Goal: Task Accomplishment & Management: Complete application form

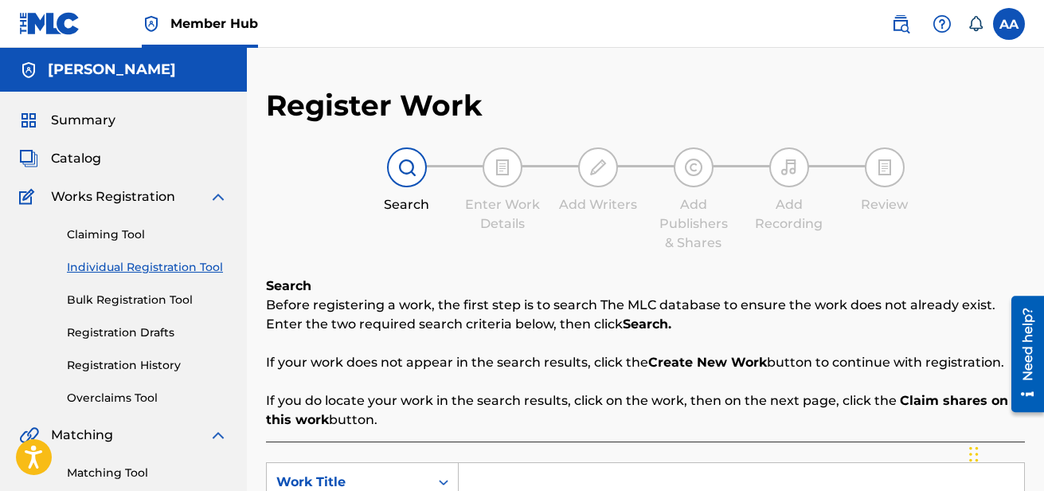
click at [144, 200] on span "Works Registration" at bounding box center [113, 196] width 124 height 19
click at [88, 159] on span "Catalog" at bounding box center [76, 158] width 50 height 19
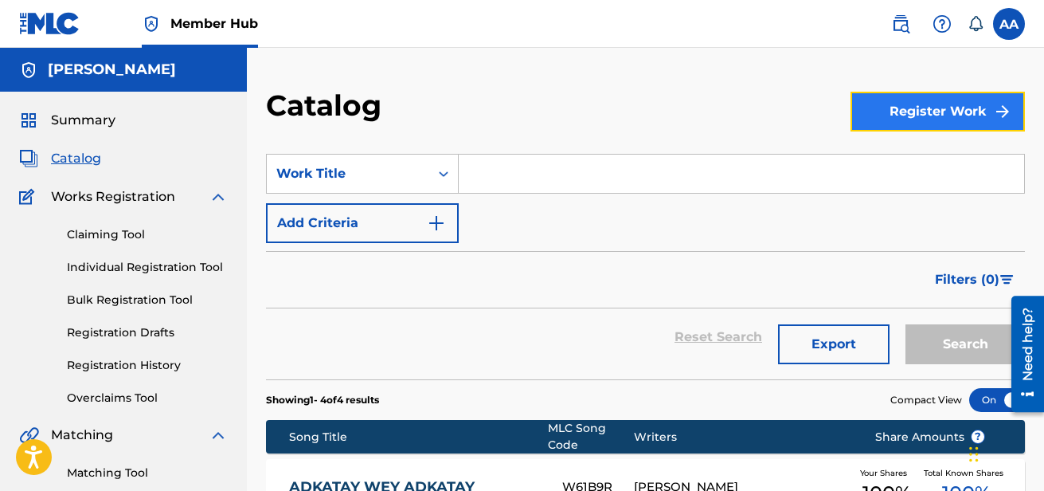
click at [974, 111] on button "Register Work" at bounding box center [938, 112] width 174 height 40
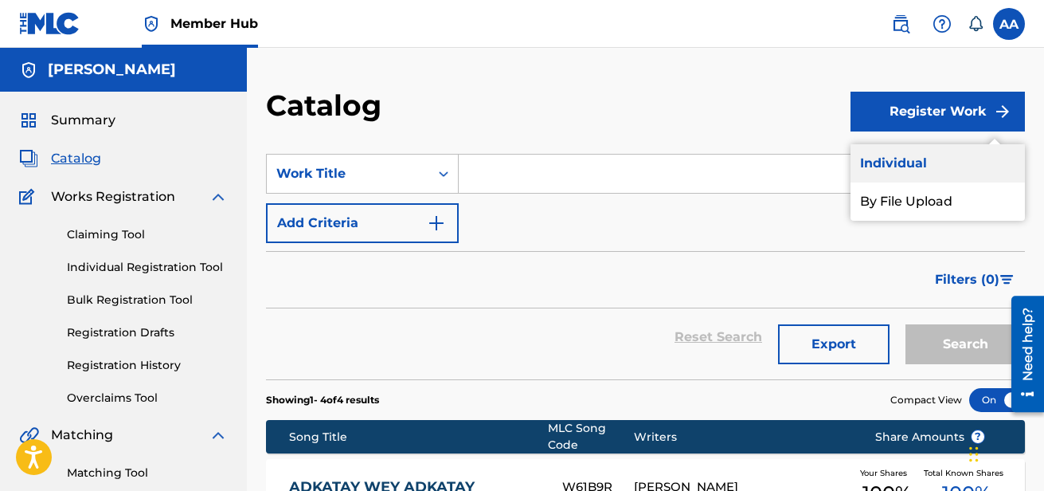
click at [915, 169] on link "Individual" at bounding box center [938, 163] width 174 height 38
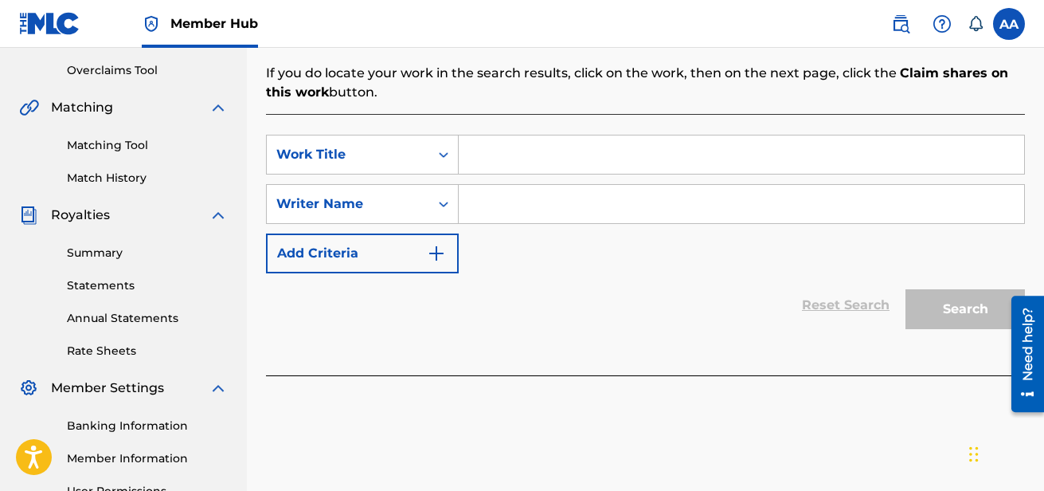
scroll to position [327, 0]
click at [543, 169] on input "Search Form" at bounding box center [742, 155] width 566 height 38
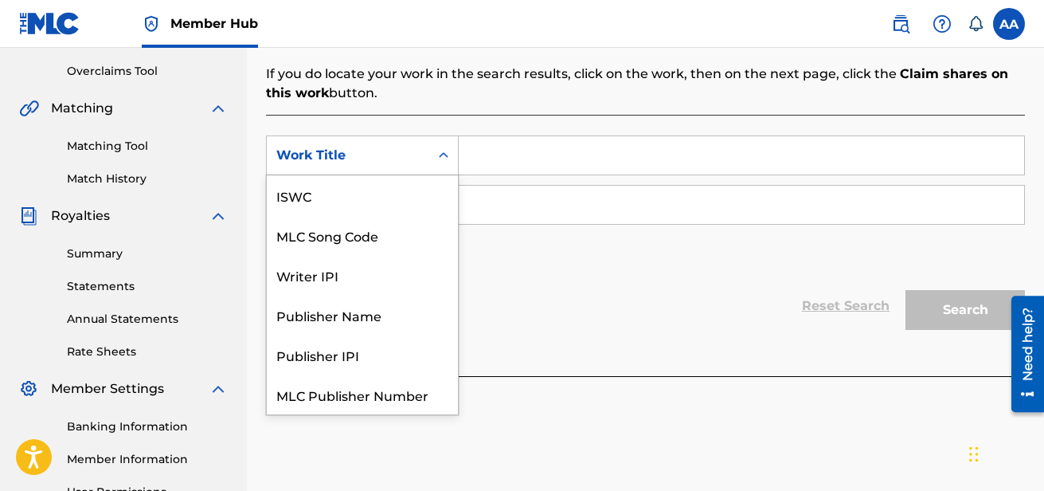
click at [429, 144] on div "Work Title" at bounding box center [348, 155] width 163 height 30
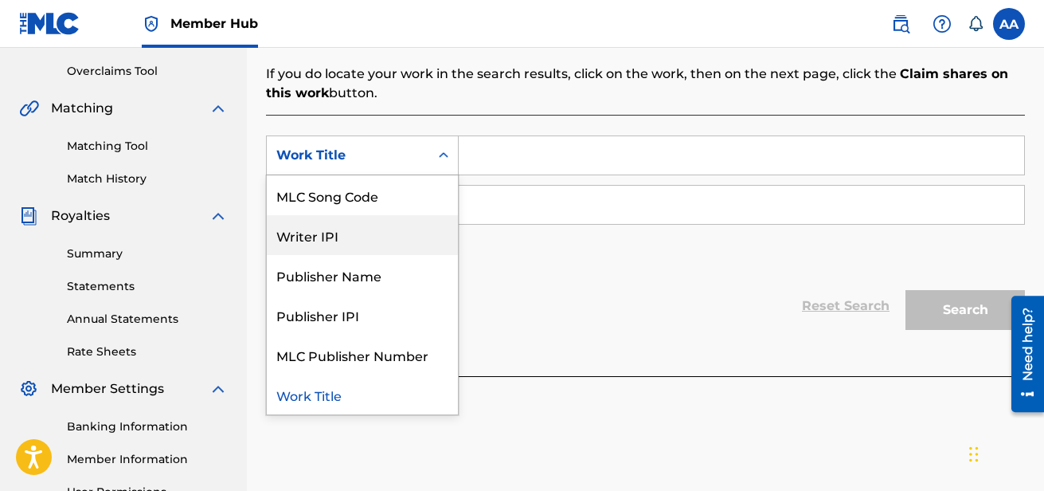
click at [369, 243] on div "Writer IPI" at bounding box center [362, 235] width 191 height 40
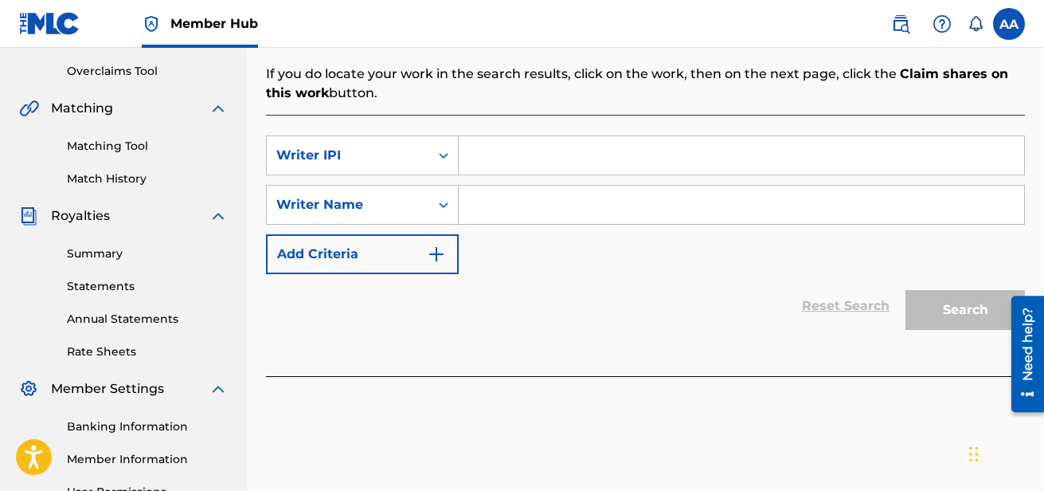
click at [533, 162] on input "Search Form" at bounding box center [742, 155] width 566 height 38
type input "01164047082"
click at [539, 208] on input "Search Form" at bounding box center [742, 205] width 566 height 38
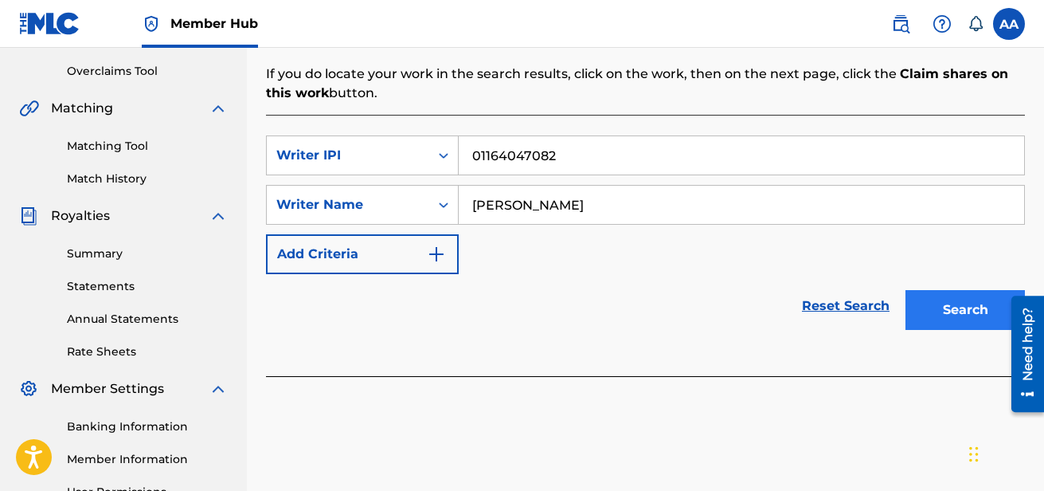
type input "[PERSON_NAME]"
click at [950, 323] on button "Search" at bounding box center [965, 310] width 119 height 40
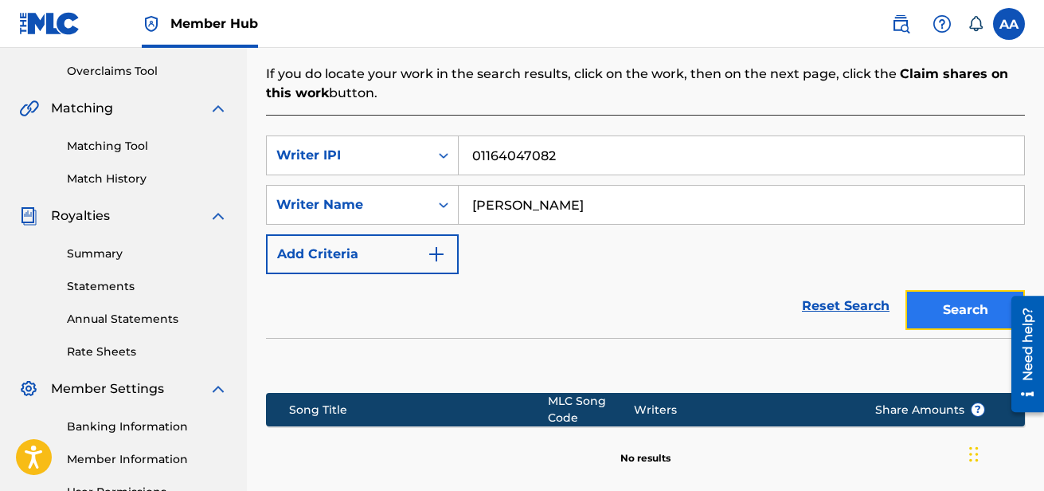
click at [960, 298] on button "Search" at bounding box center [965, 310] width 119 height 40
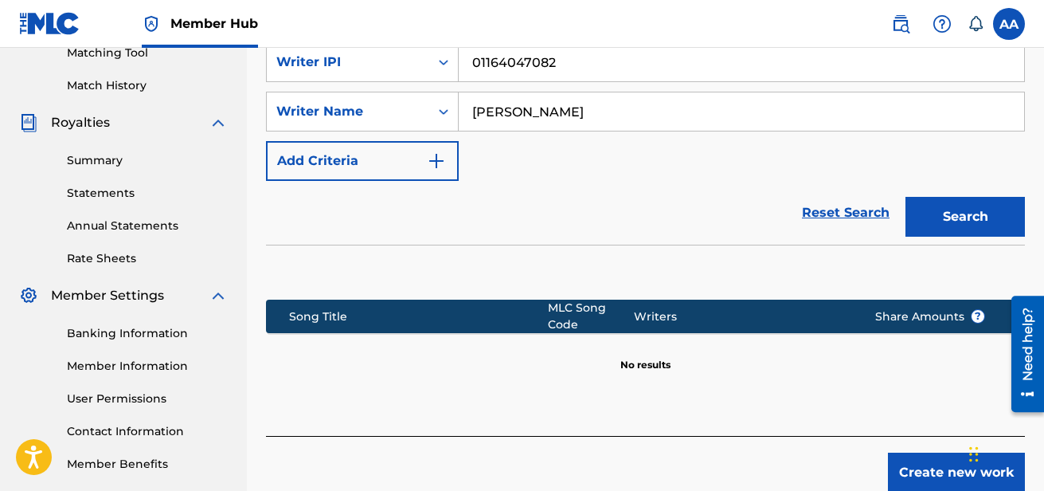
scroll to position [498, 0]
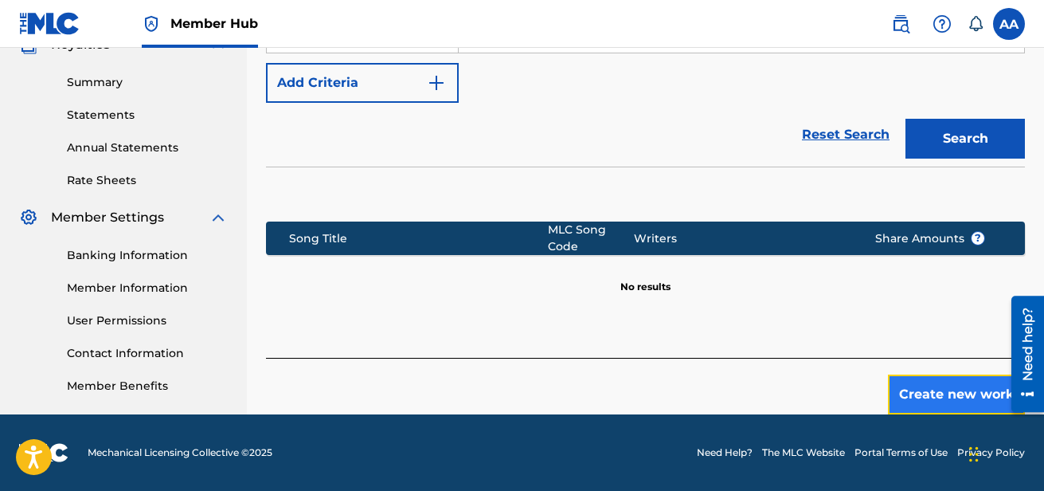
click at [942, 386] on button "Create new work" at bounding box center [956, 394] width 137 height 40
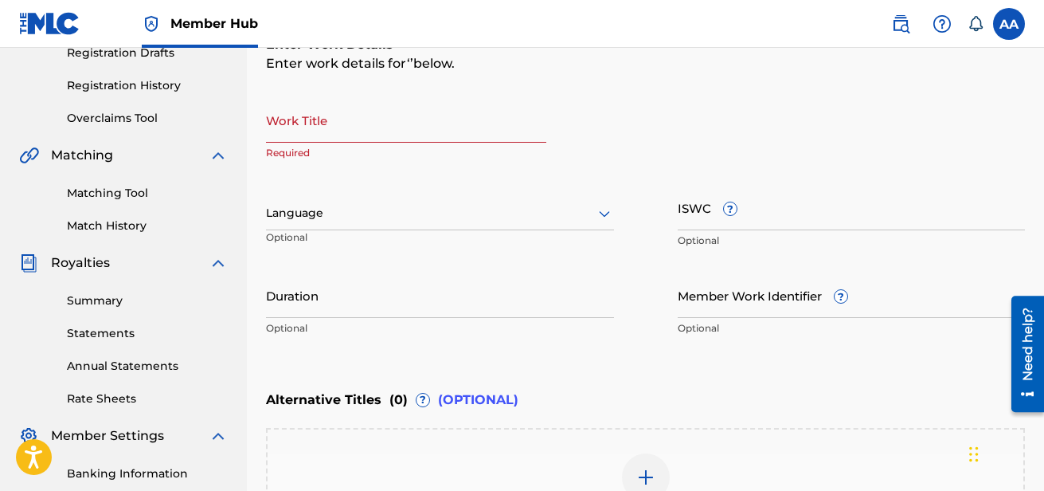
scroll to position [278, 0]
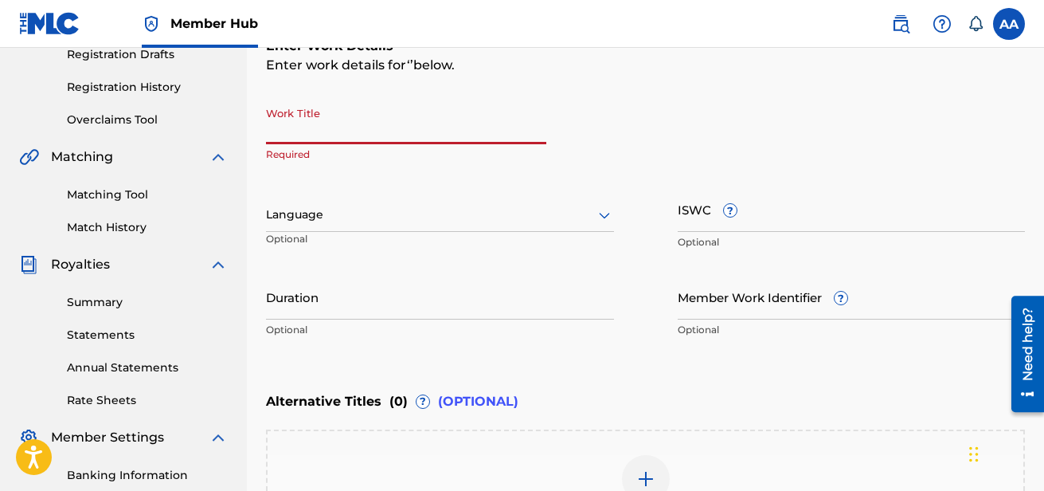
click at [362, 127] on input "Work Title" at bounding box center [406, 121] width 280 height 45
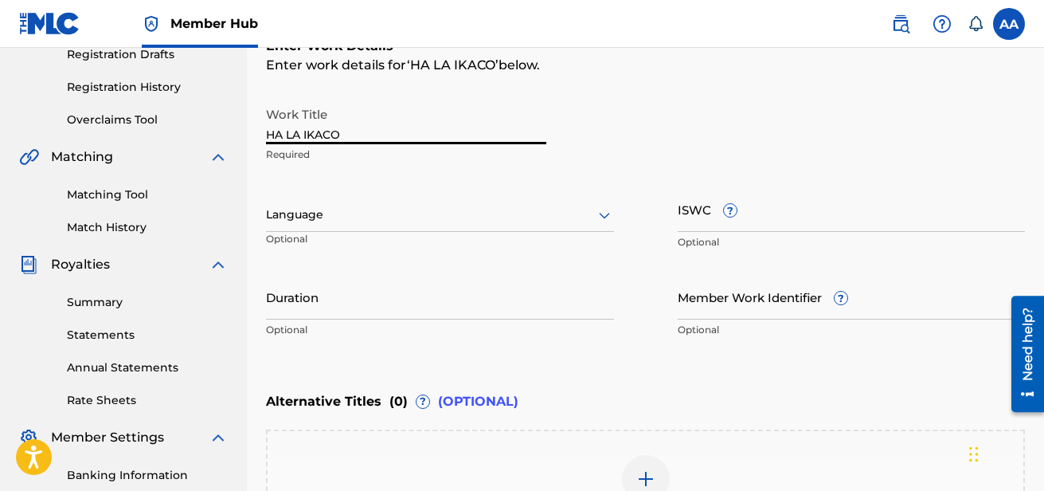
type input "HA LA IKACO"
click at [378, 221] on div at bounding box center [440, 215] width 348 height 20
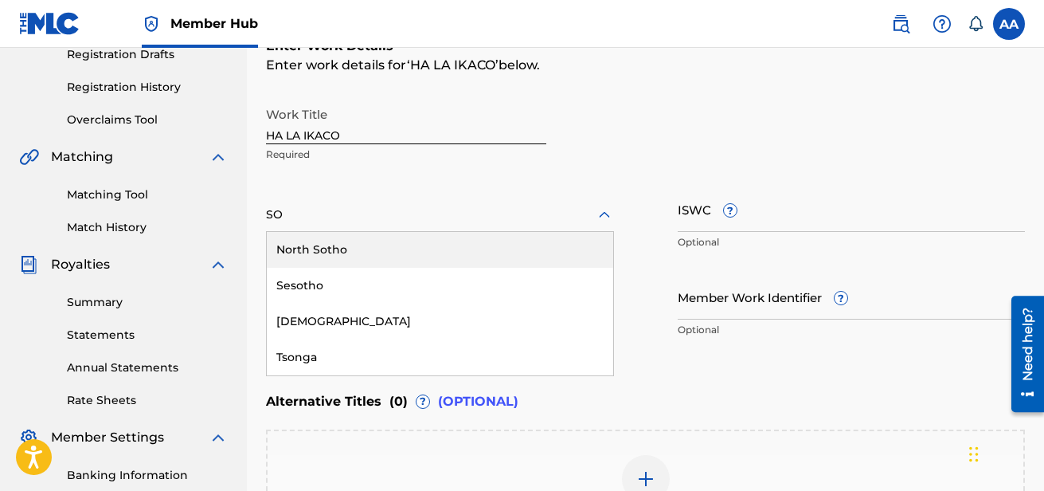
type input "SOM"
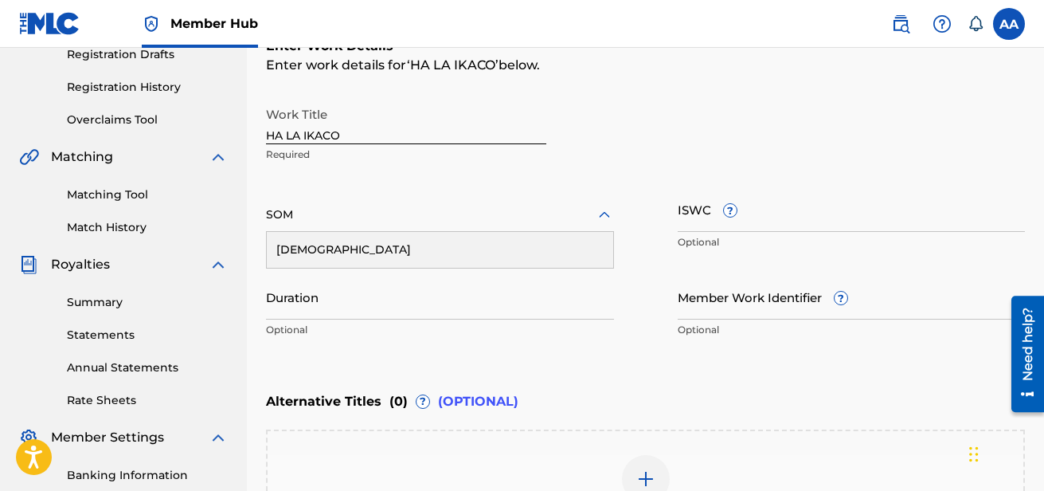
click at [344, 252] on div "[DEMOGRAPHIC_DATA]" at bounding box center [440, 250] width 347 height 36
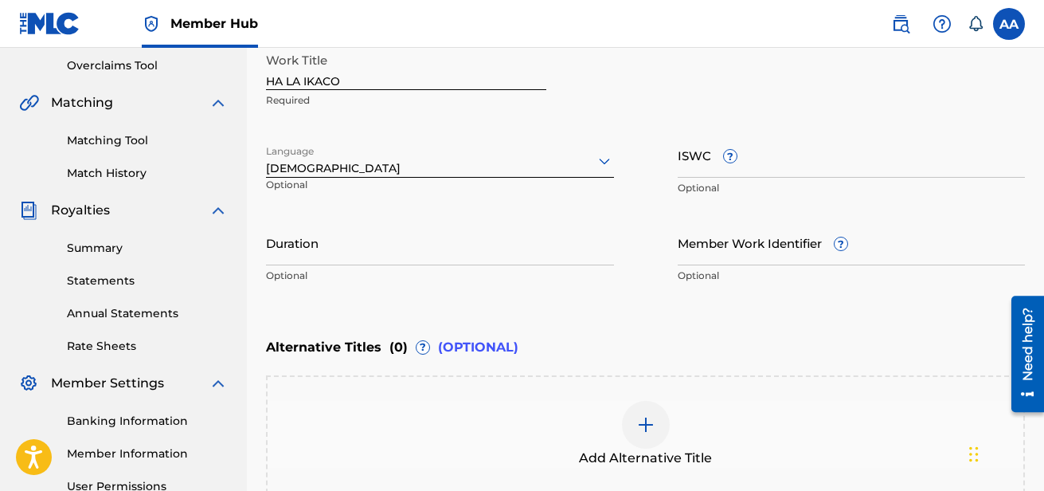
scroll to position [370, 0]
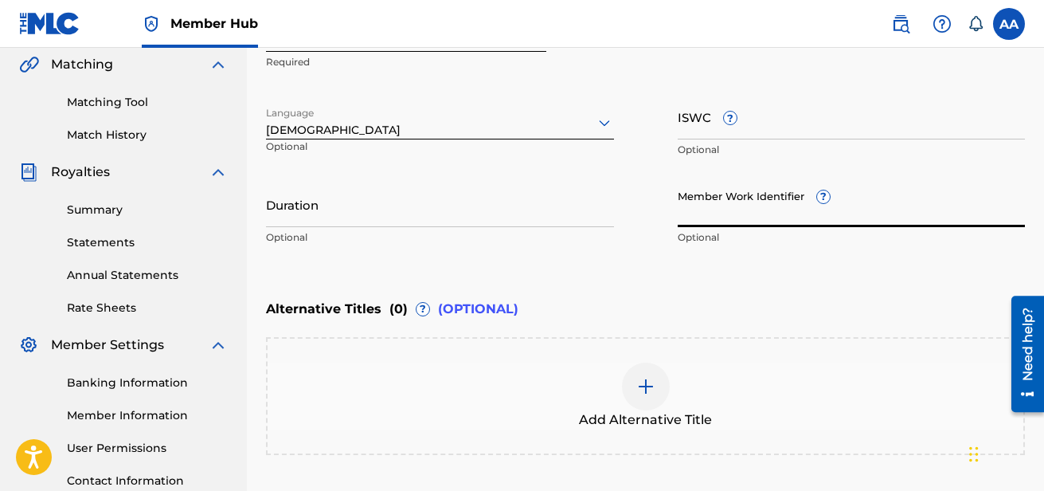
click at [733, 208] on input "Member Work Identifier ?" at bounding box center [852, 204] width 348 height 45
paste input "65278754"
type input "65278754"
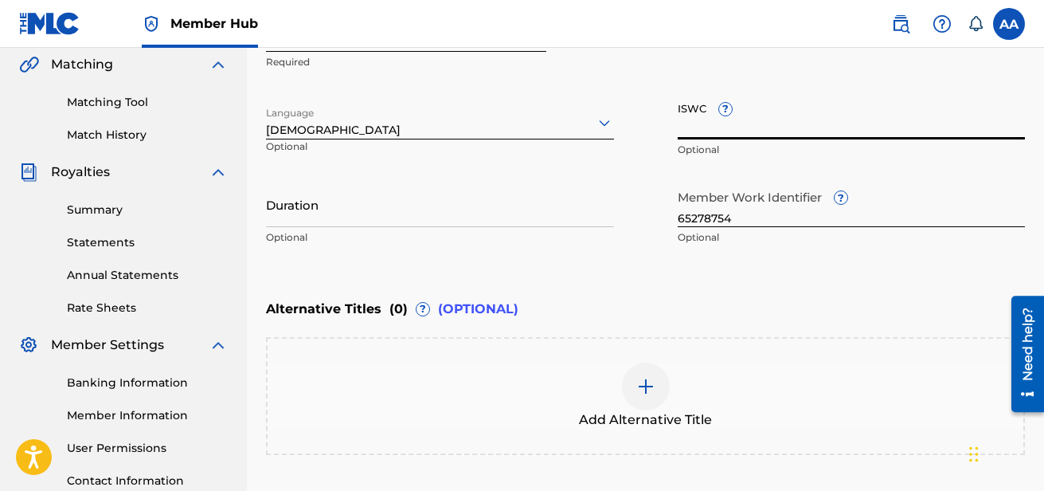
click at [750, 134] on input "ISWC ?" at bounding box center [852, 116] width 348 height 45
paste input "T-313.708.765-7"
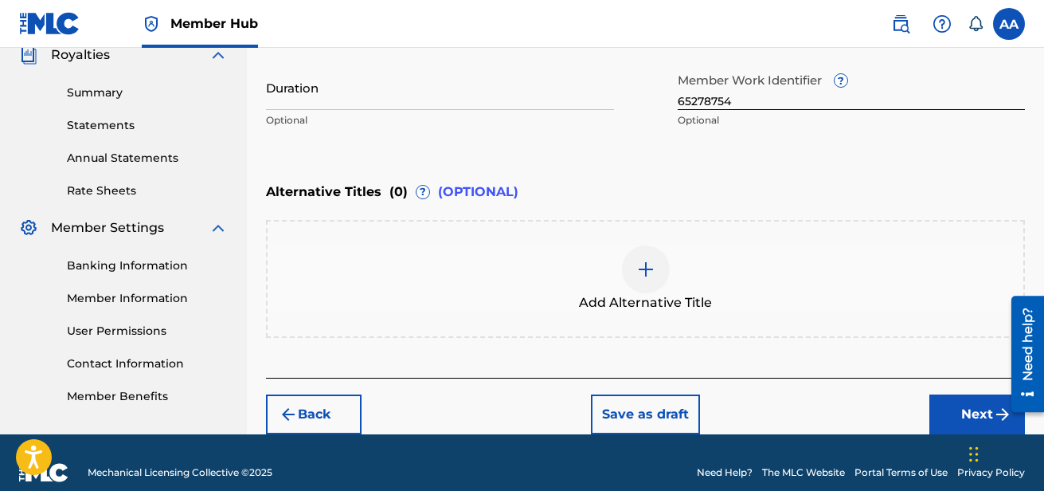
scroll to position [507, 0]
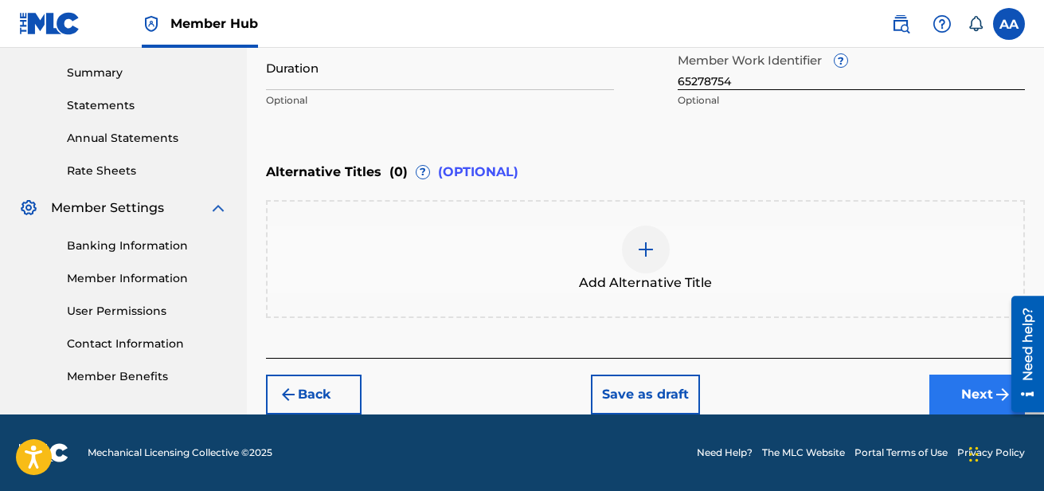
type input "T-313.708.765-7"
click at [970, 392] on button "Next" at bounding box center [978, 394] width 96 height 40
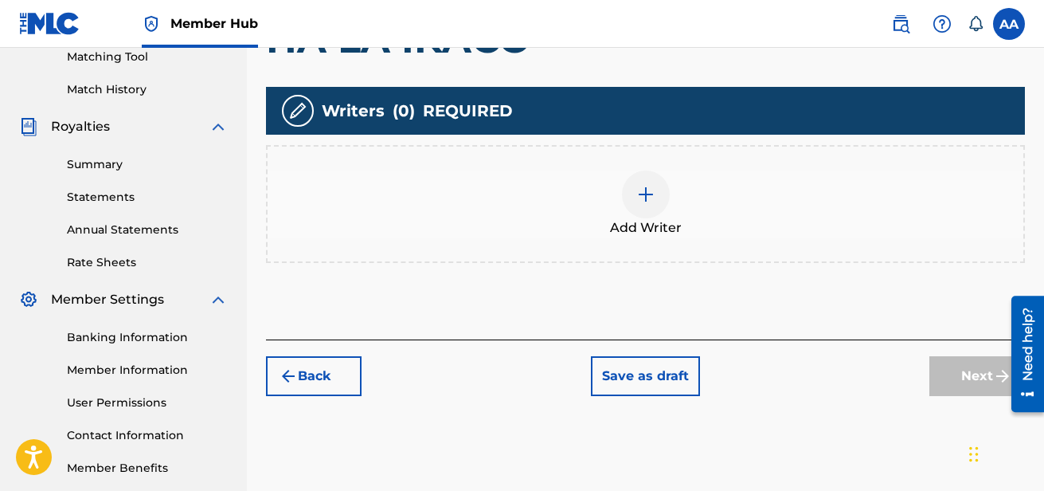
scroll to position [428, 0]
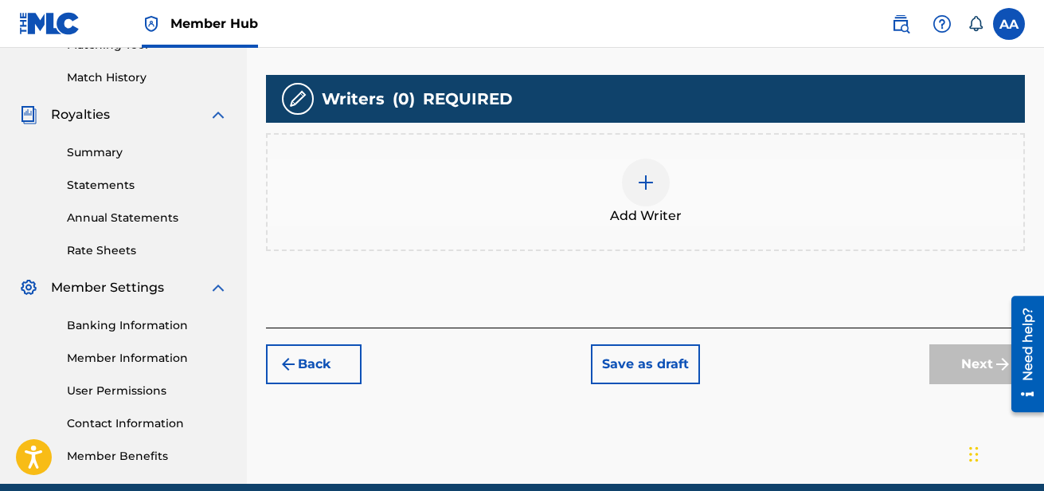
click at [627, 198] on div "Add Writer" at bounding box center [646, 192] width 756 height 67
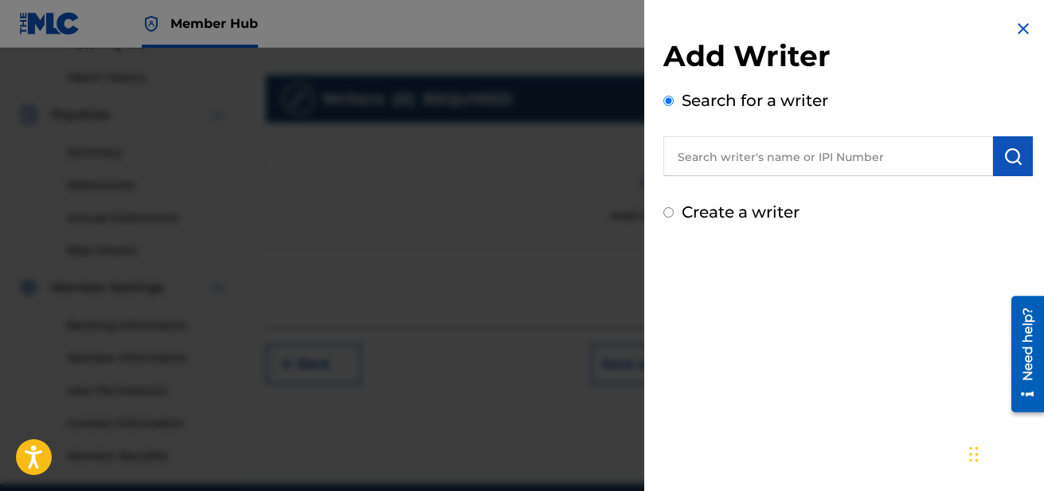
click at [793, 153] on input "text" at bounding box center [829, 156] width 330 height 40
click at [760, 173] on input "text" at bounding box center [829, 156] width 330 height 40
paste input "T-313.708.765-7"
type input "T-313.708.765-7"
click at [967, 152] on img at bounding box center [974, 155] width 19 height 19
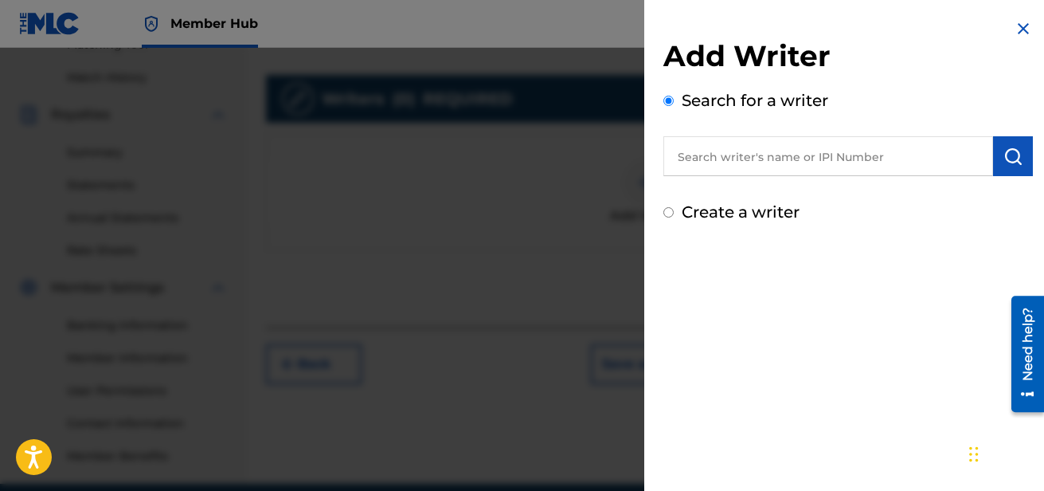
click at [851, 163] on input "text" at bounding box center [829, 156] width 330 height 40
drag, startPoint x: 851, startPoint y: 163, endPoint x: 800, endPoint y: 147, distance: 53.7
paste input "01164047082"
type input "01164047082"
click at [1015, 159] on img "submit" at bounding box center [1013, 156] width 19 height 19
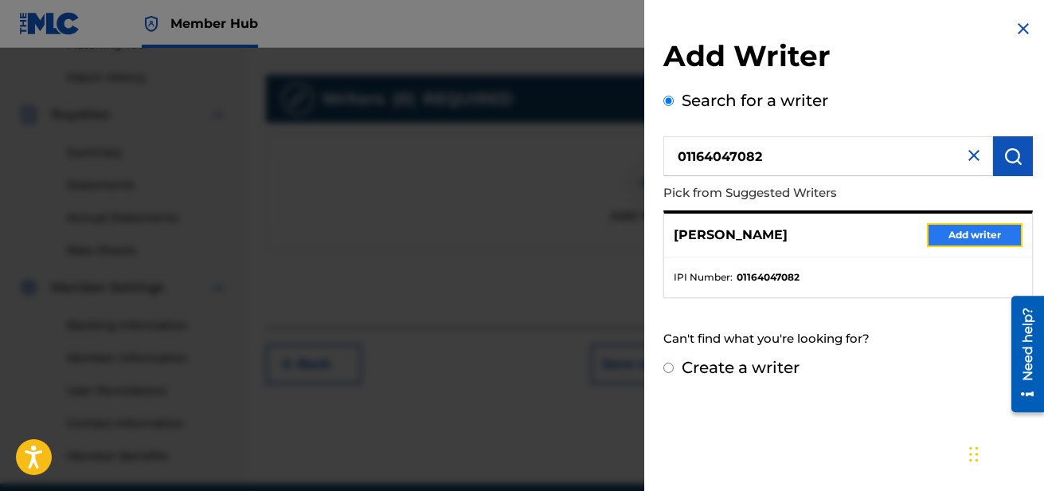
click at [960, 225] on button "Add writer" at bounding box center [975, 235] width 96 height 24
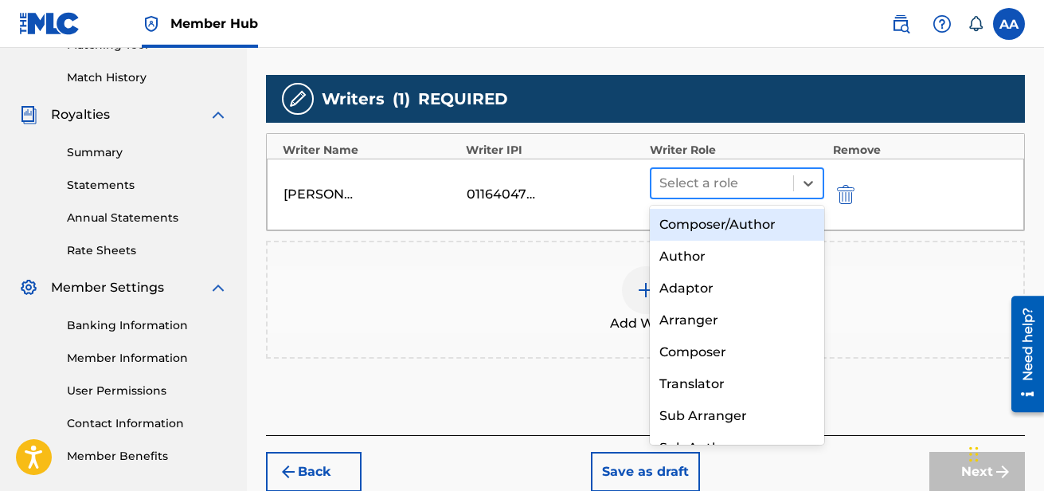
click at [745, 194] on div "Select a role" at bounding box center [723, 183] width 143 height 29
click at [750, 235] on div "Composer/Author" at bounding box center [737, 225] width 175 height 32
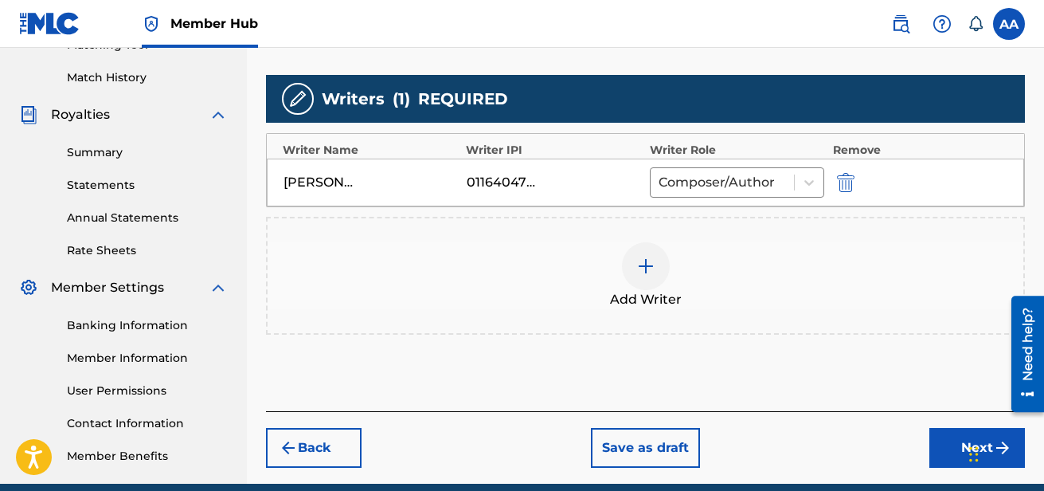
scroll to position [497, 0]
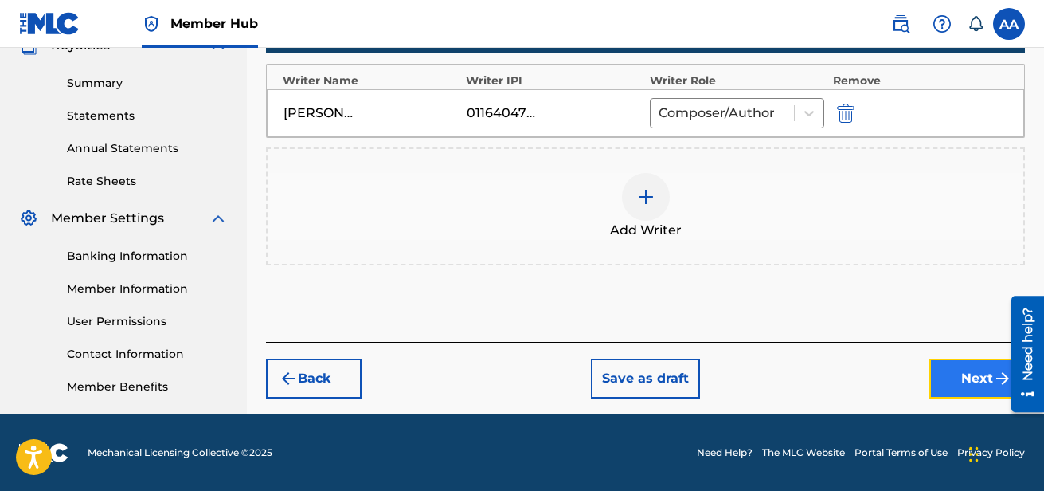
click at [934, 378] on button "Next" at bounding box center [978, 378] width 96 height 40
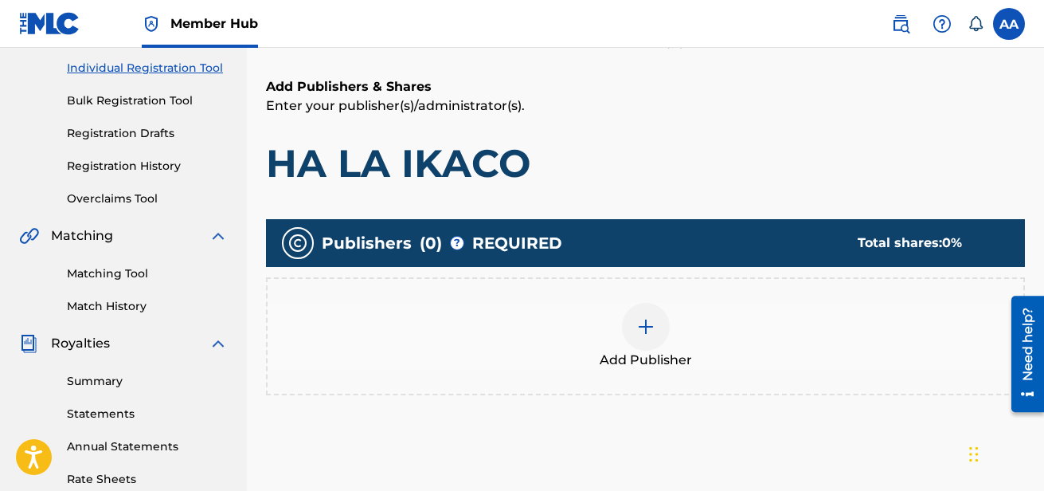
scroll to position [198, 0]
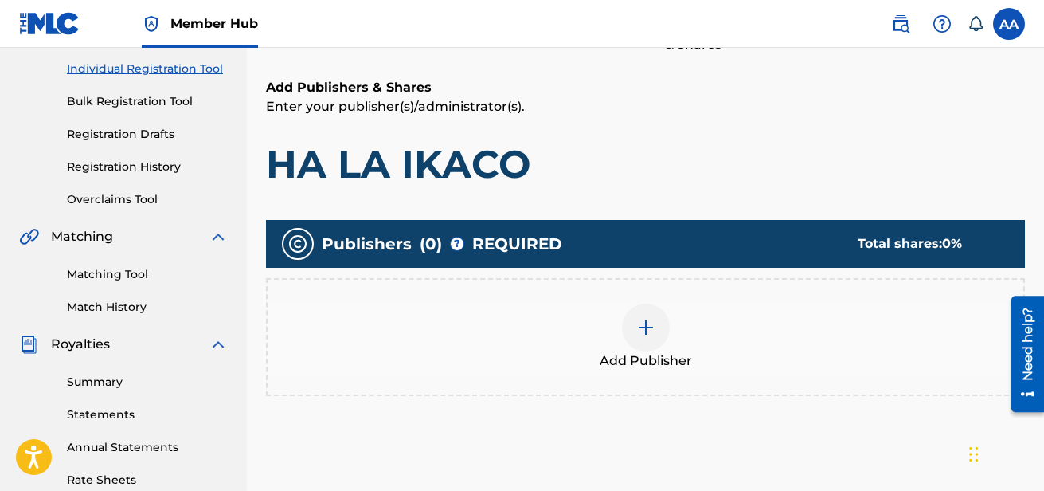
click at [646, 349] on div at bounding box center [646, 328] width 48 height 48
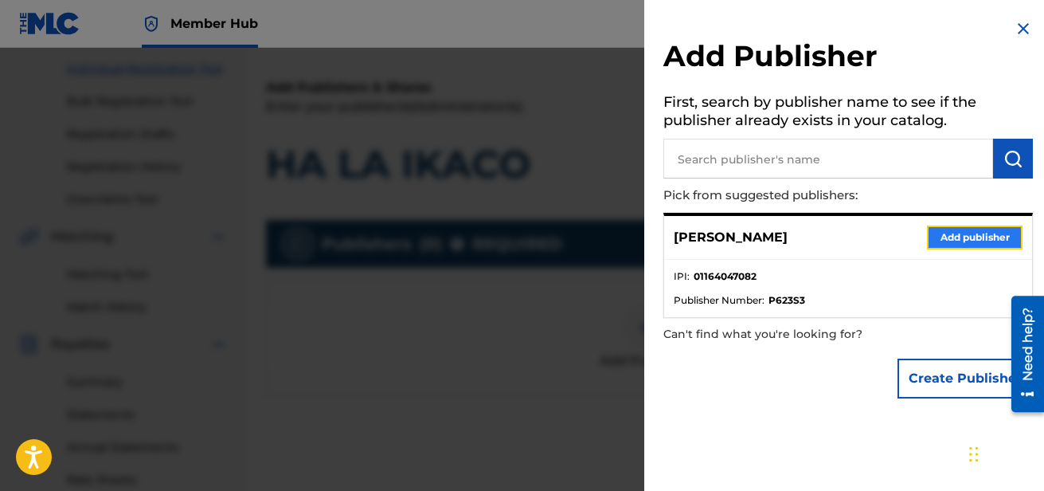
click at [968, 241] on button "Add publisher" at bounding box center [975, 237] width 96 height 24
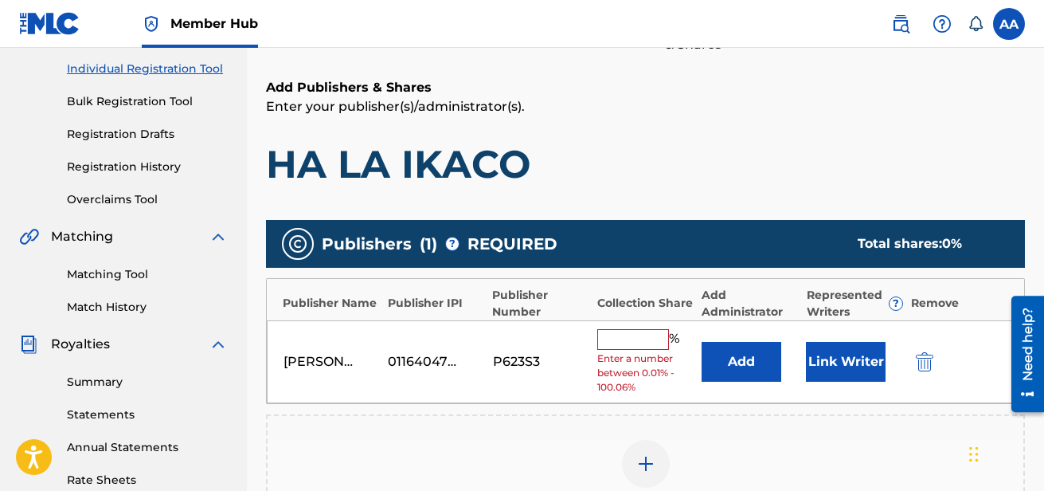
click at [637, 348] on input "text" at bounding box center [633, 339] width 72 height 21
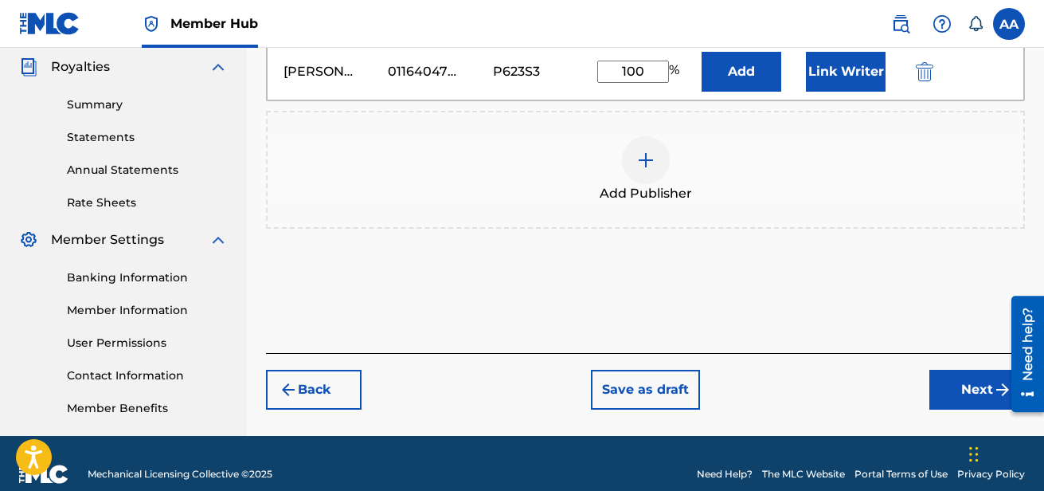
scroll to position [497, 0]
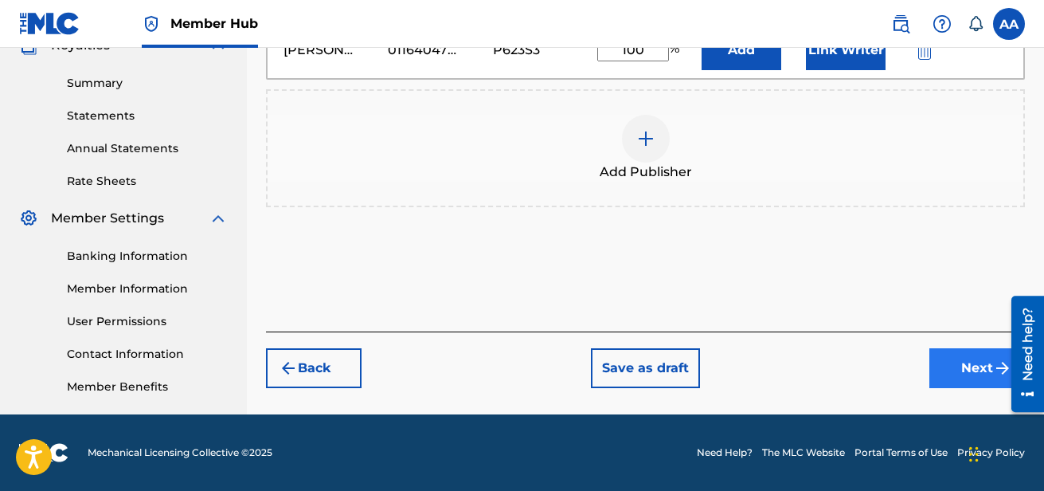
type input "100"
click at [968, 368] on button "Next" at bounding box center [978, 368] width 96 height 40
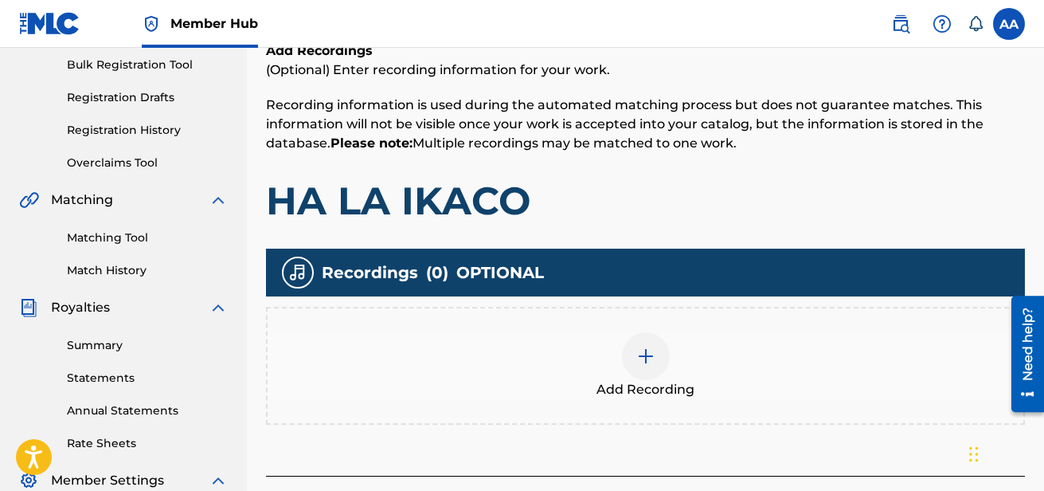
scroll to position [237, 0]
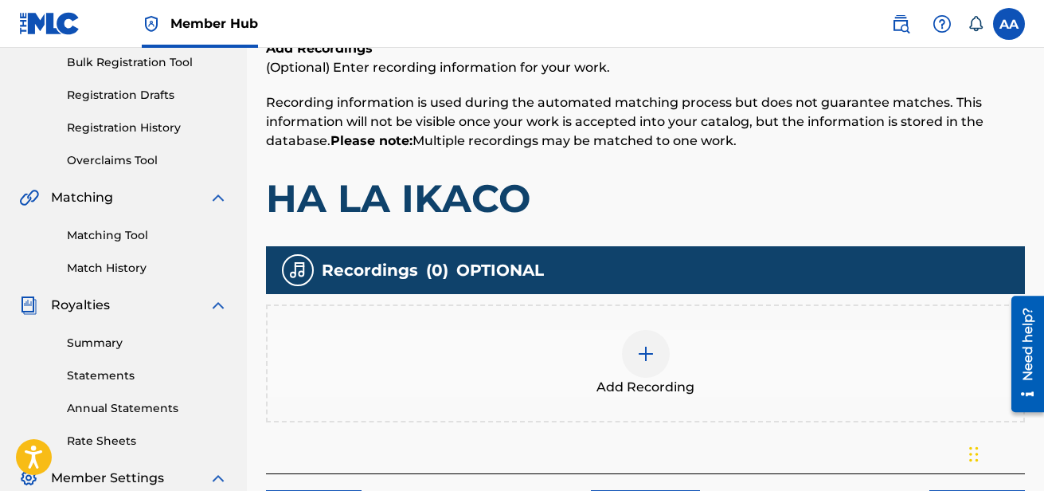
click at [639, 359] on img at bounding box center [646, 353] width 19 height 19
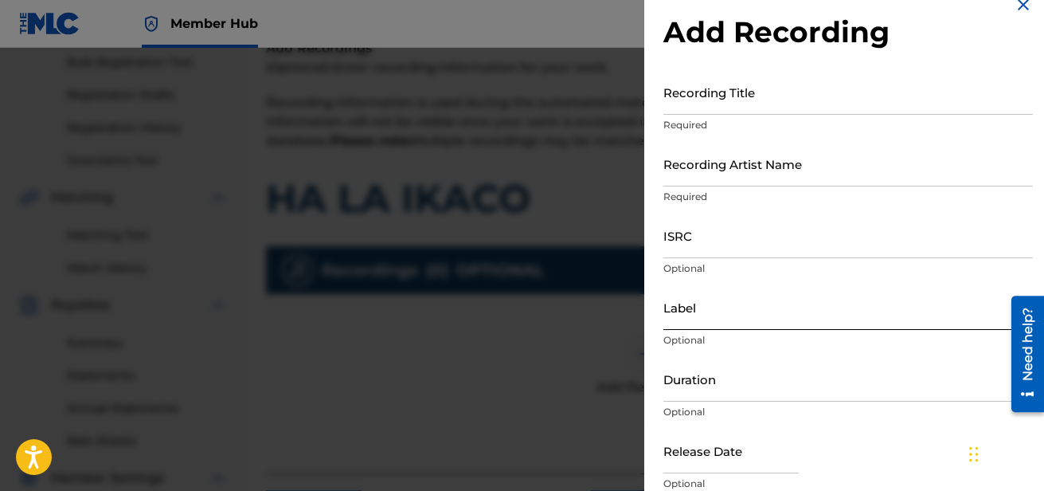
scroll to position [0, 0]
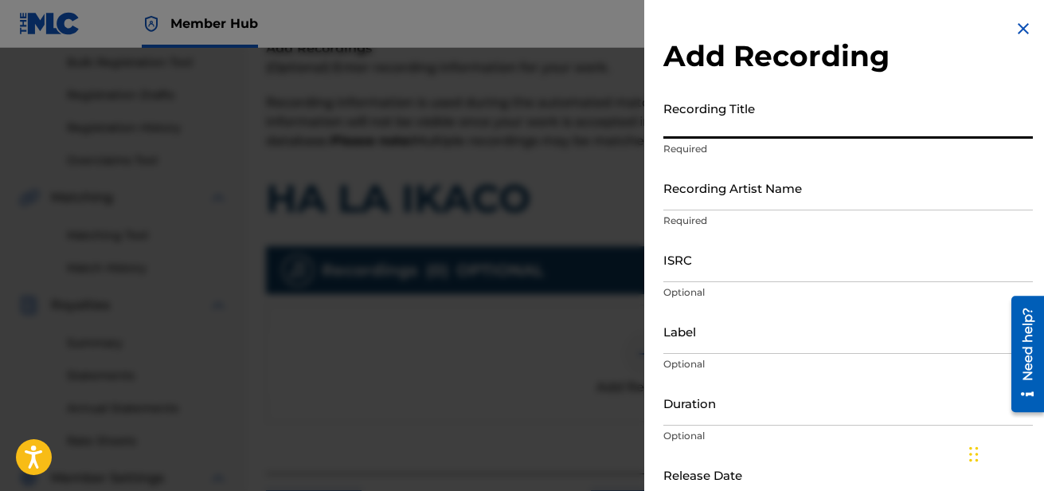
click at [737, 126] on input "Recording Title" at bounding box center [849, 115] width 370 height 45
click at [1017, 33] on img at bounding box center [1023, 28] width 19 height 19
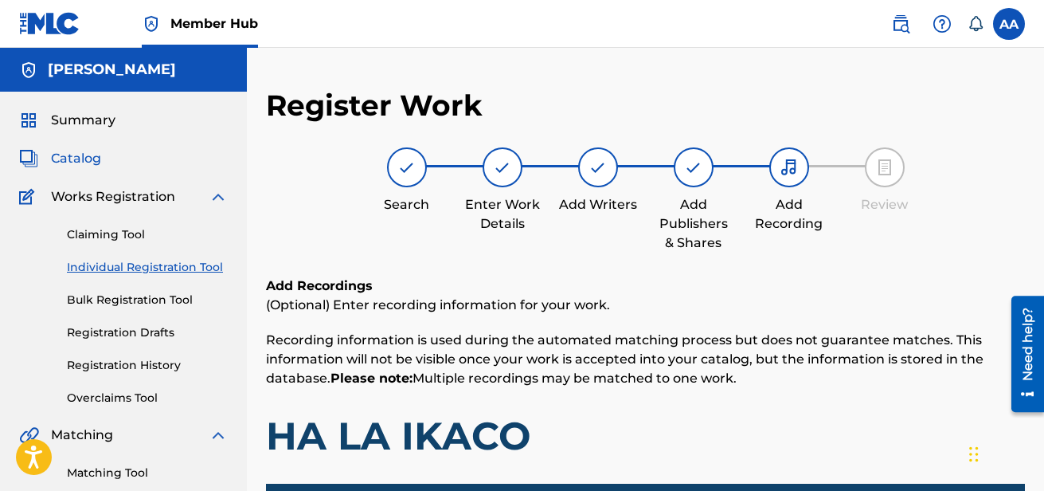
click at [88, 155] on span "Catalog" at bounding box center [76, 158] width 50 height 19
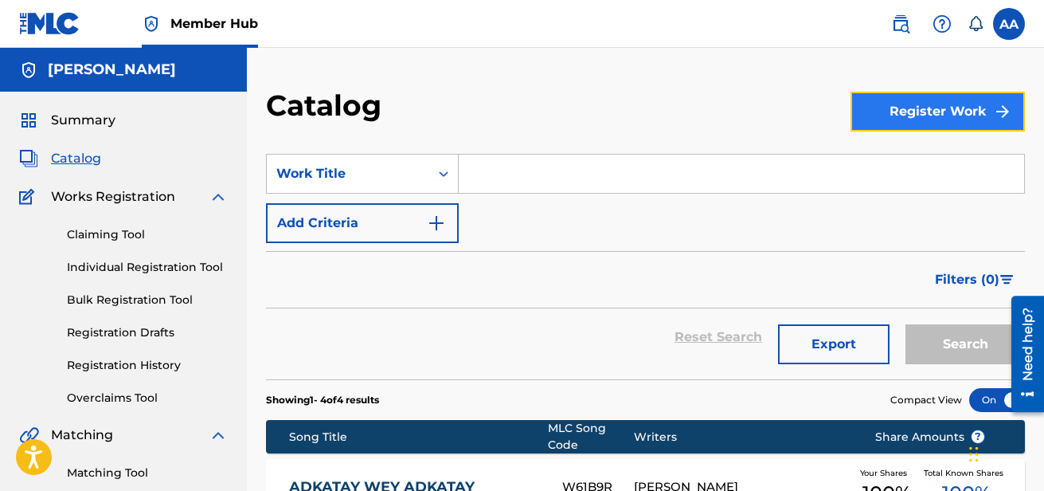
click at [921, 114] on button "Register Work" at bounding box center [938, 112] width 174 height 40
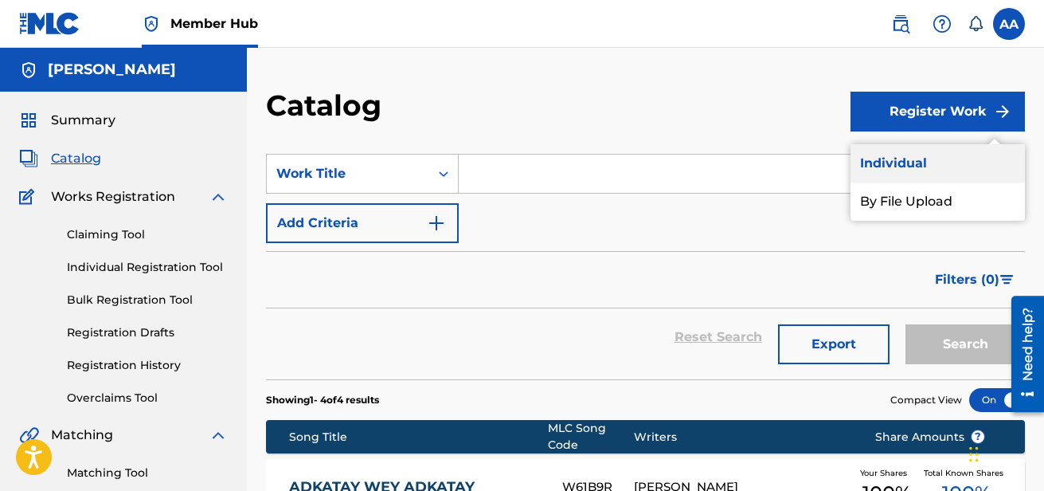
click at [911, 162] on link "Individual" at bounding box center [938, 163] width 174 height 38
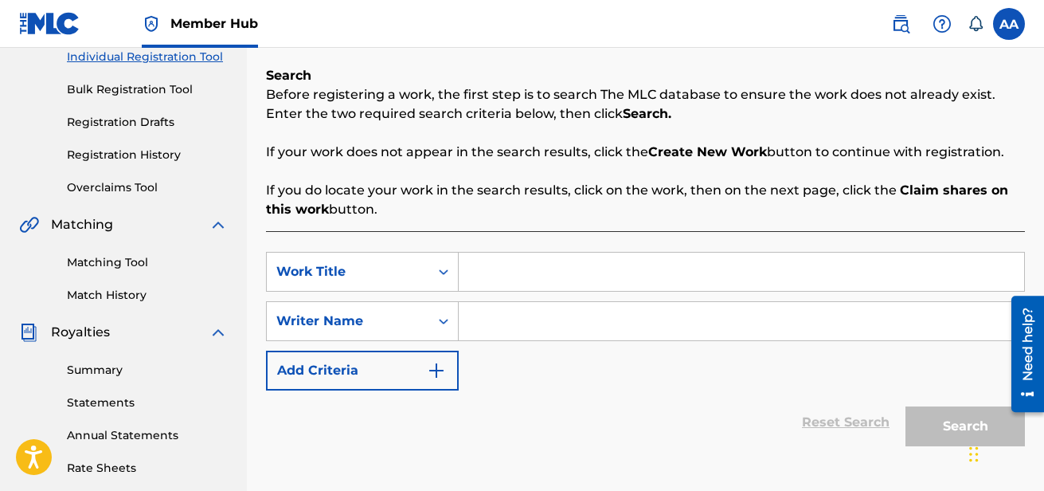
scroll to position [210, 0]
click at [492, 272] on input "Search Form" at bounding box center [742, 272] width 566 height 38
click at [506, 284] on input "Search Form" at bounding box center [742, 272] width 566 height 38
paste input "01164047082"
type input "01164047082"
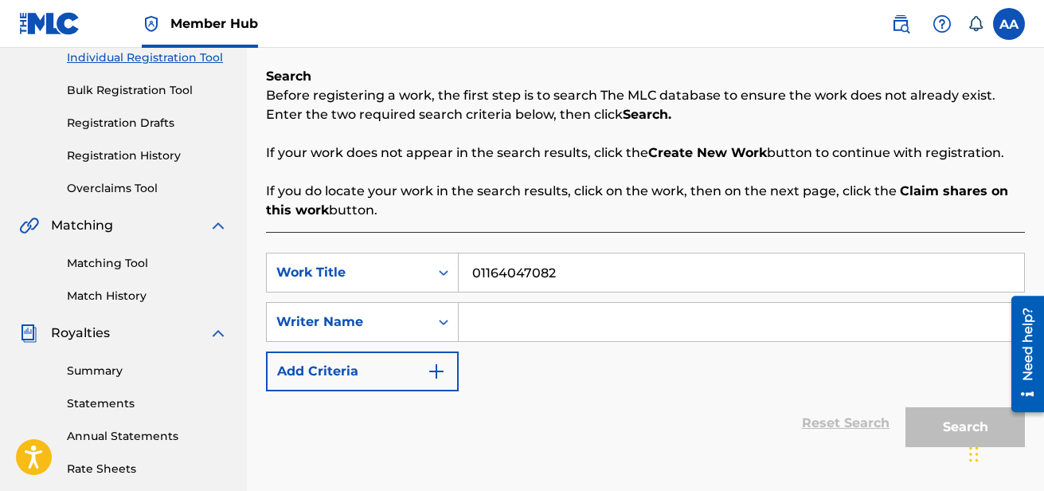
click at [485, 318] on input "Search Form" at bounding box center [742, 322] width 566 height 38
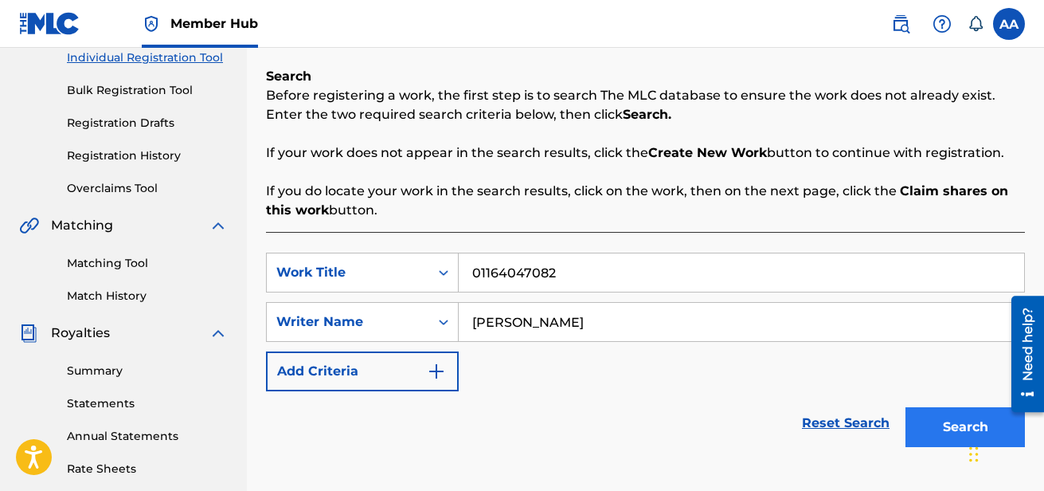
type input "[PERSON_NAME]"
click at [962, 424] on button "Search" at bounding box center [965, 427] width 119 height 40
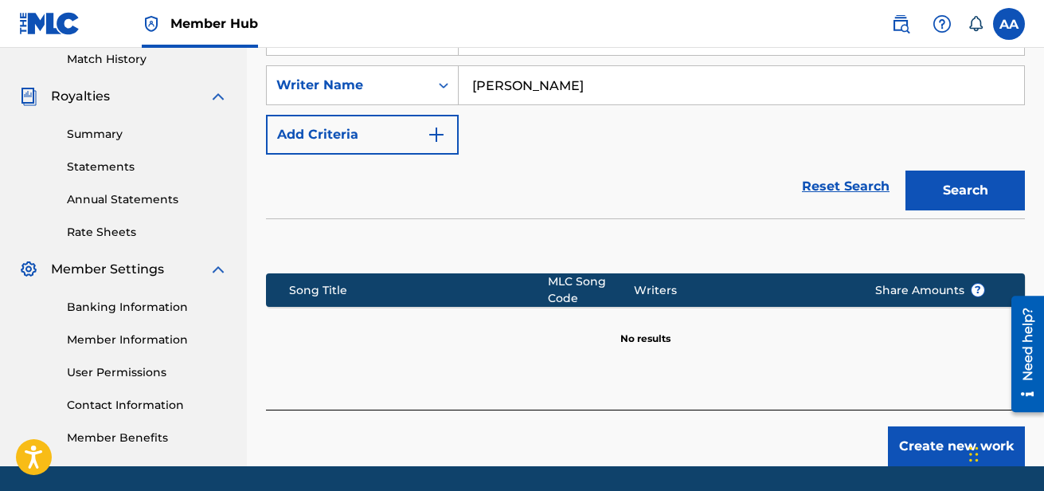
scroll to position [498, 0]
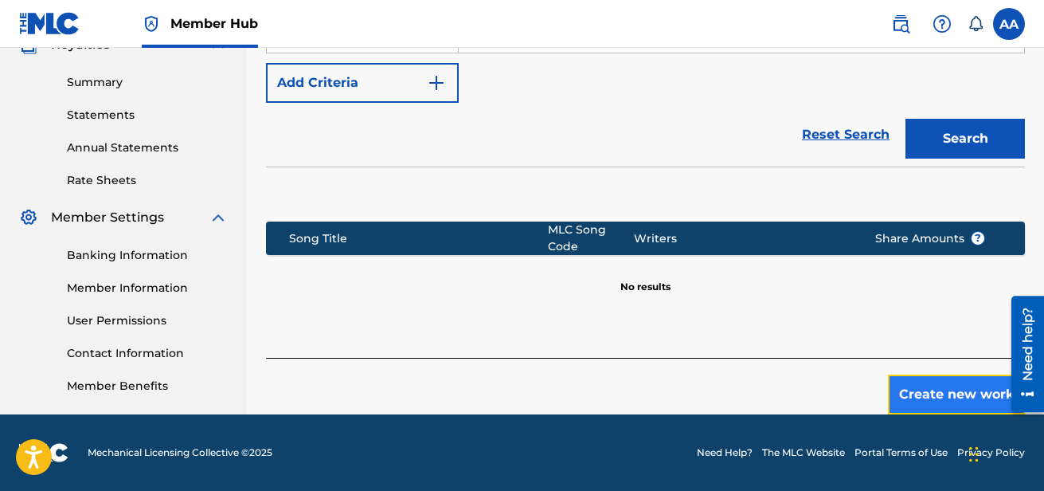
click at [943, 402] on button "Create new work" at bounding box center [956, 394] width 137 height 40
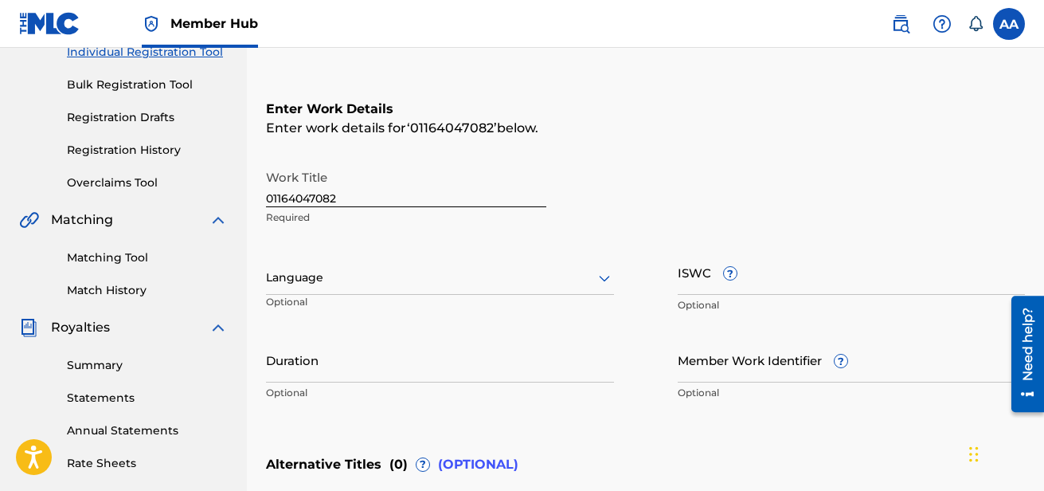
scroll to position [213, 0]
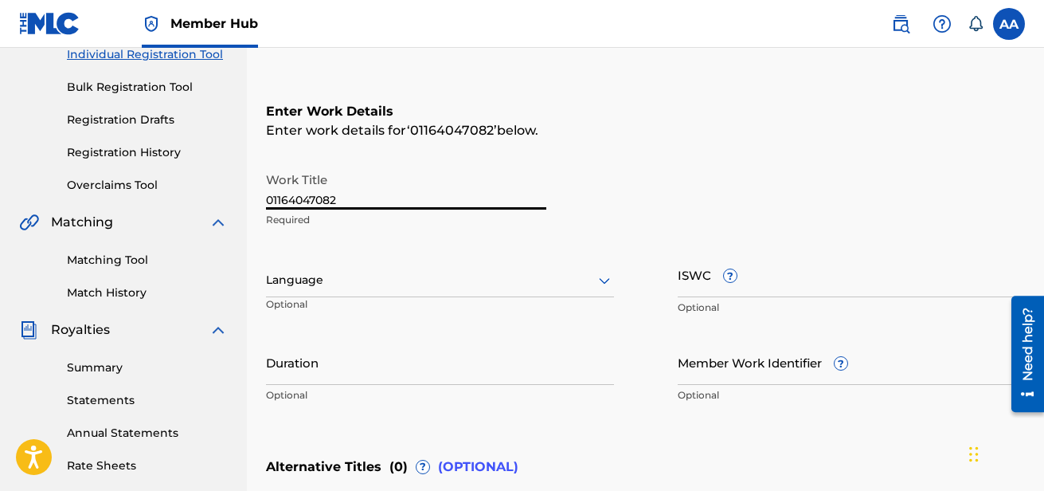
click at [407, 197] on input "01164047082" at bounding box center [406, 186] width 280 height 45
type input "0"
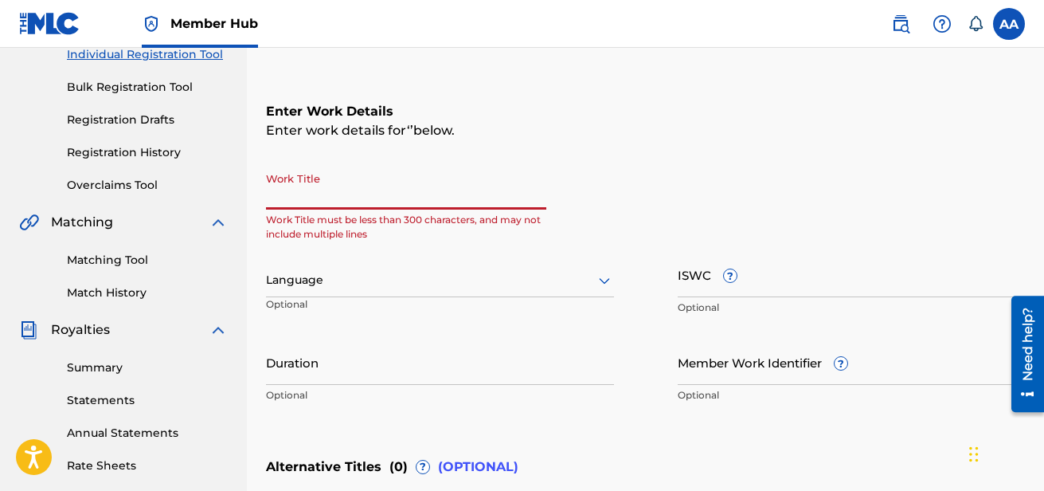
drag, startPoint x: 353, startPoint y: 181, endPoint x: 343, endPoint y: 194, distance: 16.4
click at [343, 194] on input "Work Title" at bounding box center [406, 186] width 280 height 45
paste input "HA LA I KACO"
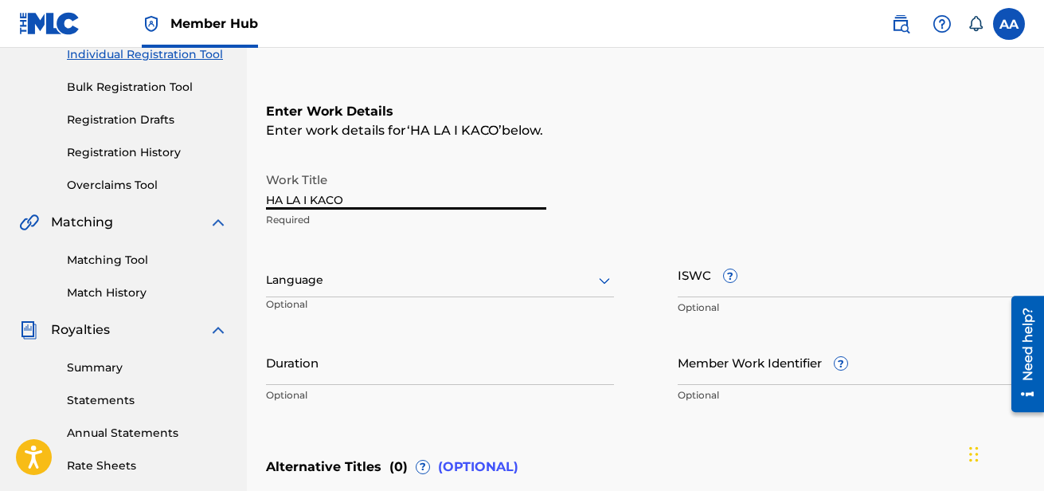
type input "HA LA I KACO"
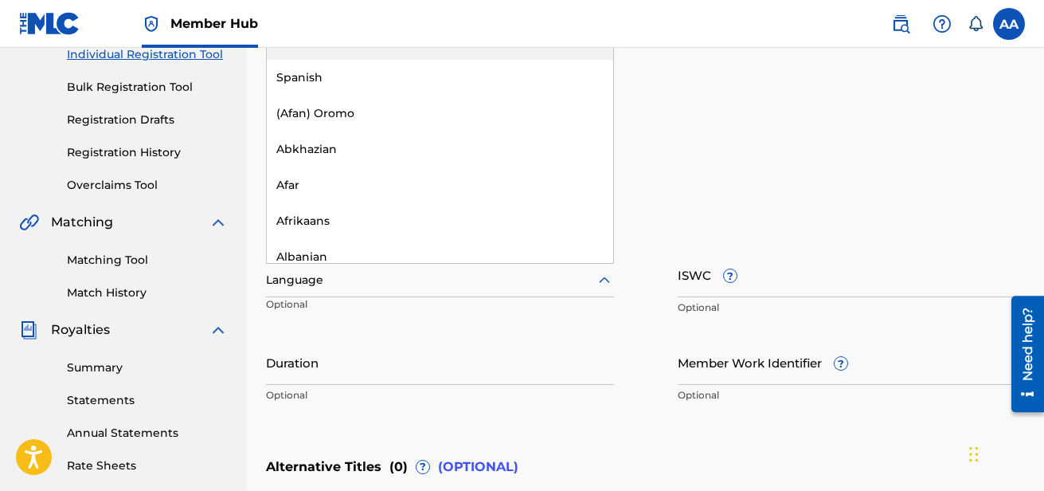
click at [386, 284] on div at bounding box center [440, 280] width 348 height 20
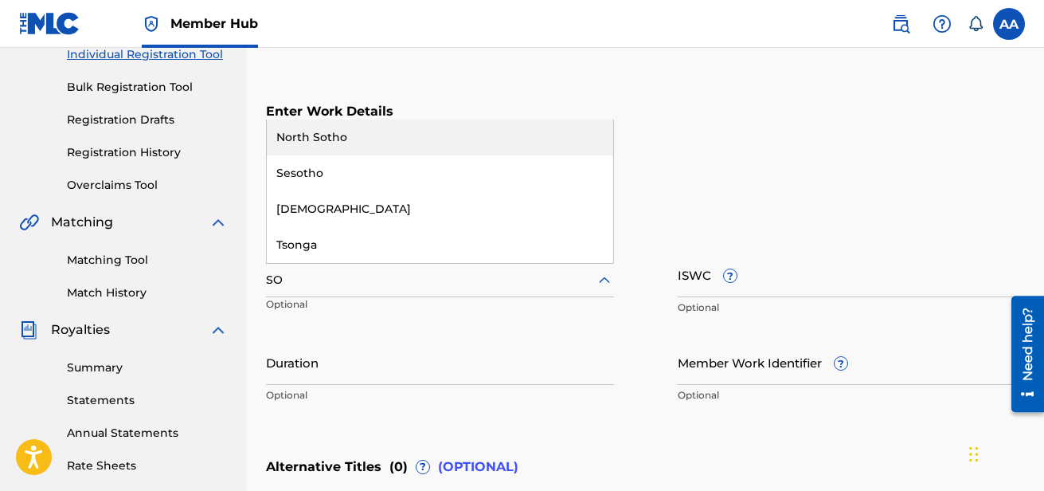
type input "SOM"
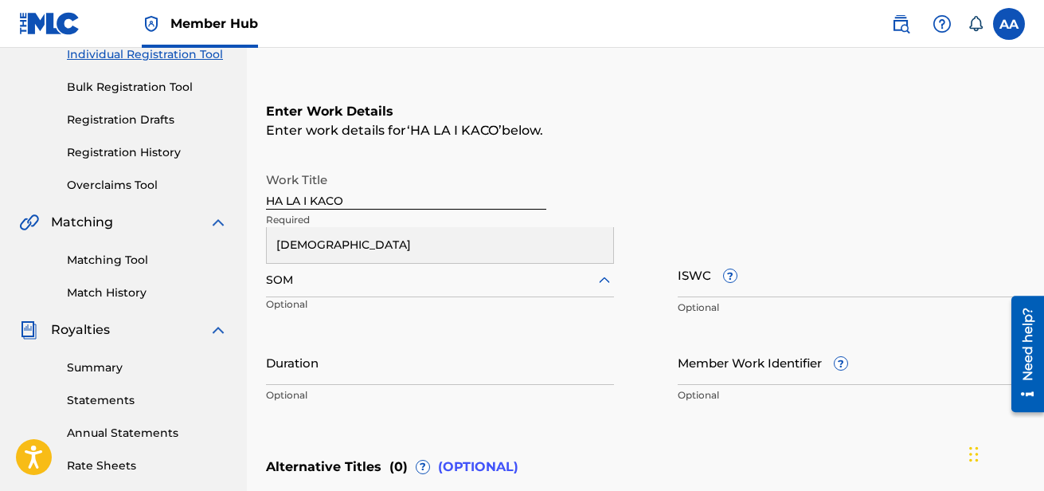
click at [494, 244] on div "[DEMOGRAPHIC_DATA]" at bounding box center [440, 245] width 347 height 36
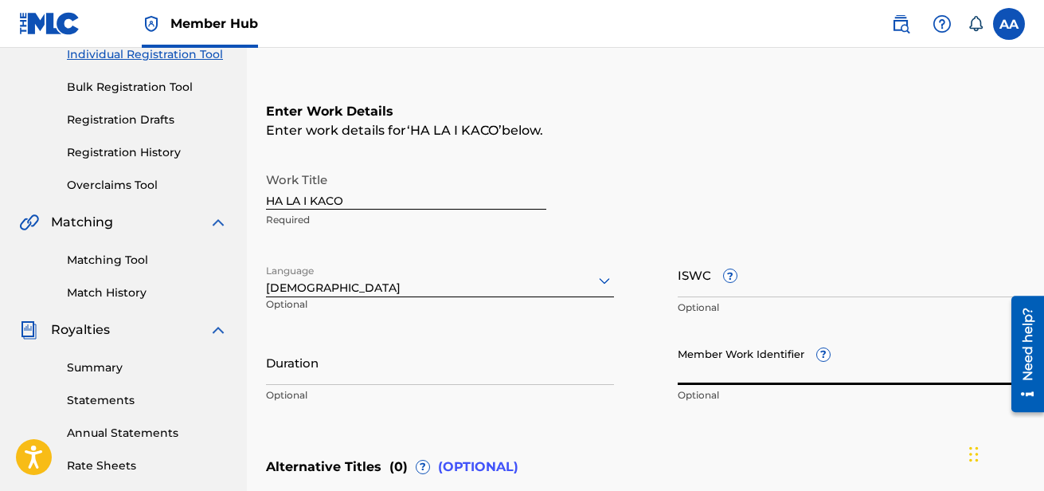
click at [789, 366] on input "Member Work Identifier ?" at bounding box center [852, 361] width 348 height 45
paste input "67245099"
type input "67245099"
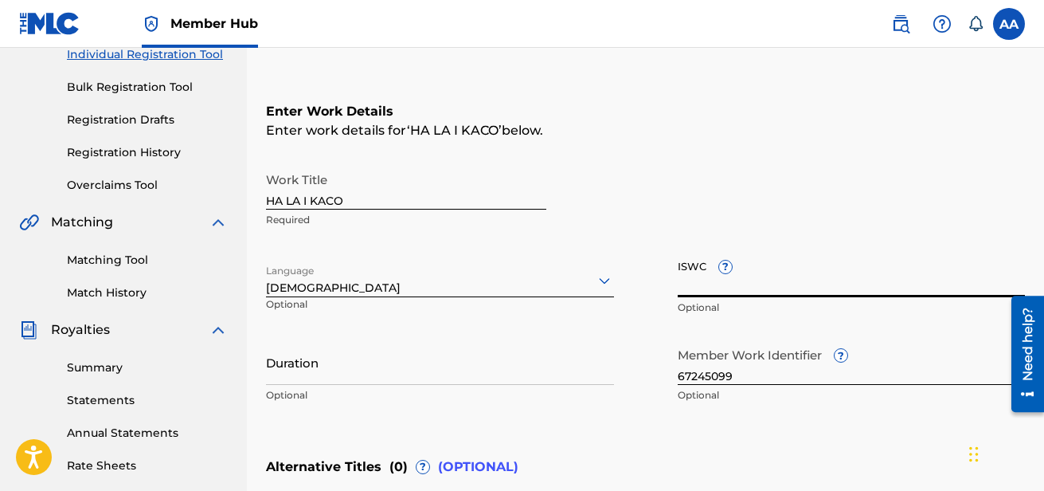
click at [712, 286] on input "ISWC ?" at bounding box center [852, 274] width 348 height 45
paste input "T-313.708.765-7"
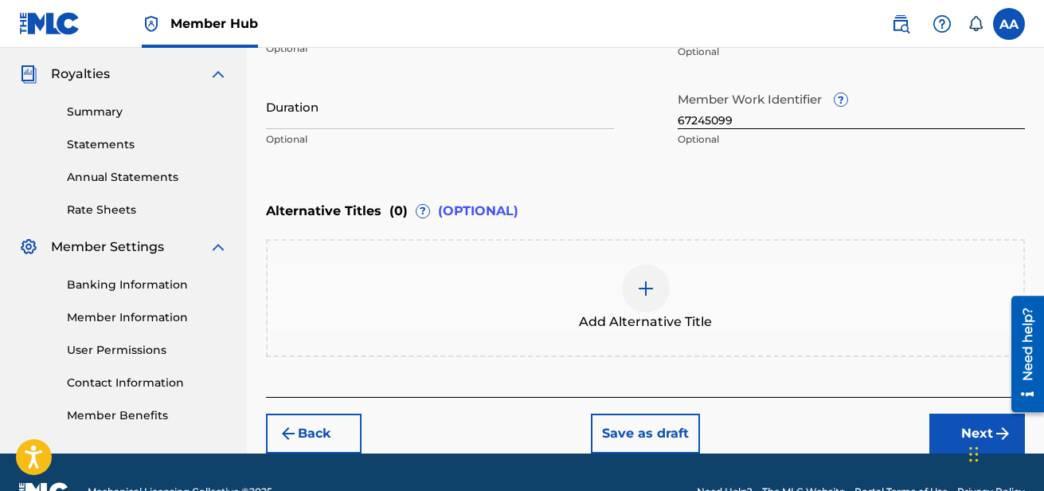
scroll to position [507, 0]
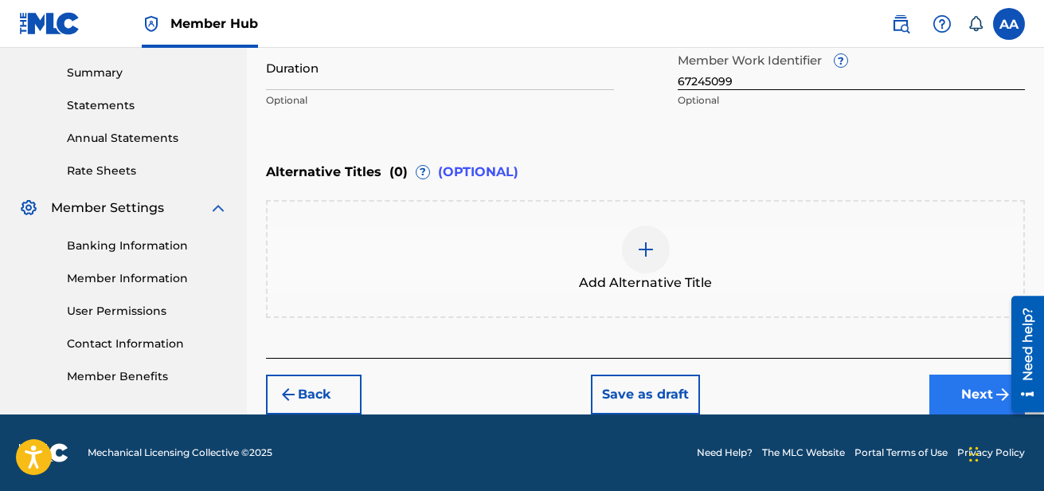
type input "T-313.708.765-7"
click at [938, 386] on button "Next" at bounding box center [978, 394] width 96 height 40
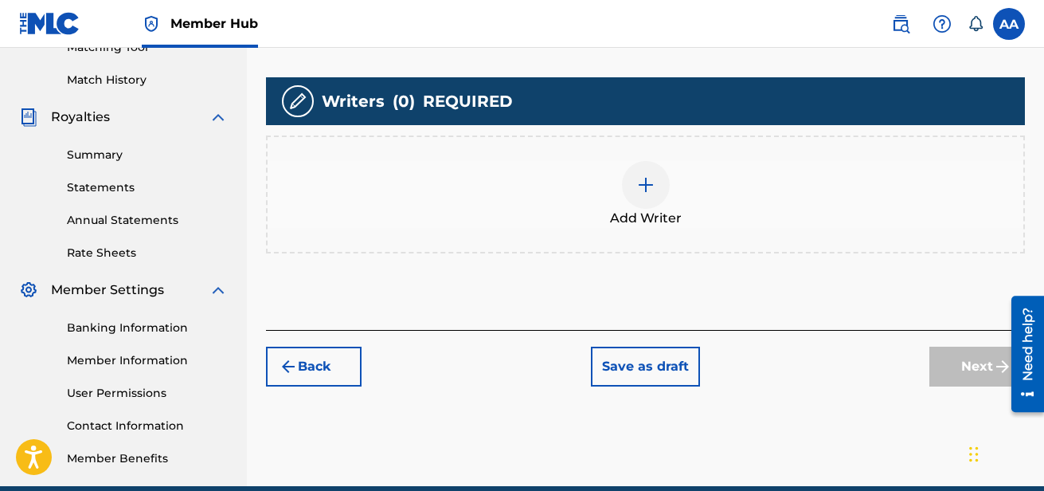
scroll to position [434, 0]
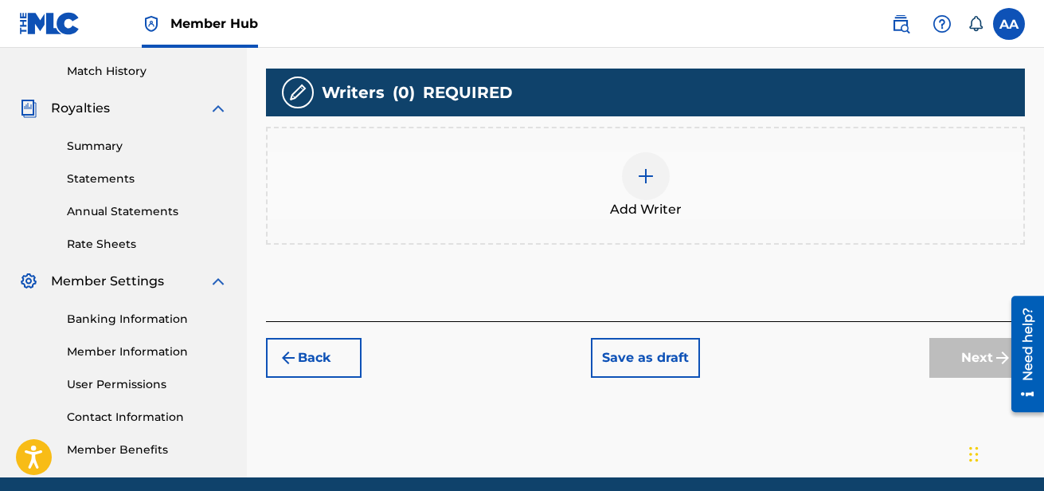
click at [649, 182] on img at bounding box center [646, 176] width 19 height 19
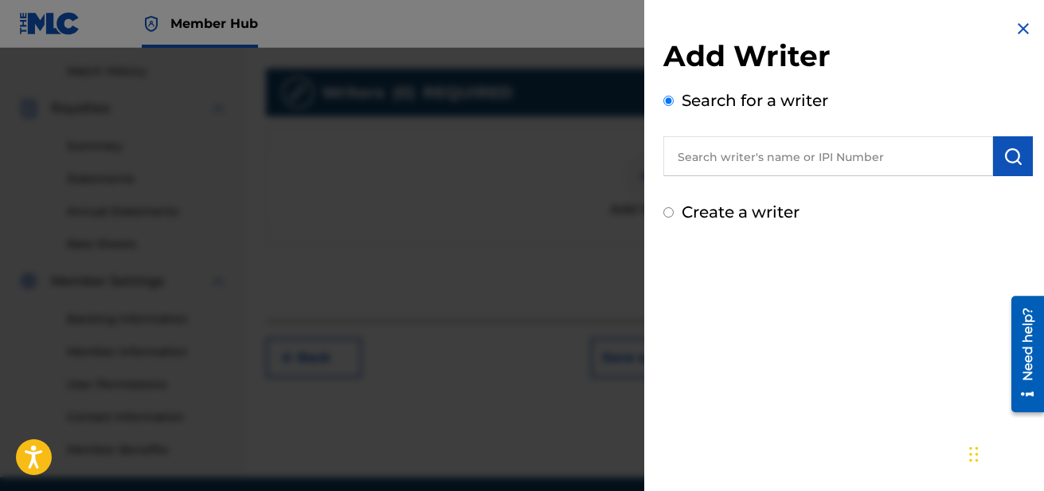
click at [733, 153] on input "text" at bounding box center [829, 156] width 330 height 40
paste input "01164047082"
type input "01164047082"
click at [1004, 155] on img "submit" at bounding box center [1013, 156] width 19 height 19
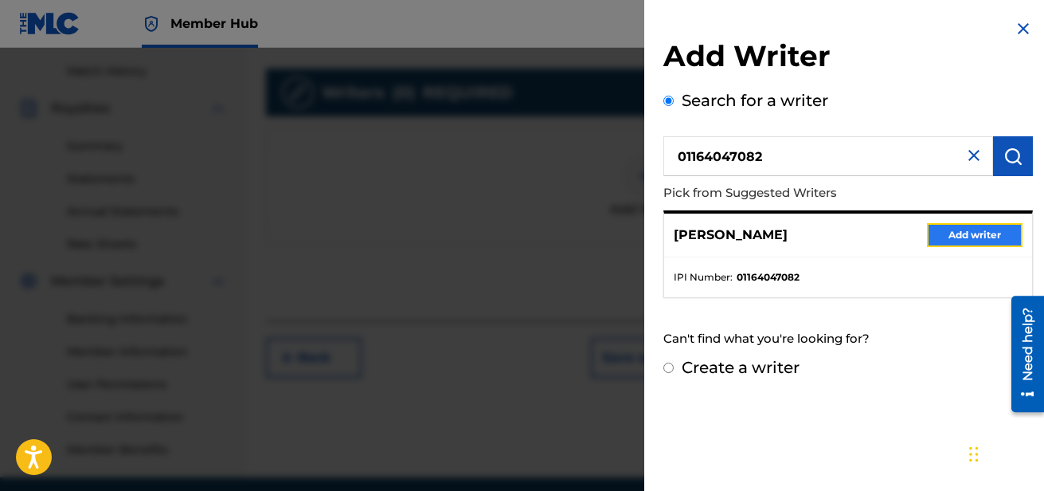
click at [943, 231] on button "Add writer" at bounding box center [975, 235] width 96 height 24
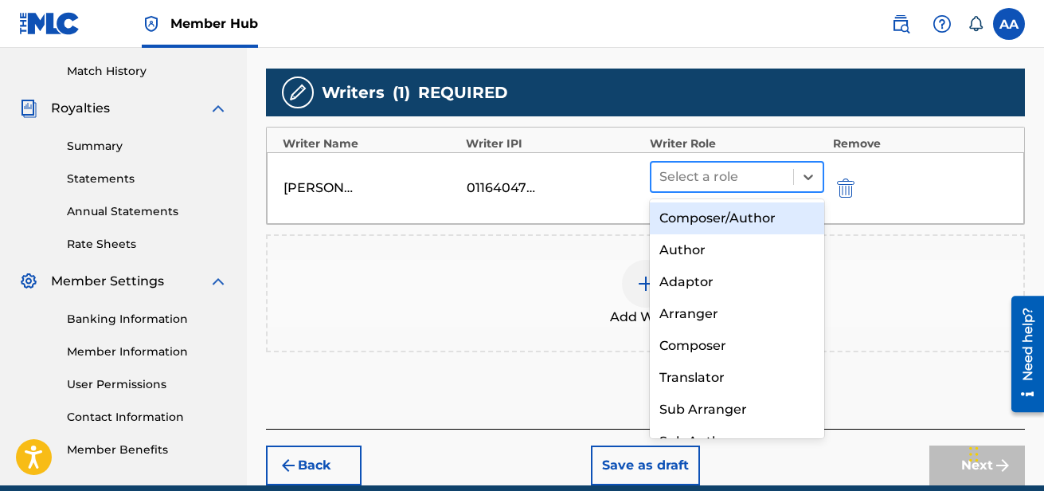
click at [758, 176] on div at bounding box center [723, 177] width 127 height 22
click at [743, 217] on div "Composer/Author" at bounding box center [737, 218] width 175 height 32
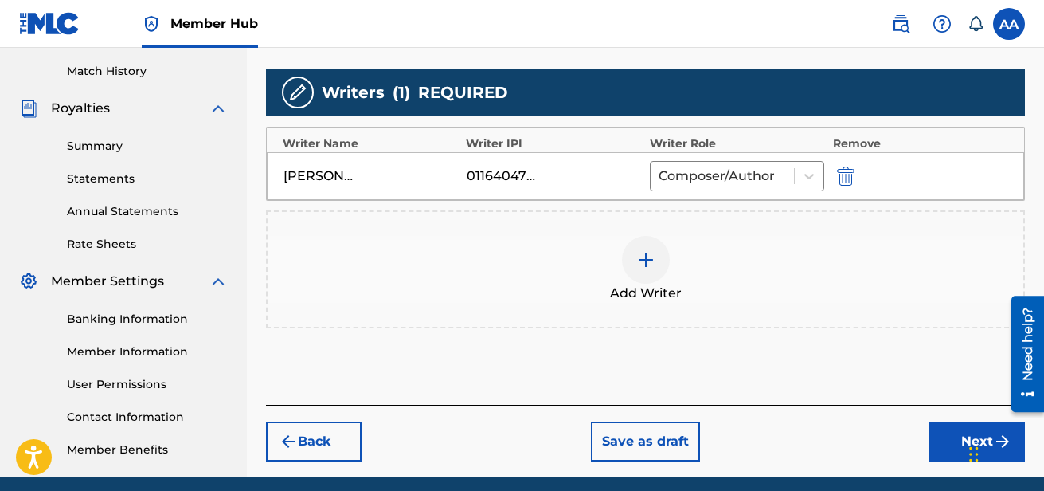
scroll to position [497, 0]
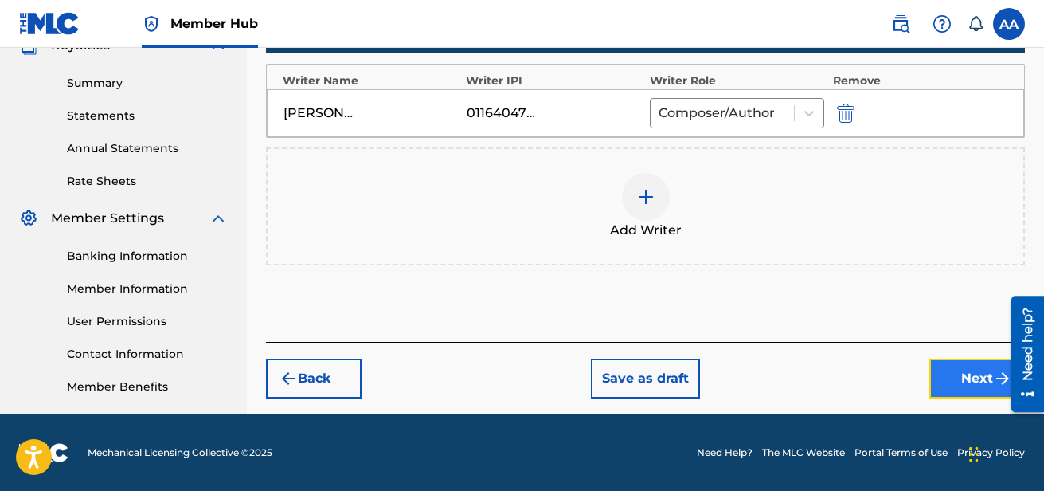
click at [944, 374] on button "Next" at bounding box center [978, 378] width 96 height 40
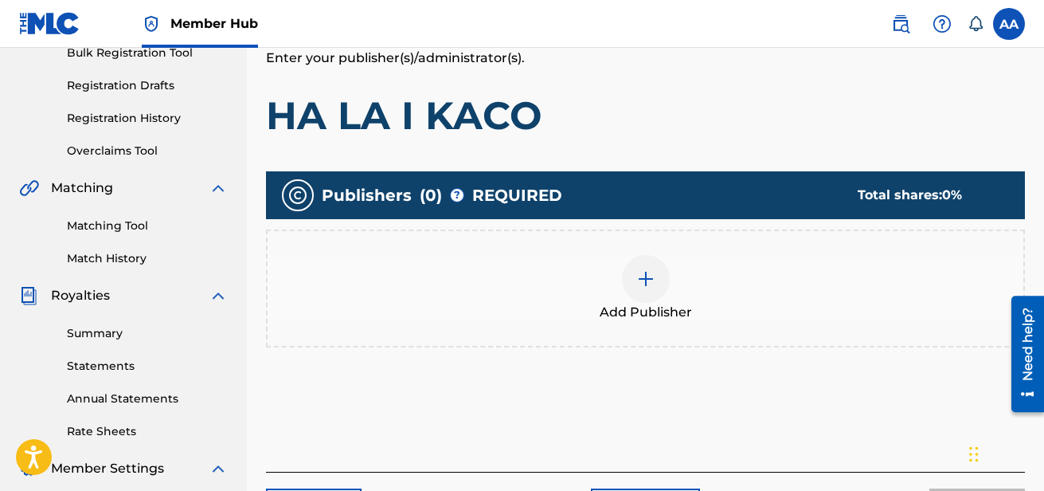
scroll to position [249, 0]
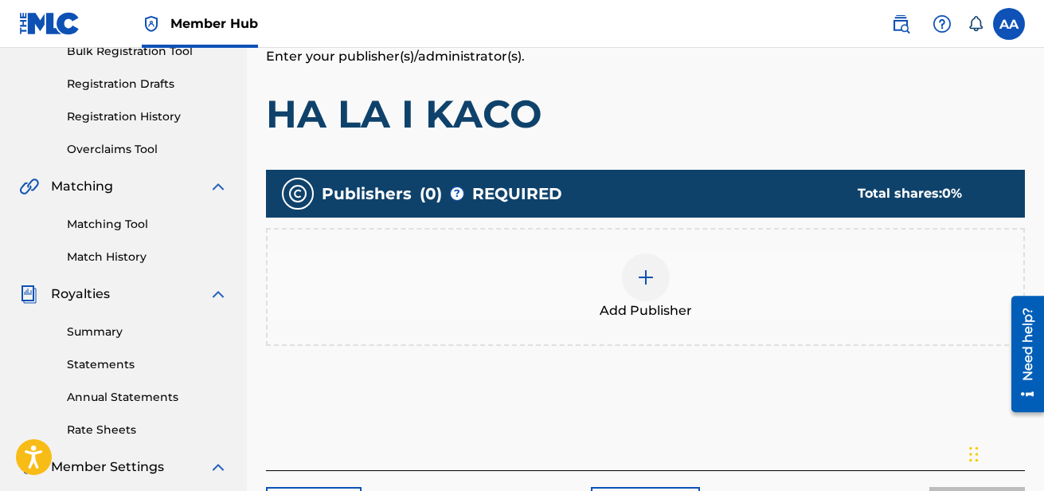
click at [655, 278] on img at bounding box center [646, 277] width 19 height 19
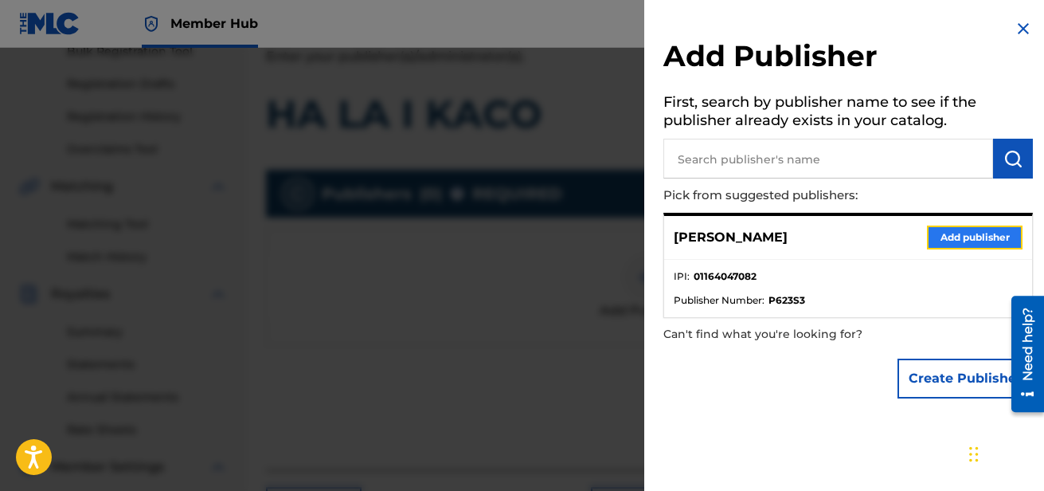
click at [953, 233] on button "Add publisher" at bounding box center [975, 237] width 96 height 24
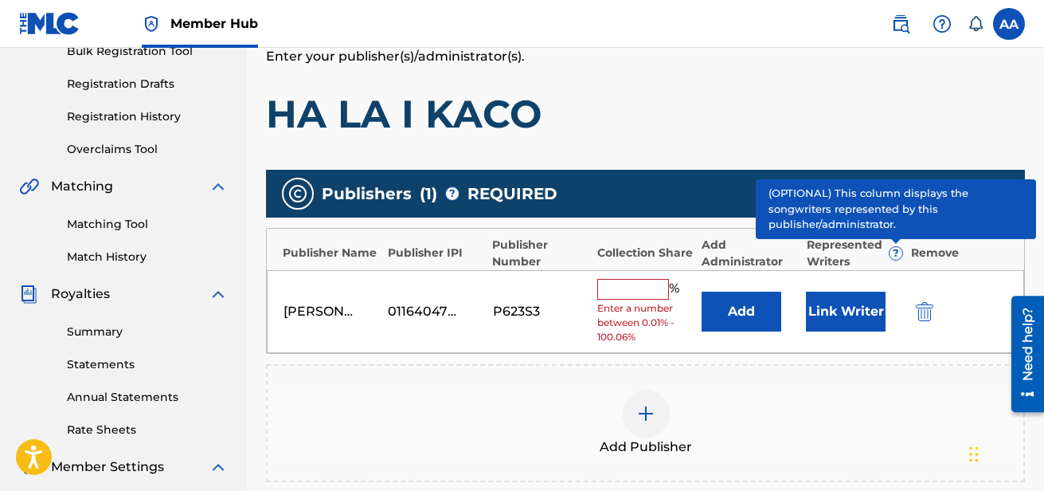
click at [642, 297] on input "text" at bounding box center [633, 289] width 72 height 21
type input "100"
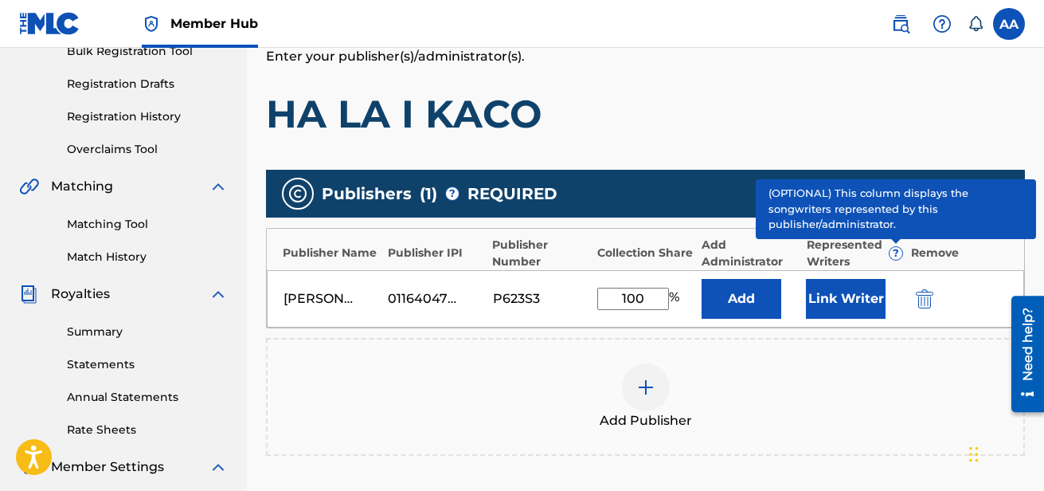
drag, startPoint x: 821, startPoint y: 354, endPoint x: 846, endPoint y: 333, distance: 32.2
click at [846, 333] on div "Publishers ( 1 ) ? REQUIRED Total shares: 100 % Publisher Name Publisher IPI Pu…" at bounding box center [645, 313] width 759 height 286
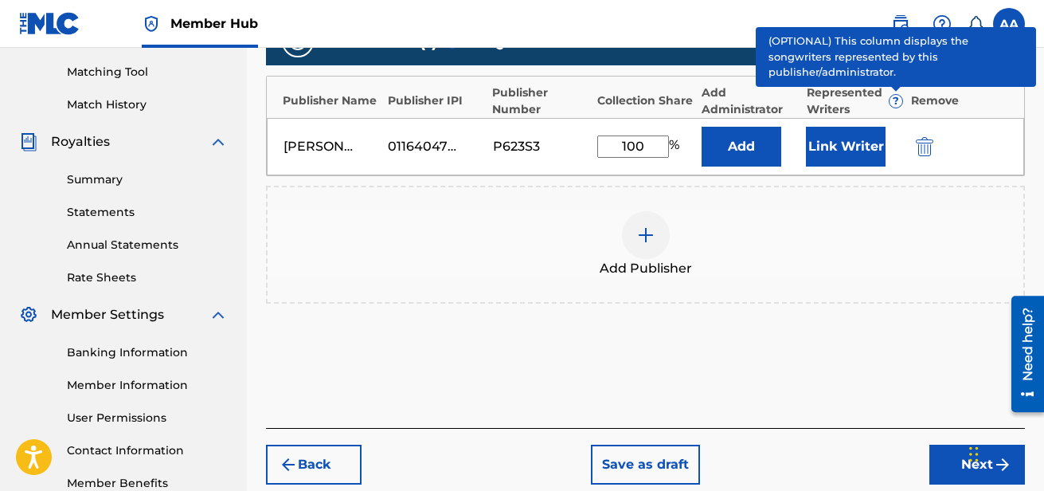
scroll to position [402, 0]
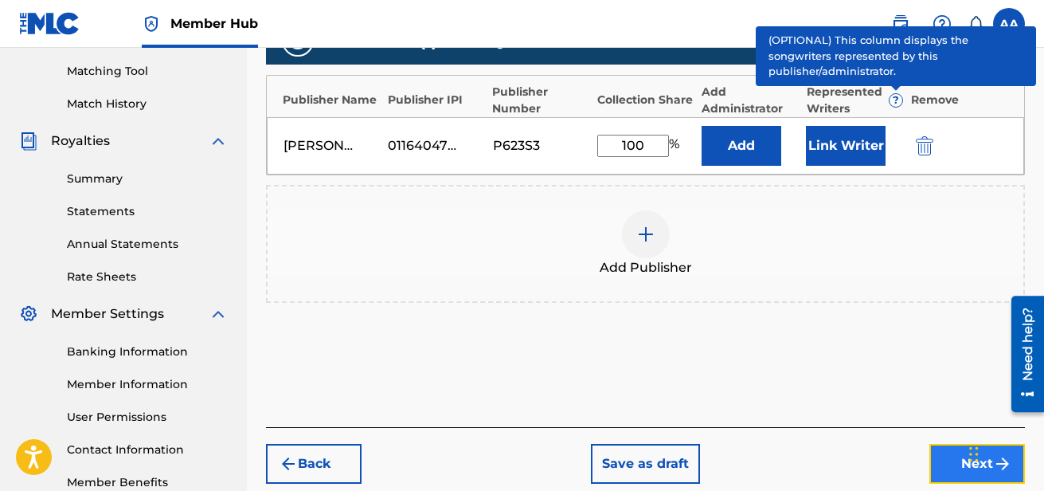
click at [948, 471] on button "Next" at bounding box center [978, 464] width 96 height 40
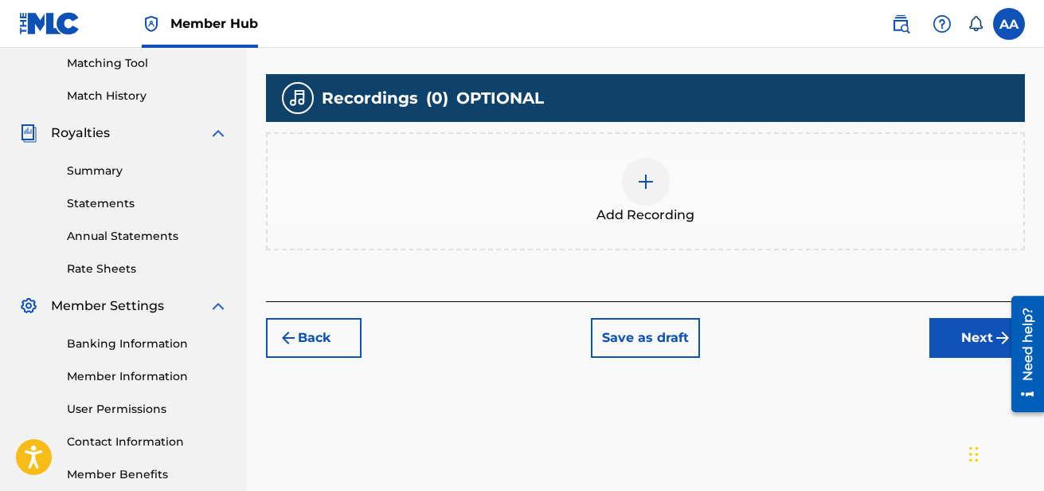
scroll to position [410, 0]
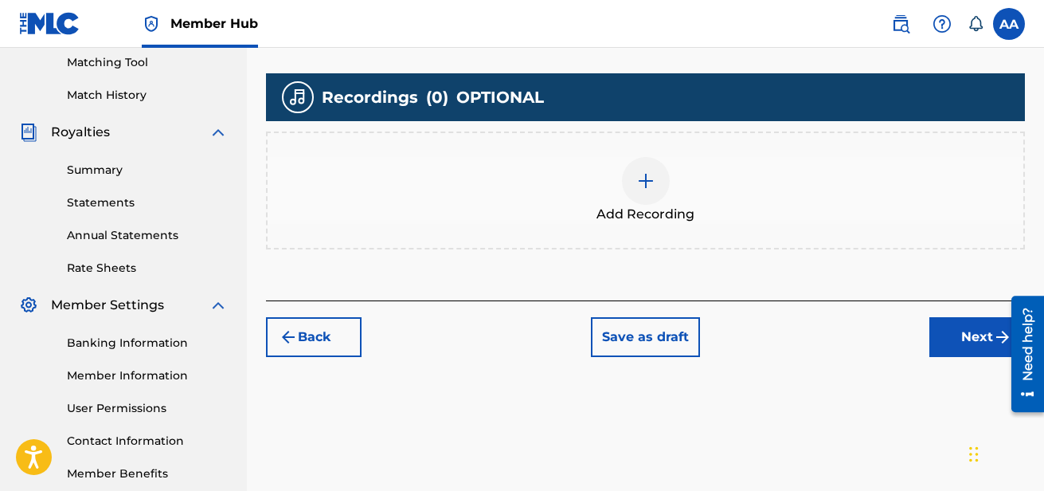
click at [638, 190] on img at bounding box center [646, 180] width 19 height 19
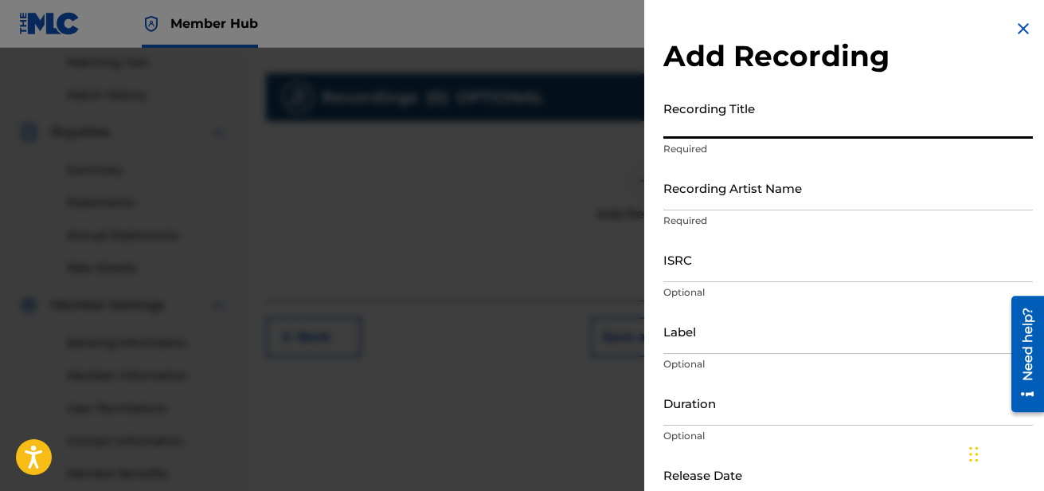
click at [757, 121] on input "Recording Title" at bounding box center [849, 115] width 370 height 45
paste input "HA LA I KACO"
type input "HA LA I KACO"
click at [735, 194] on input "Recording Artist Name" at bounding box center [849, 187] width 370 height 45
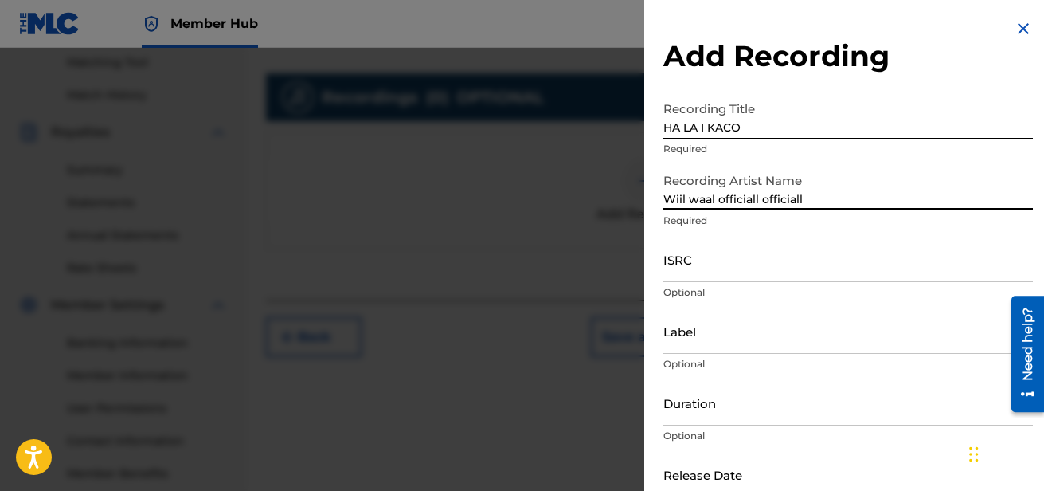
drag, startPoint x: 811, startPoint y: 202, endPoint x: 762, endPoint y: 202, distance: 49.4
click at [762, 202] on input "Wiil waal officiall officiall" at bounding box center [849, 187] width 370 height 45
click at [785, 199] on input "Wiil waal officiall" at bounding box center [849, 187] width 370 height 45
type input "Wiil waal officiall"
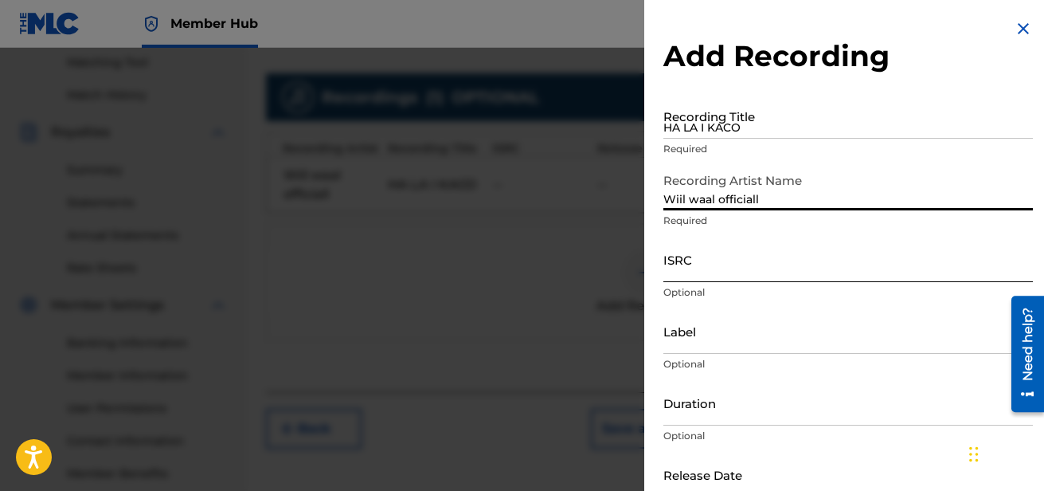
type input "Wiil waal officiall"
click at [677, 261] on input "ISRC" at bounding box center [849, 259] width 370 height 45
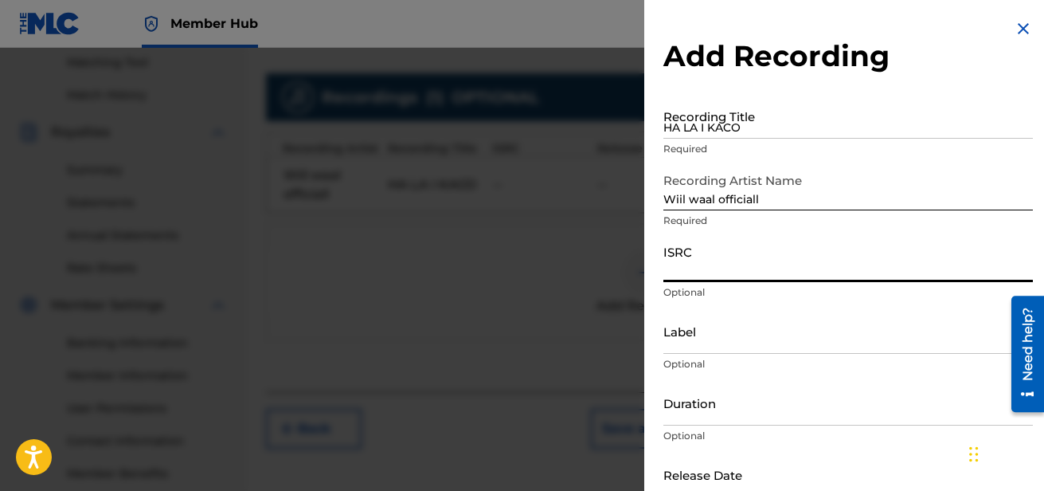
paste input "QZW9L2250611"
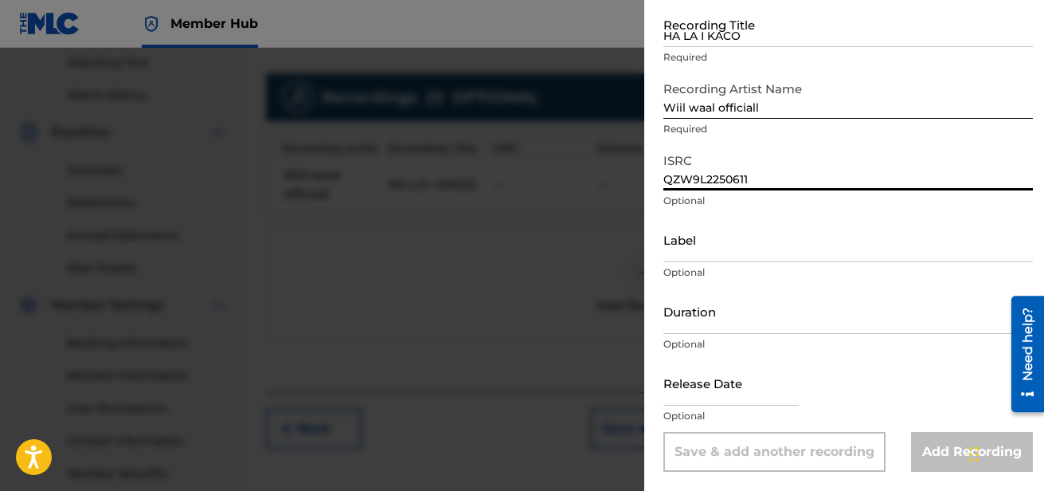
type input "QZW9L2250611"
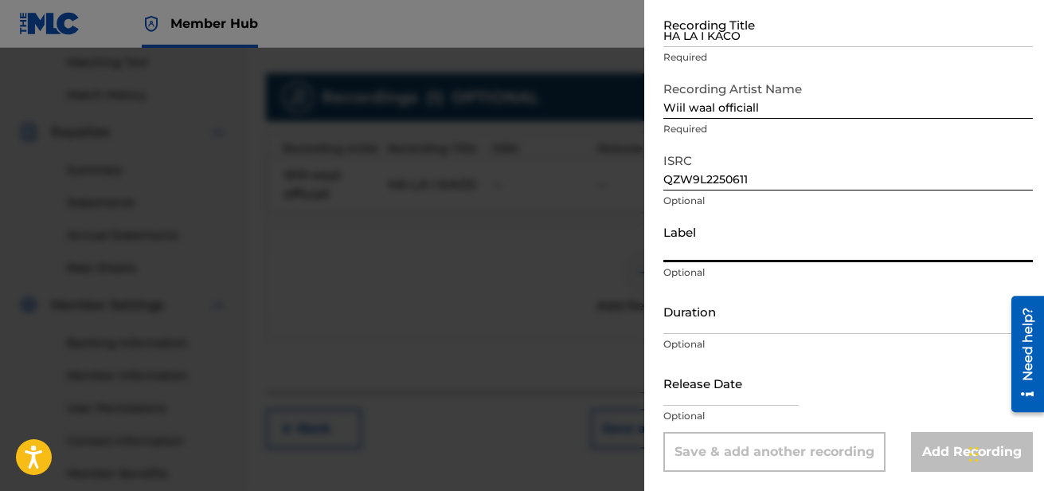
click at [746, 259] on input "Label" at bounding box center [849, 239] width 370 height 45
type input "wiil waal officiall"
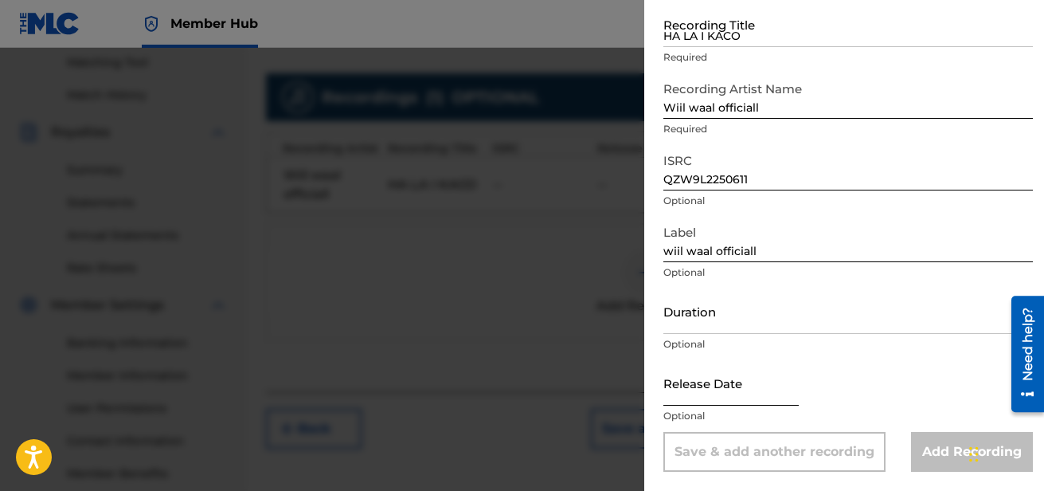
click at [723, 404] on input "text" at bounding box center [731, 382] width 135 height 45
select select "8"
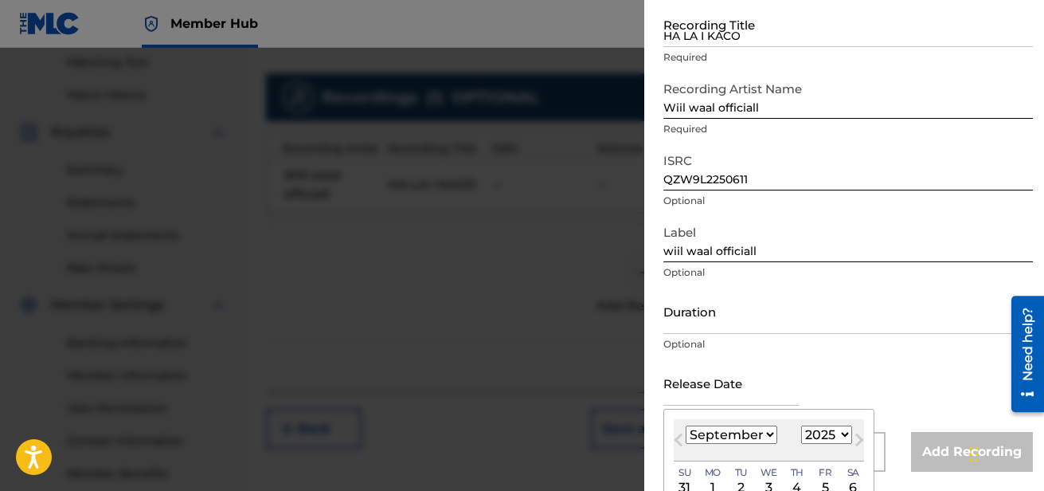
click at [821, 429] on select "1900 1901 1902 1903 1904 1905 1906 1907 1908 1909 1910 1911 1912 1913 1914 1915…" at bounding box center [826, 434] width 51 height 18
select select "2022"
click at [801, 425] on select "1900 1901 1902 1903 1904 1905 1906 1907 1908 1909 1910 1911 1912 1913 1914 1915…" at bounding box center [826, 434] width 51 height 18
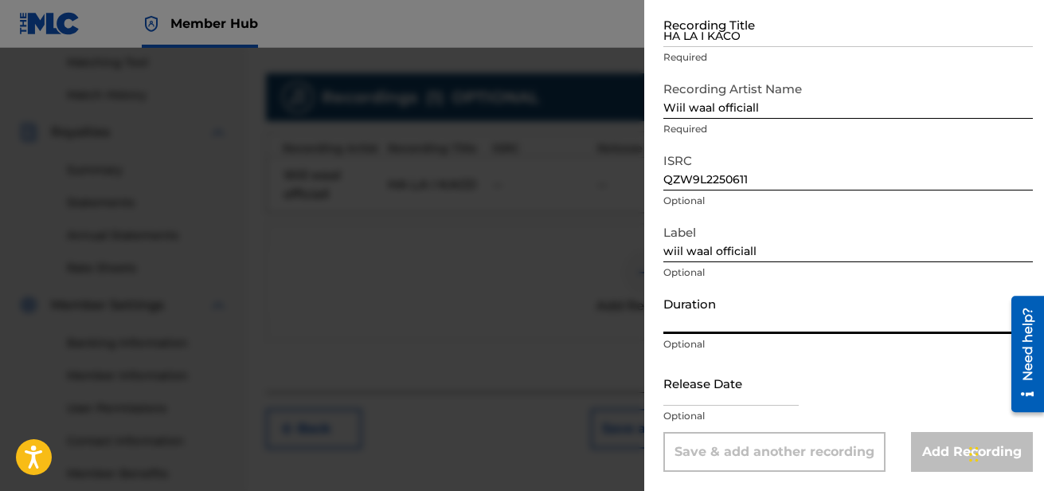
click at [758, 312] on input "Duration" at bounding box center [849, 310] width 370 height 45
type input "3"
select select "8"
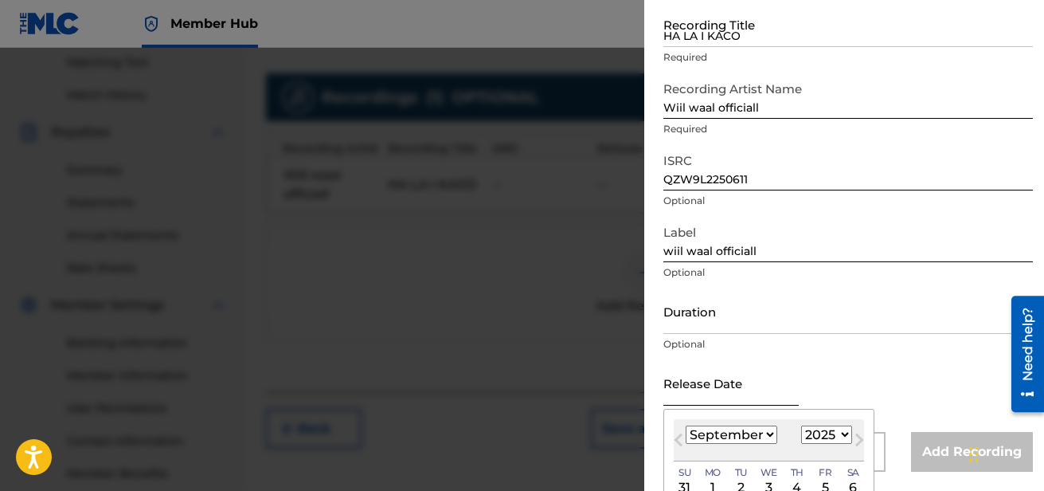
click at [754, 390] on input "text" at bounding box center [731, 382] width 135 height 45
click at [821, 426] on select "1900 1901 1902 1903 1904 1905 1906 1907 1908 1909 1910 1911 1912 1913 1914 1915…" at bounding box center [826, 434] width 51 height 18
select select "2023"
click at [801, 425] on select "1900 1901 1902 1903 1904 1905 1906 1907 1908 1909 1910 1911 1912 1913 1914 1915…" at bounding box center [826, 434] width 51 height 18
click at [754, 435] on select "January February March April May June July August September October November De…" at bounding box center [732, 434] width 92 height 18
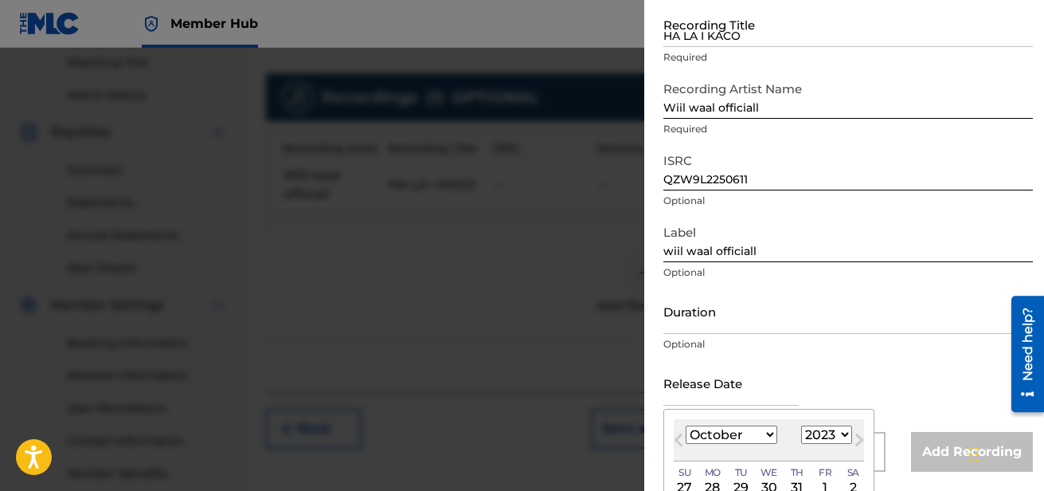
click at [686, 425] on select "January February March April May June July August September October November De…" at bounding box center [732, 434] width 92 height 18
click at [751, 433] on select "January February March April May June July August September October November De…" at bounding box center [732, 434] width 92 height 18
select select "2"
click at [686, 425] on select "January February March April May June July August September October November De…" at bounding box center [732, 434] width 92 height 18
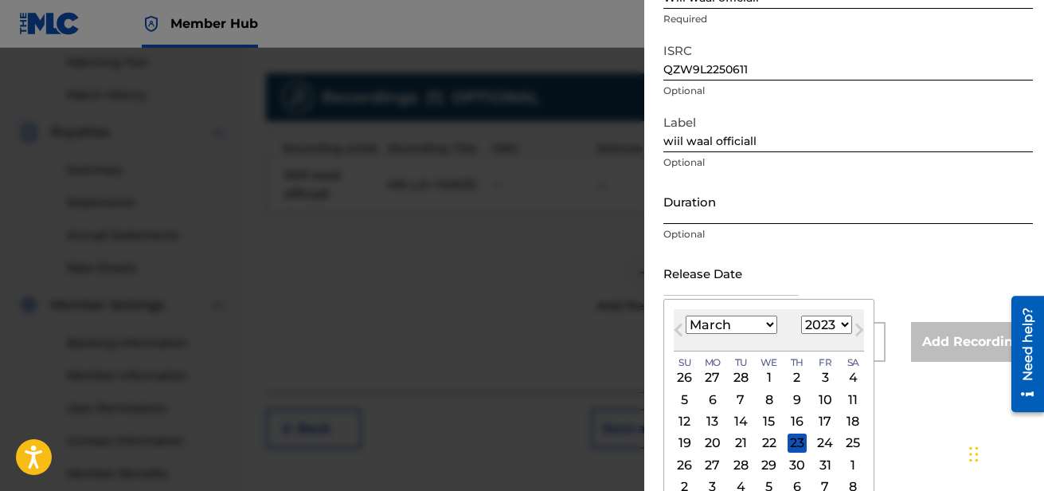
scroll to position [202, 0]
click at [804, 442] on div "23" at bounding box center [797, 442] width 19 height 19
type input "[DATE]"
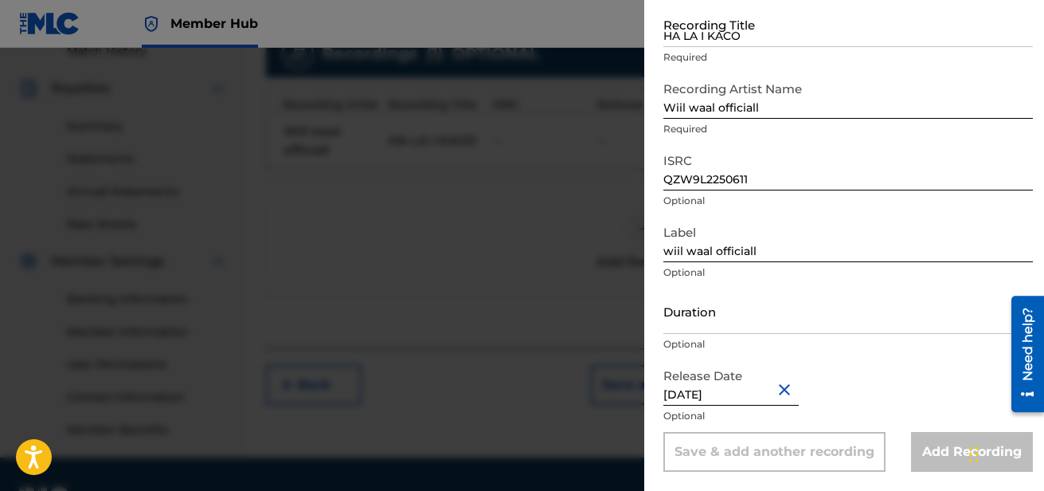
scroll to position [497, 0]
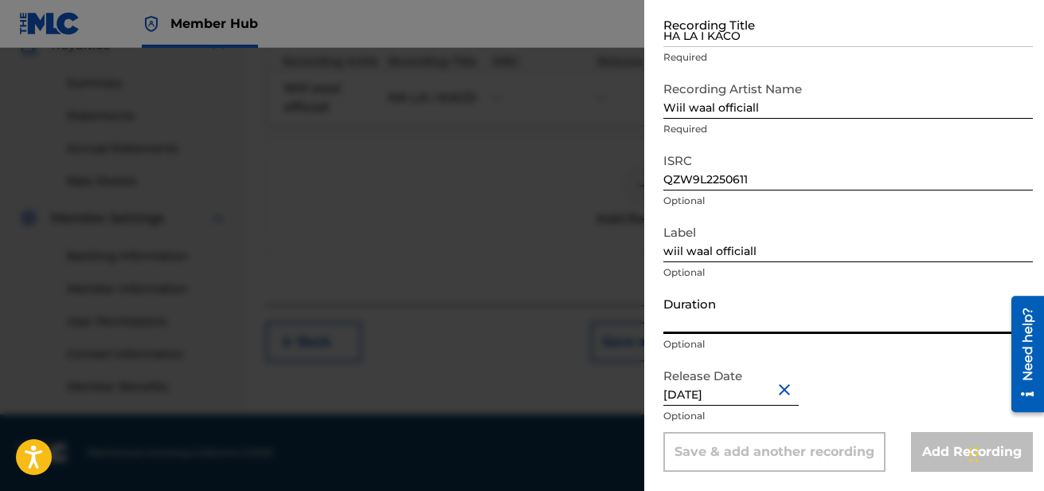
click at [866, 323] on input "Duration" at bounding box center [849, 310] width 370 height 45
click at [793, 395] on button "Close" at bounding box center [787, 389] width 24 height 49
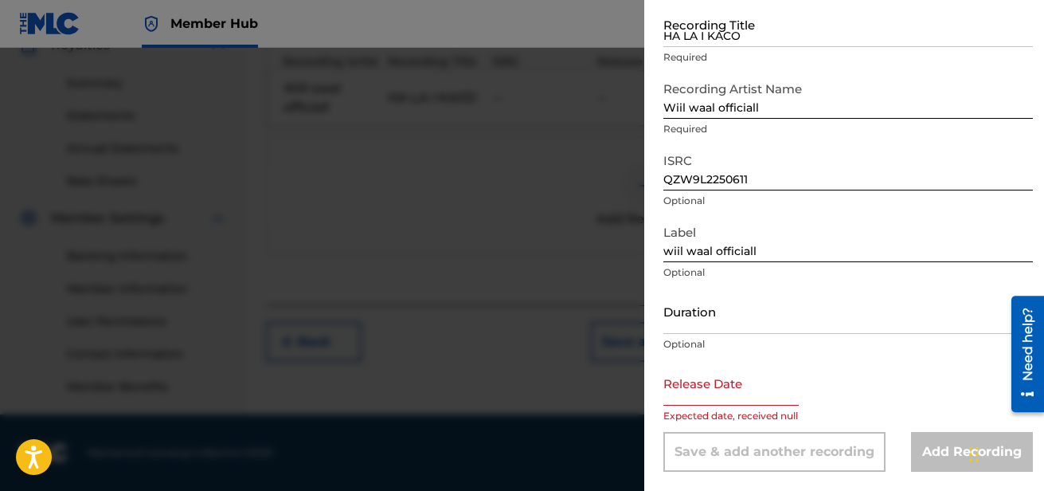
click at [827, 364] on div "Release Date Expected date, received null" at bounding box center [849, 396] width 370 height 72
click at [762, 421] on p "Expected date, received null" at bounding box center [849, 416] width 370 height 14
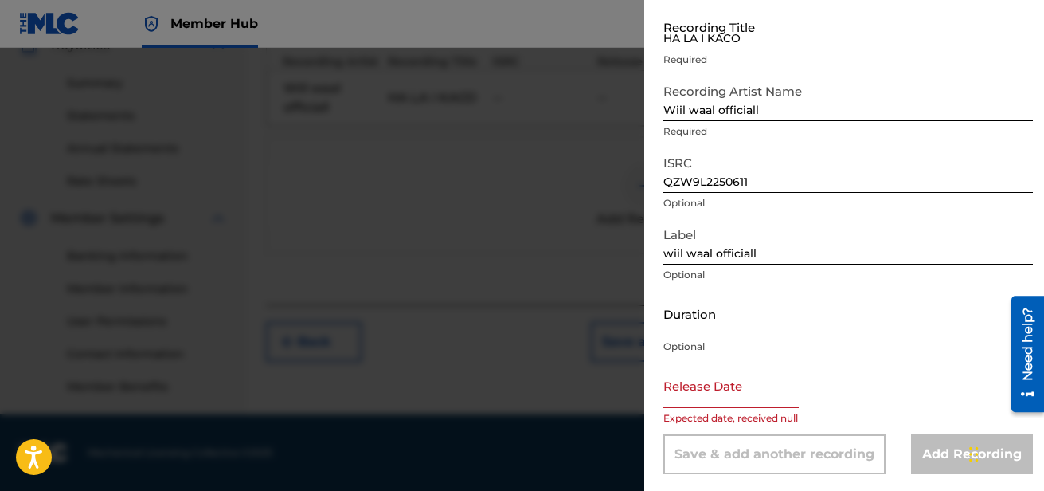
select select "8"
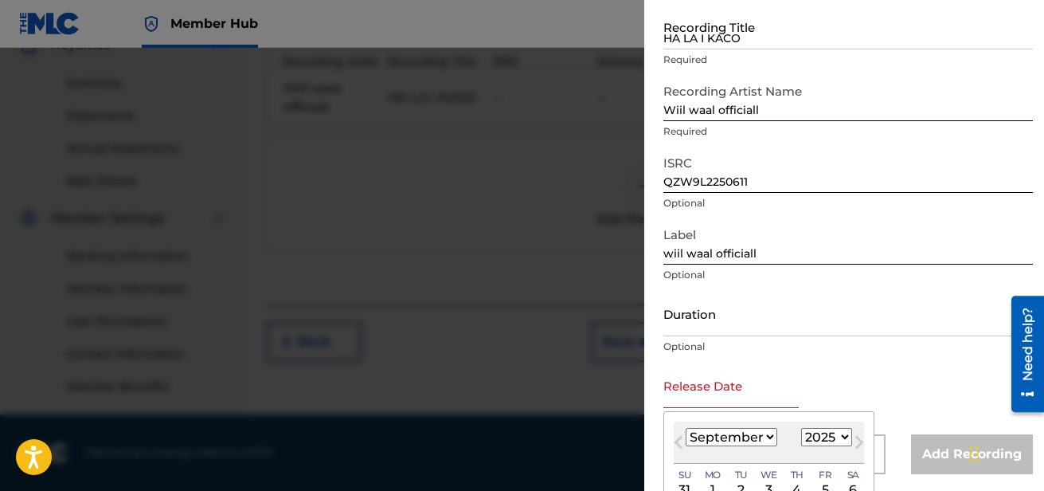
click at [718, 398] on input "text" at bounding box center [731, 384] width 135 height 45
click at [813, 431] on select "1900 1901 1902 1903 1904 1905 1906 1907 1908 1909 1910 1911 1912 1913 1914 1915…" at bounding box center [826, 437] width 51 height 18
select select "2023"
click at [801, 428] on select "1900 1901 1902 1903 1904 1905 1906 1907 1908 1909 1910 1911 1912 1913 1914 1915…" at bounding box center [826, 437] width 51 height 18
click at [750, 429] on select "January February March April May June July August September October November De…" at bounding box center [732, 437] width 92 height 18
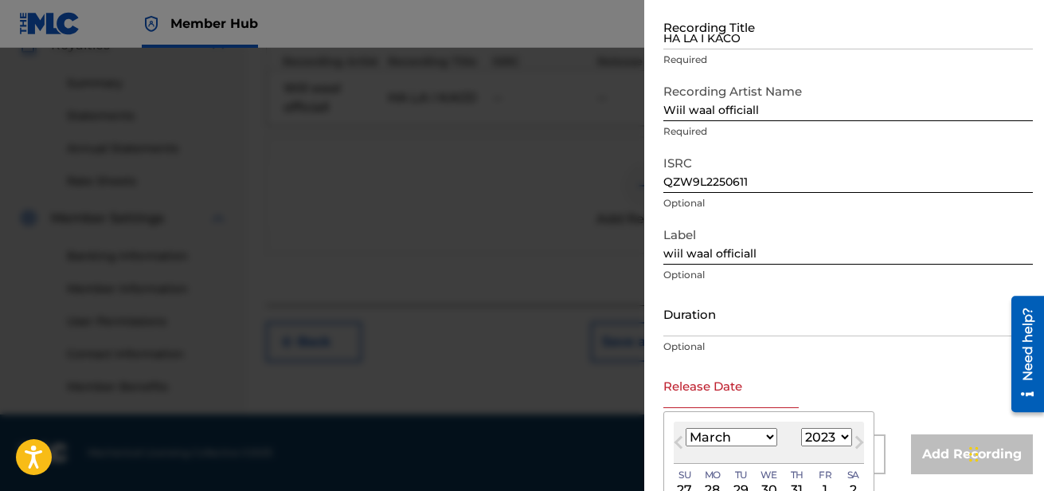
click at [686, 428] on select "January February March April May June July August September October November De…" at bounding box center [732, 437] width 92 height 18
click at [738, 436] on select "January February March April May June July August September October November De…" at bounding box center [732, 437] width 92 height 18
select select "5"
click at [686, 428] on select "January February March April May June July August September October November De…" at bounding box center [732, 437] width 92 height 18
click at [781, 470] on div "[DATE] Su [DATE] Mo [DATE] Tu [DATE] We [DATE] Th [DATE] Fr [DATE] Sa" at bounding box center [769, 475] width 190 height 22
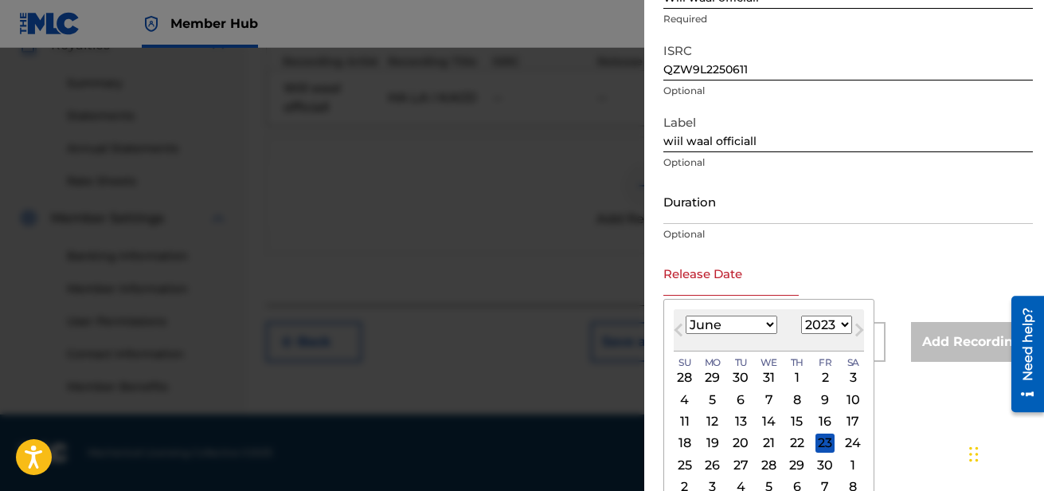
scroll to position [202, 0]
click at [828, 438] on div "23" at bounding box center [825, 442] width 19 height 19
type input "[DATE]"
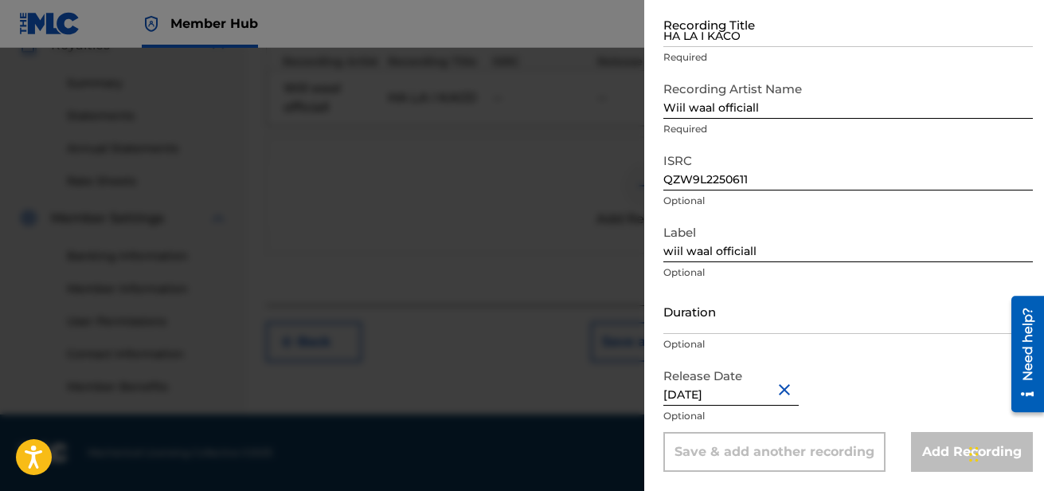
scroll to position [0, 0]
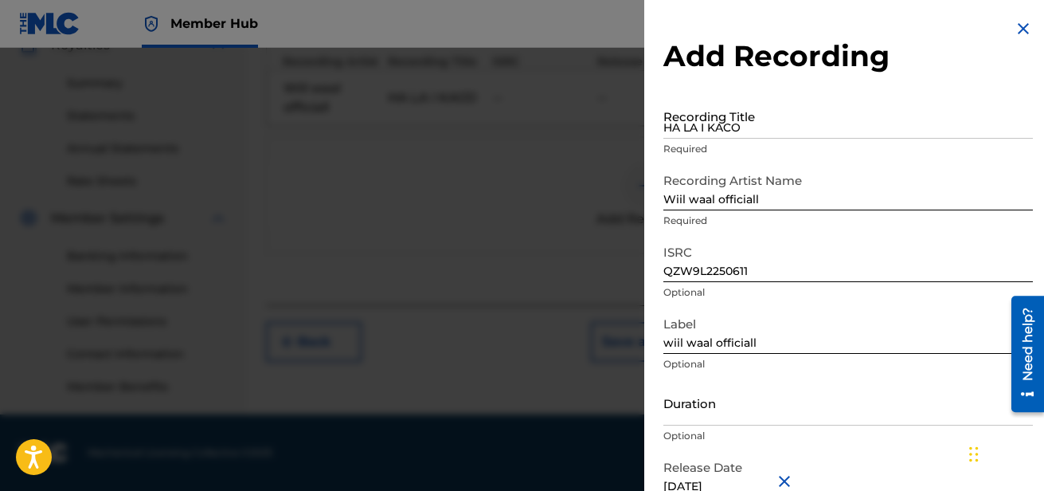
click at [367, 283] on div at bounding box center [522, 293] width 1044 height 491
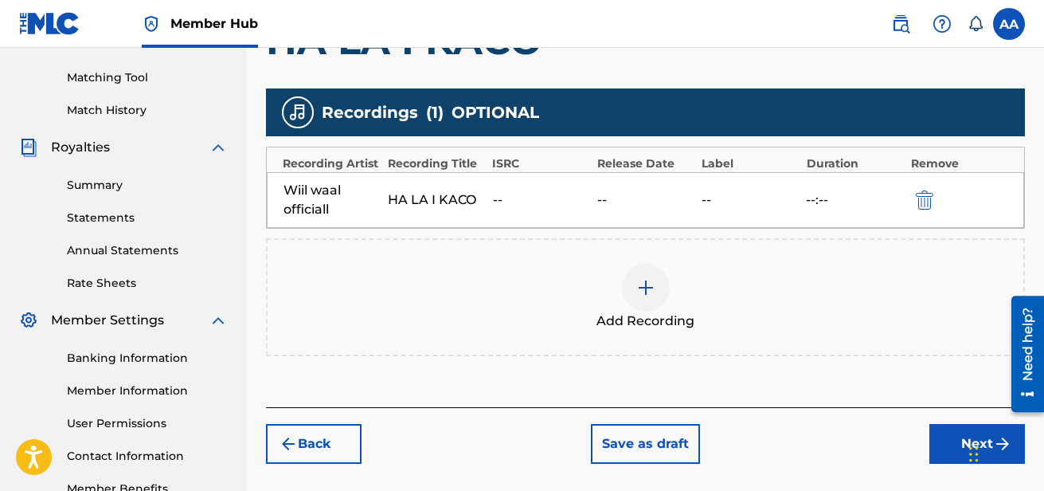
scroll to position [391, 0]
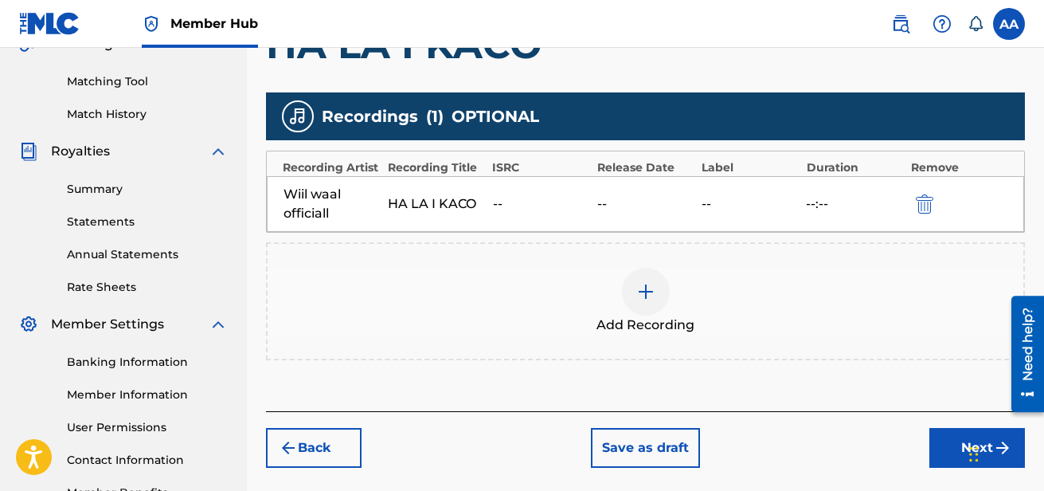
click at [653, 306] on div at bounding box center [646, 292] width 48 height 48
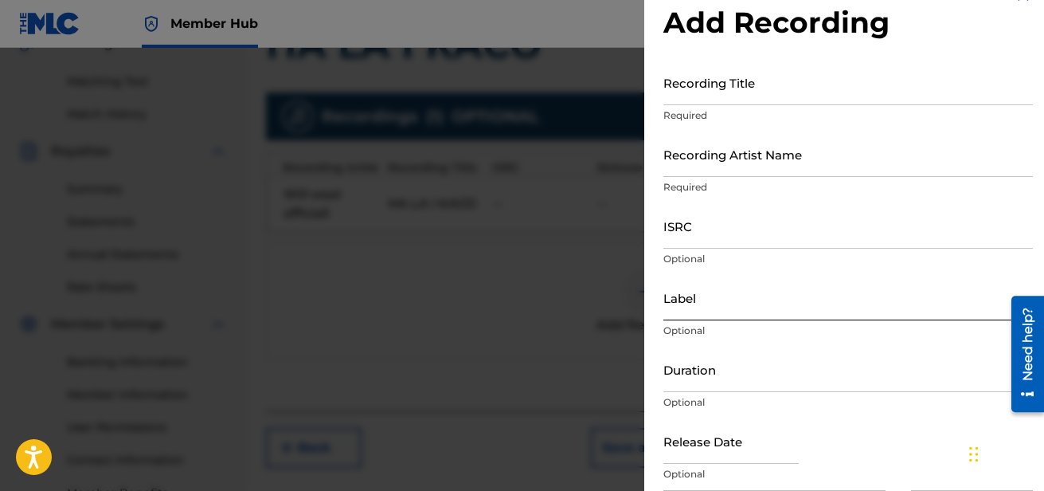
scroll to position [92, 0]
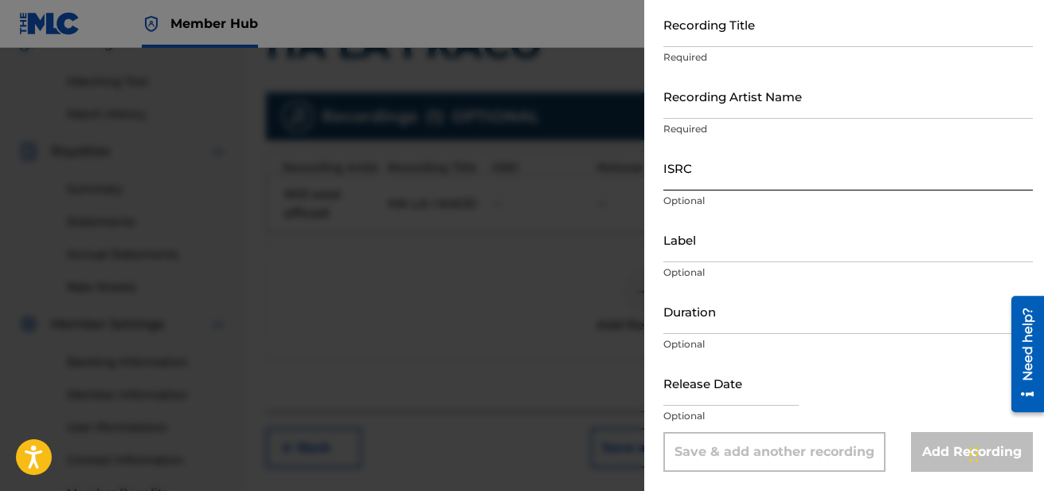
click at [739, 170] on input "ISRC" at bounding box center [849, 167] width 370 height 45
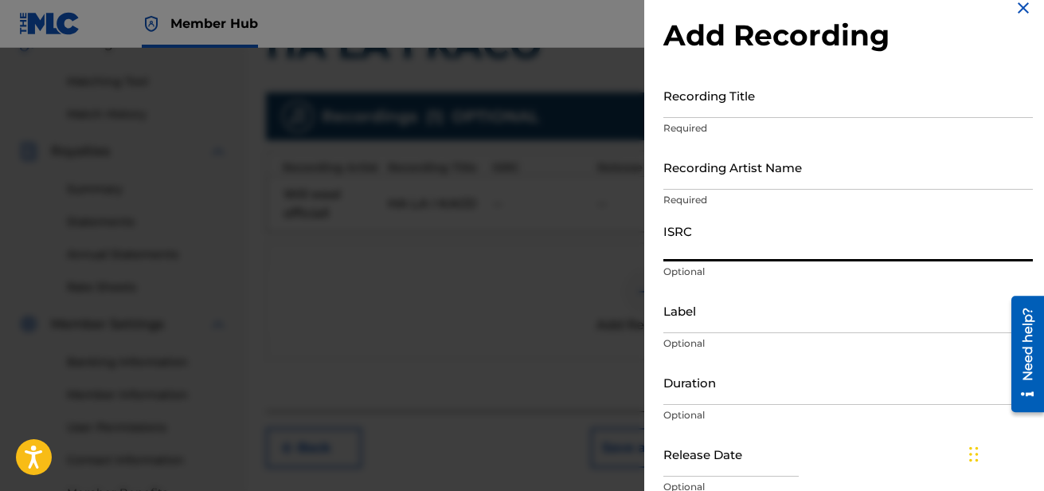
scroll to position [16, 0]
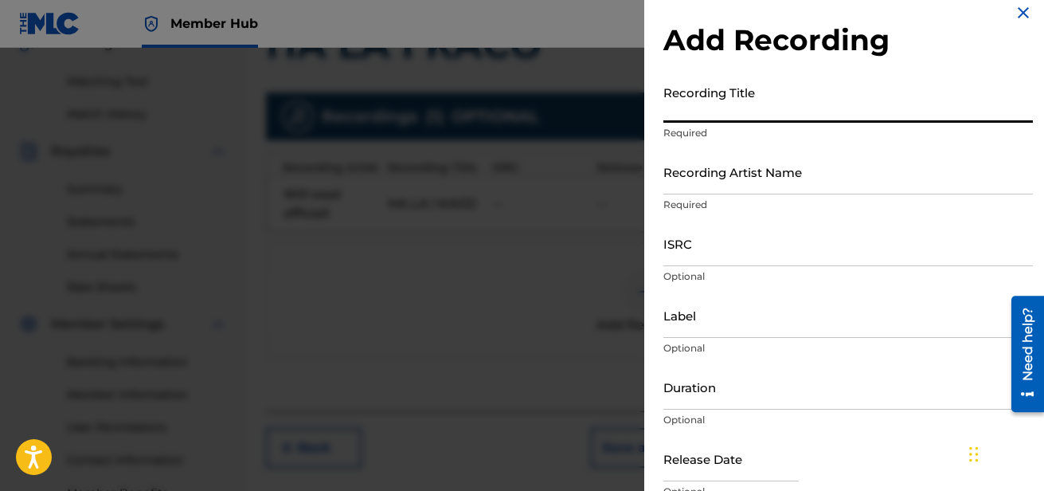
click at [758, 97] on input "Recording Title" at bounding box center [849, 99] width 370 height 45
click at [740, 112] on input "Recording Title" at bounding box center [849, 99] width 370 height 45
paste input "HA LA I KACO"
type input "HA LA I KACO"
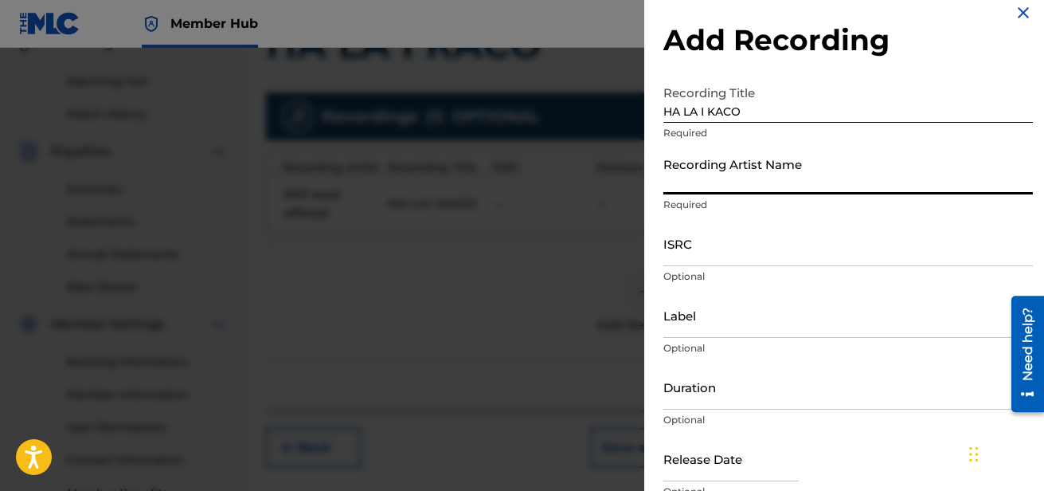
click at [802, 177] on input "Recording Artist Name" at bounding box center [849, 171] width 370 height 45
type input "Wiil waal officiall"
type input "wiil waal officiall"
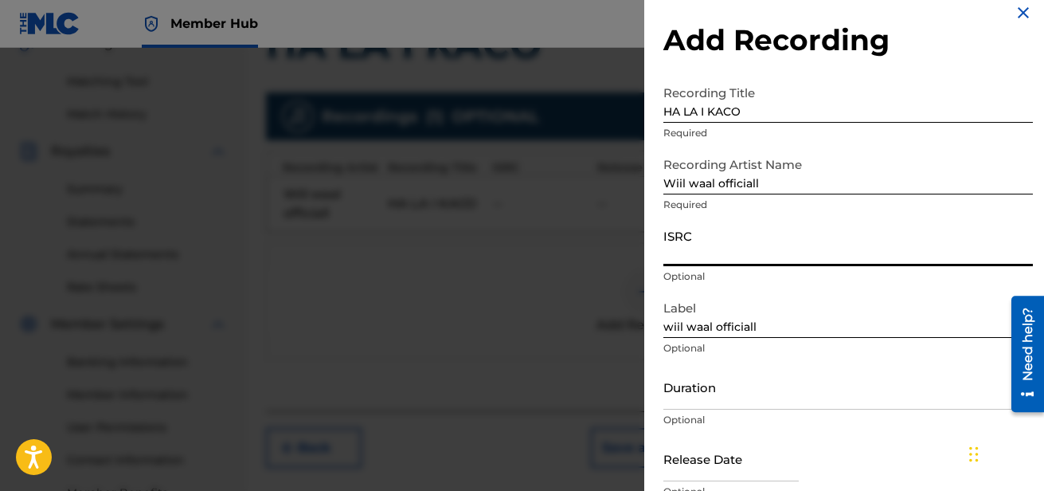
click at [715, 252] on input "ISRC" at bounding box center [849, 243] width 370 height 45
paste input "QZW9L2250611"
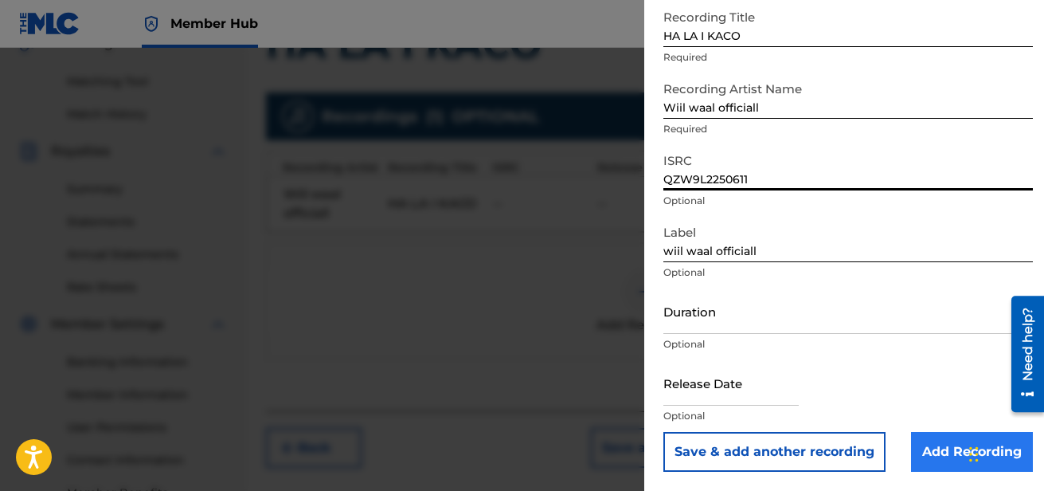
type input "QZW9L2250611"
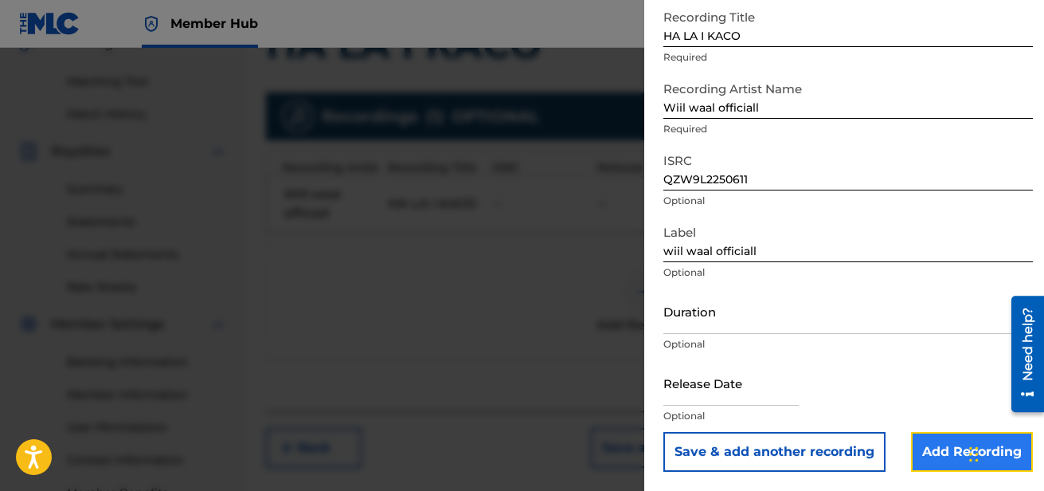
click at [933, 445] on input "Add Recording" at bounding box center [972, 452] width 122 height 40
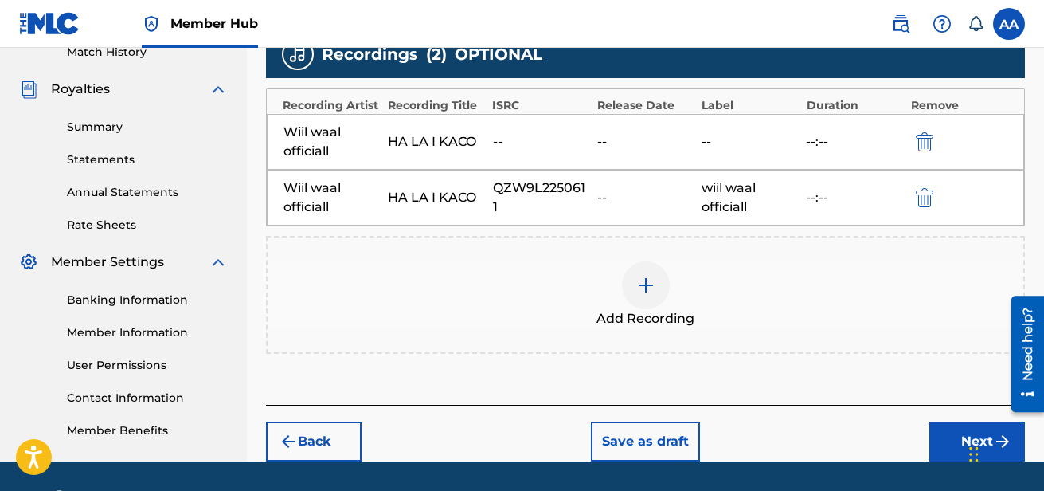
scroll to position [470, 0]
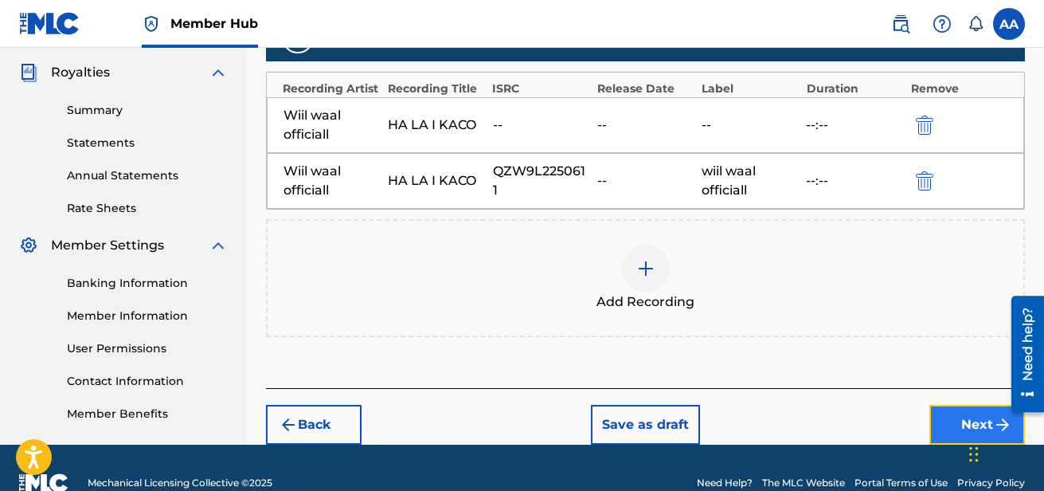
click at [962, 425] on button "Next" at bounding box center [978, 425] width 96 height 40
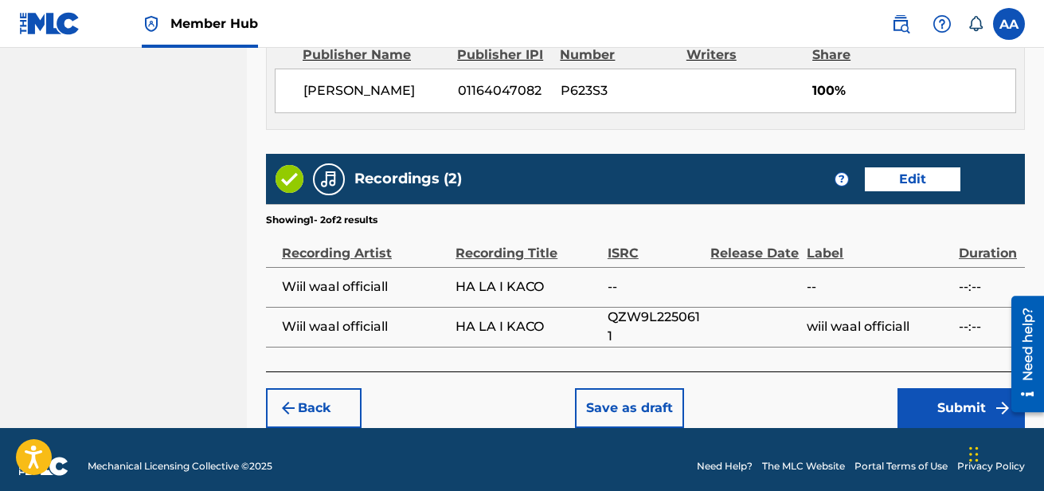
scroll to position [915, 0]
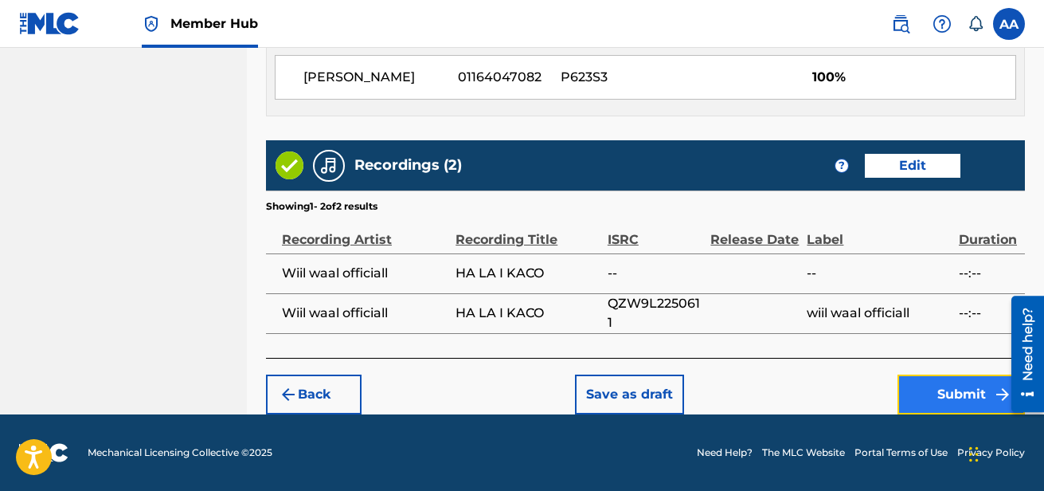
click at [941, 386] on button "Submit" at bounding box center [961, 394] width 127 height 40
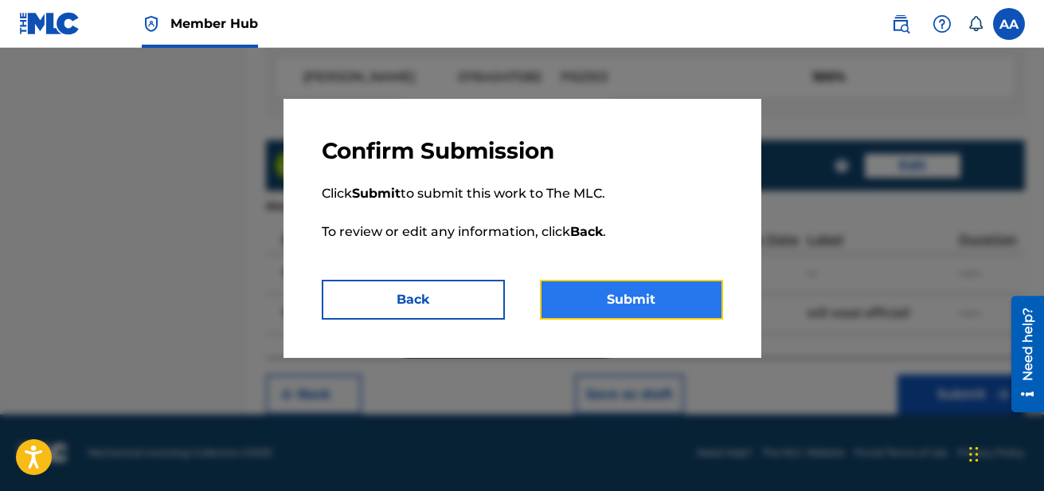
drag, startPoint x: 712, startPoint y: 301, endPoint x: 648, endPoint y: 307, distance: 64.0
click at [648, 307] on button "Submit" at bounding box center [631, 300] width 183 height 40
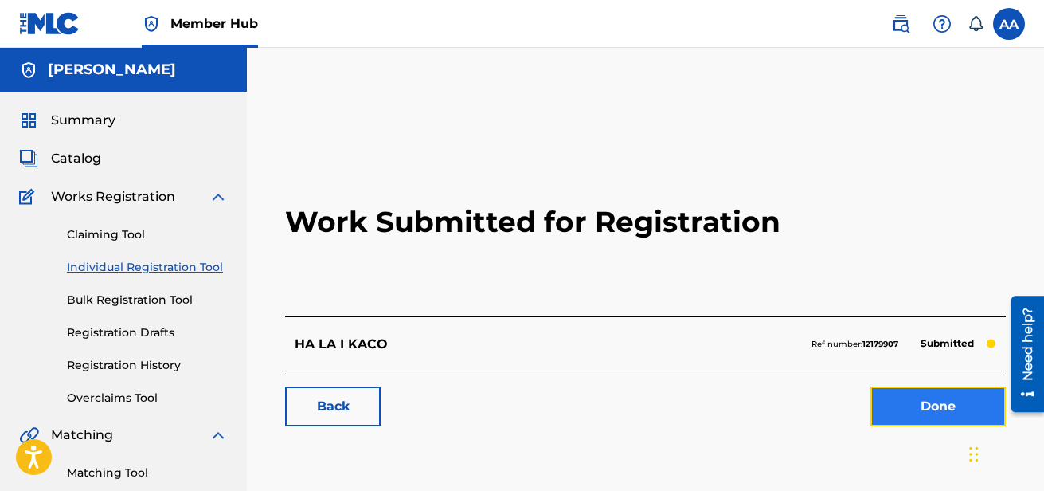
click at [917, 398] on link "Done" at bounding box center [938, 406] width 135 height 40
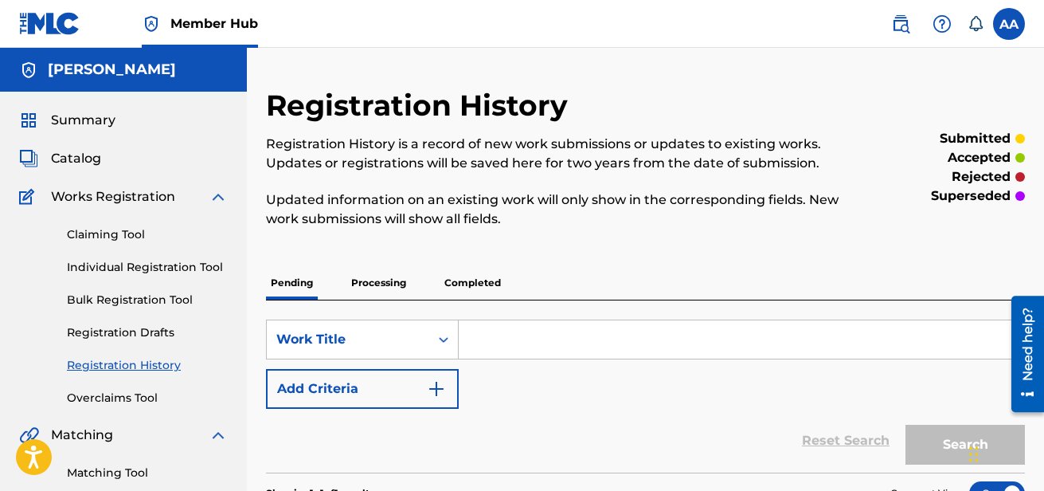
click at [394, 285] on p "Processing" at bounding box center [379, 282] width 65 height 33
click at [305, 284] on p "Pending" at bounding box center [292, 282] width 52 height 33
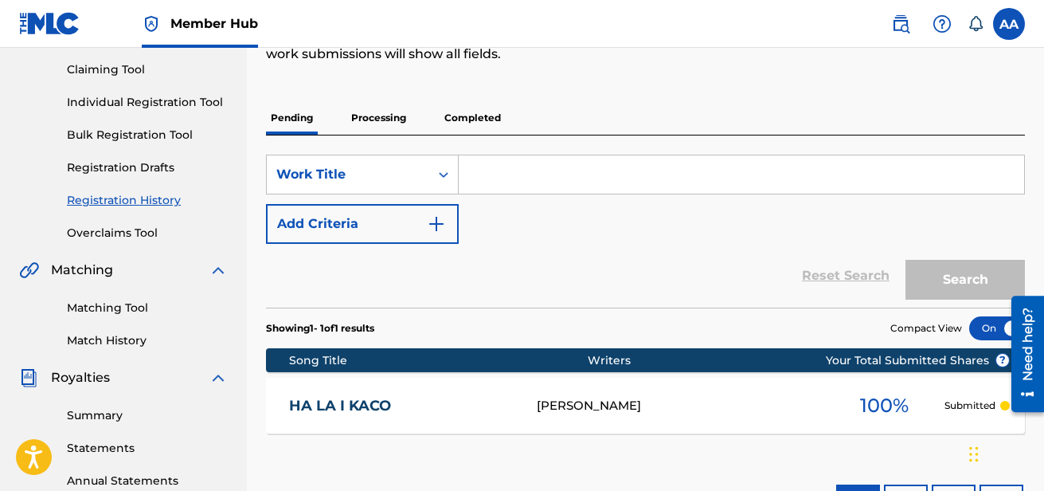
scroll to position [174, 0]
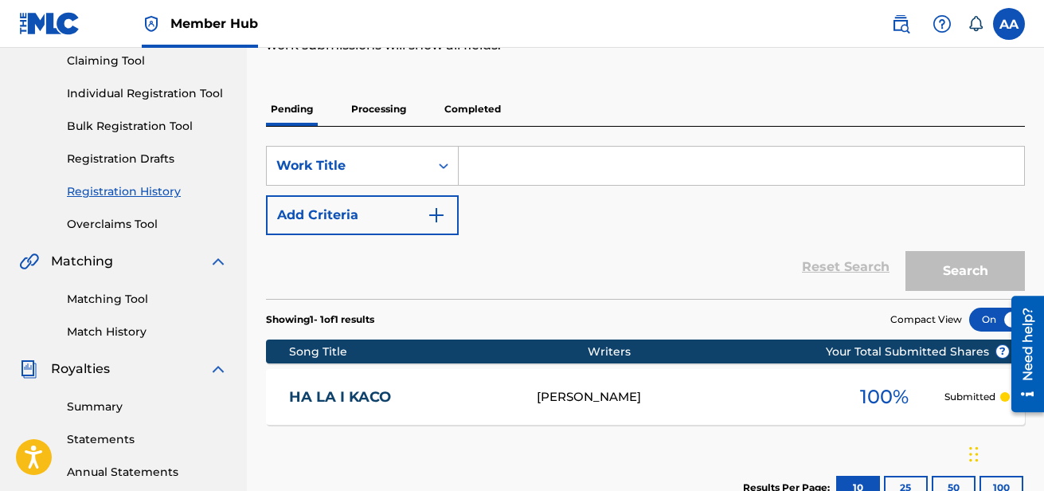
click at [391, 108] on p "Processing" at bounding box center [379, 108] width 65 height 33
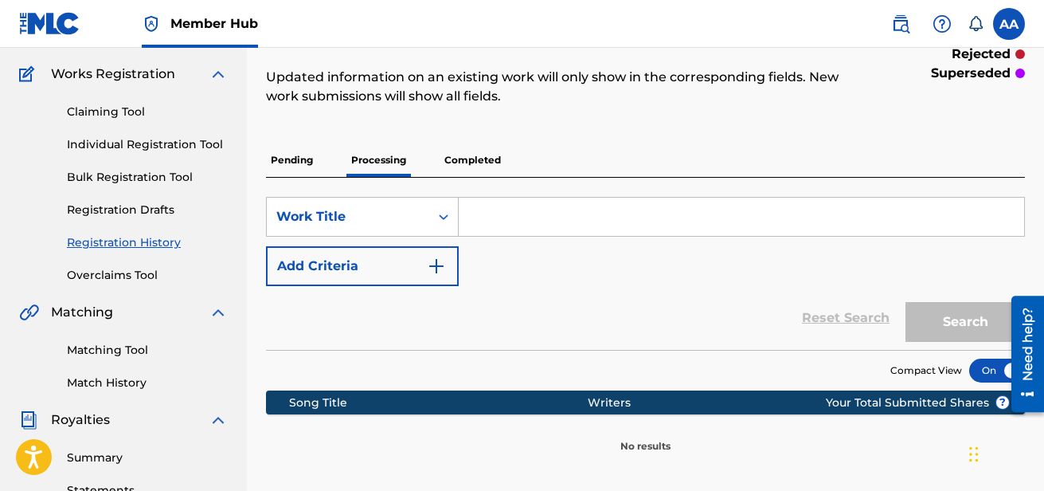
scroll to position [121, 0]
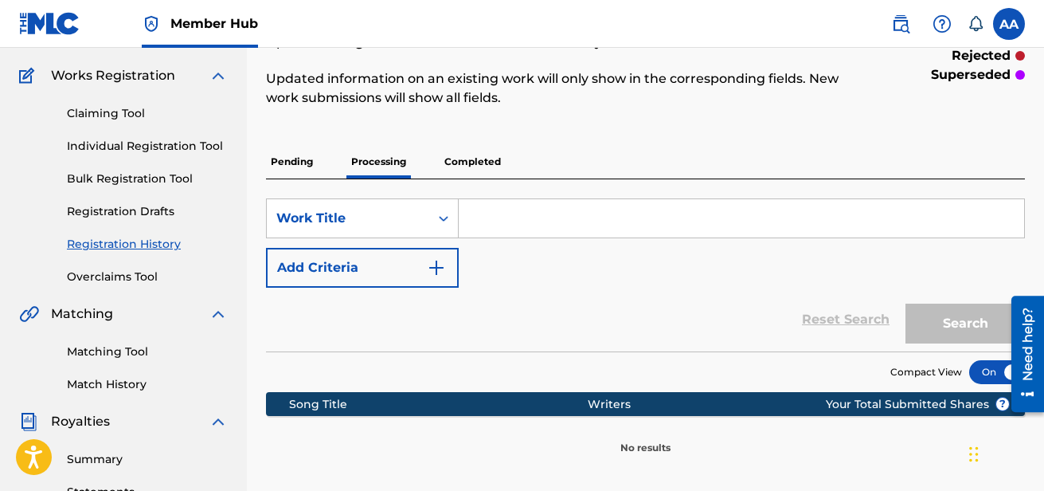
click at [468, 164] on p "Completed" at bounding box center [473, 161] width 66 height 33
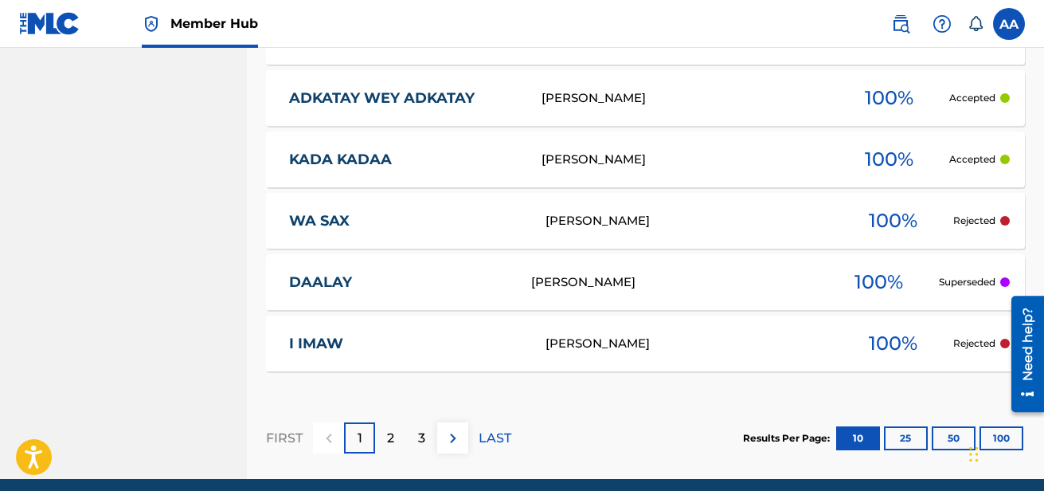
scroll to position [845, 0]
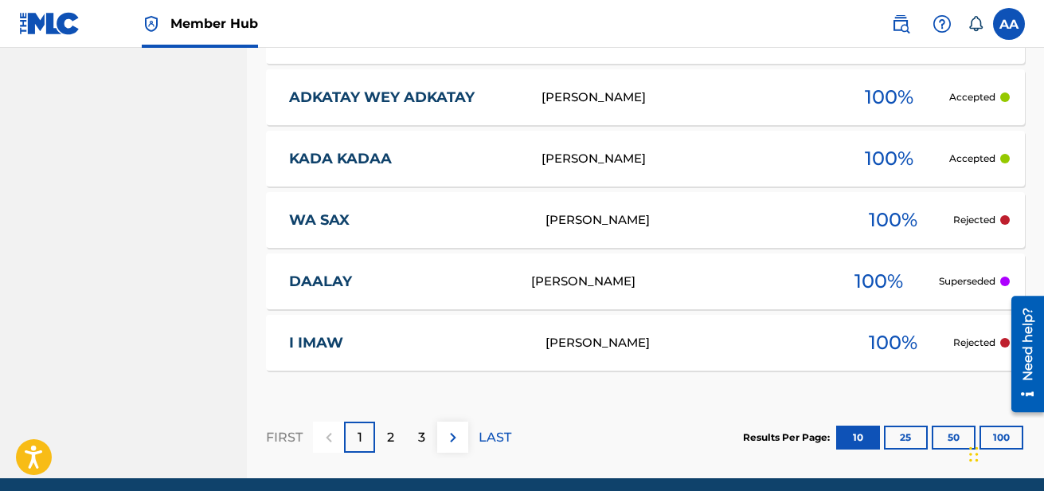
click at [623, 371] on div "Showing 1 - 10 of 24 results Compact View Song Title Writers ? Your Total Submi…" at bounding box center [645, 85] width 759 height 786
click at [623, 351] on div "[PERSON_NAME]" at bounding box center [690, 343] width 288 height 18
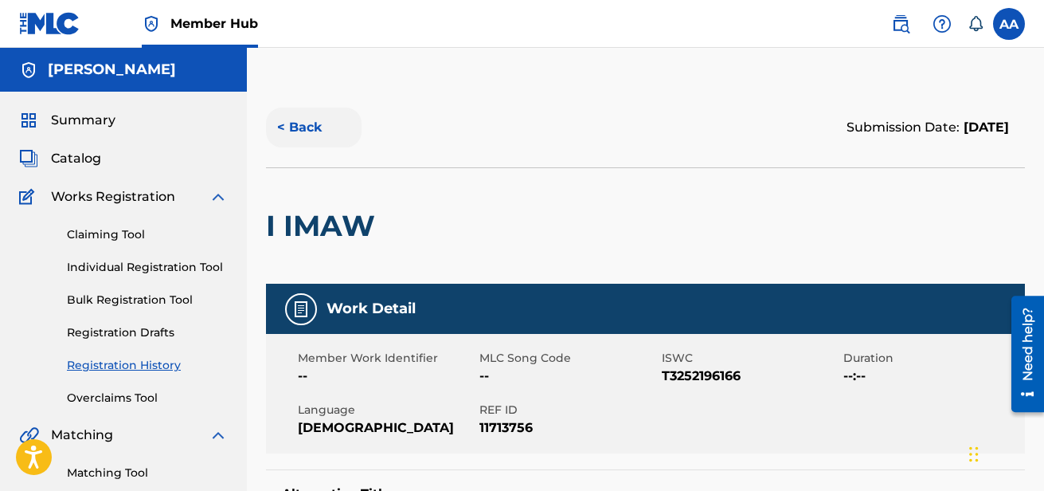
click at [305, 134] on button "< Back" at bounding box center [314, 128] width 96 height 40
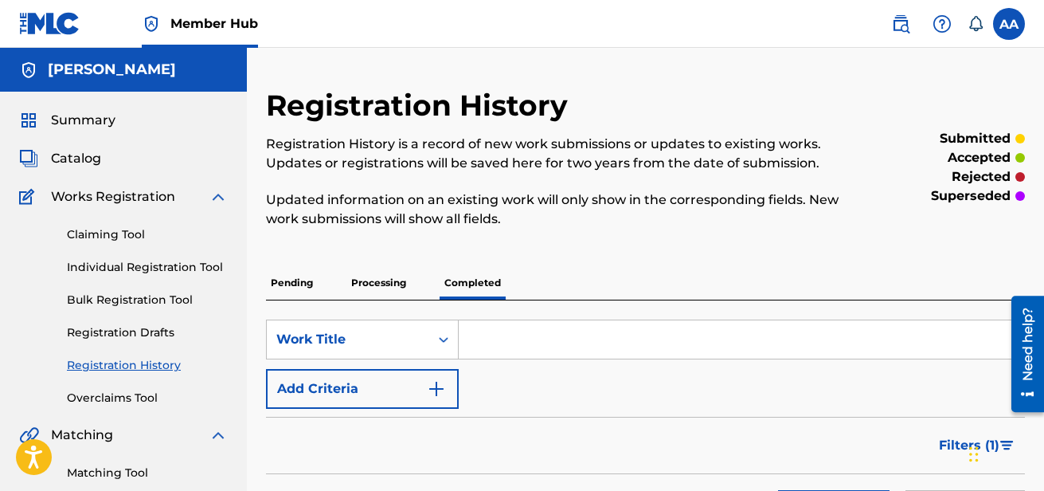
click at [318, 285] on div "Pending Processing Completed" at bounding box center [645, 282] width 759 height 33
click at [301, 284] on p "Pending" at bounding box center [292, 282] width 52 height 33
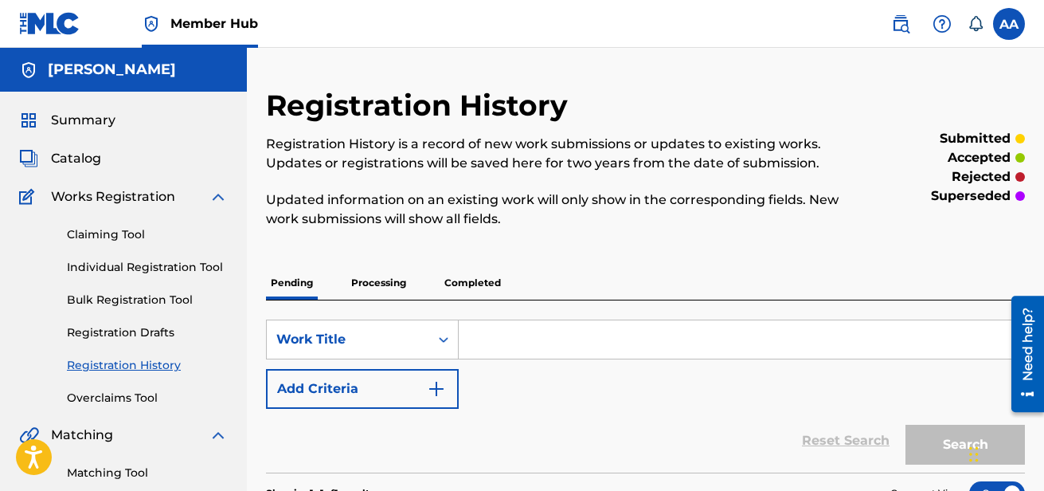
click at [473, 283] on p "Completed" at bounding box center [473, 282] width 66 height 33
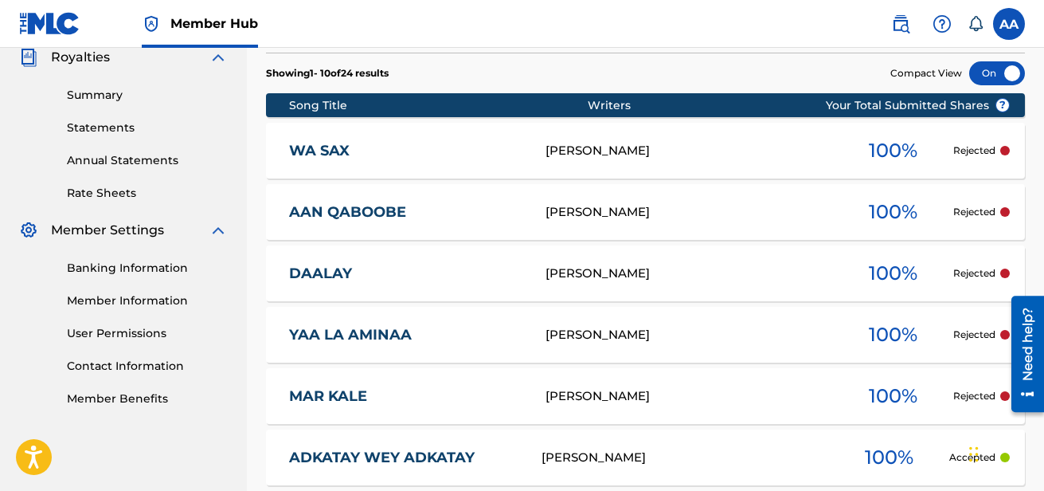
scroll to position [488, 0]
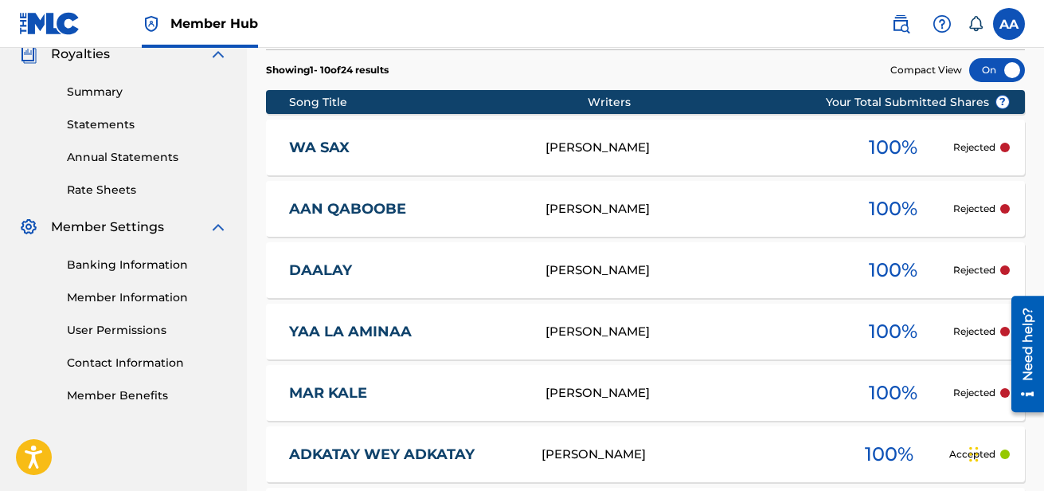
click at [522, 174] on div "WA SAX [PERSON_NAME] 100 % Rejected" at bounding box center [645, 147] width 759 height 56
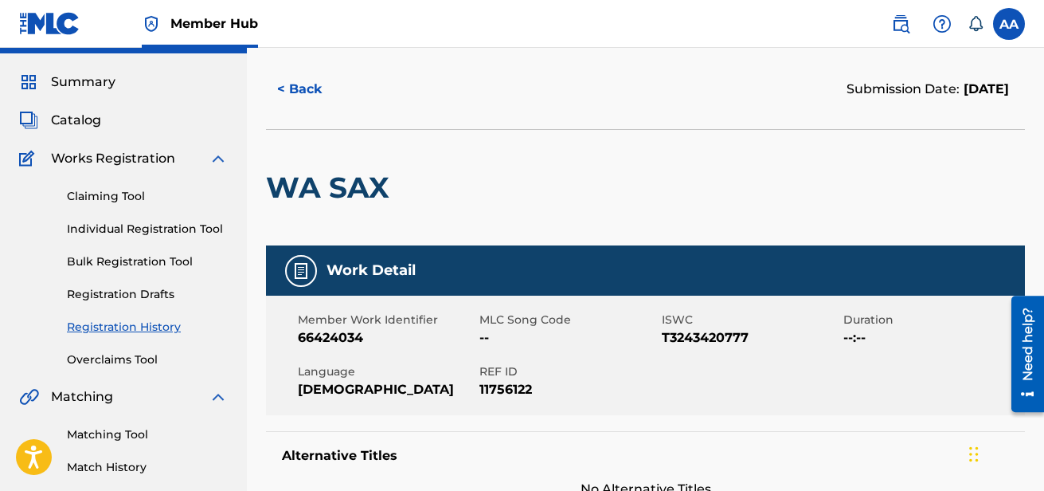
scroll to position [40, 0]
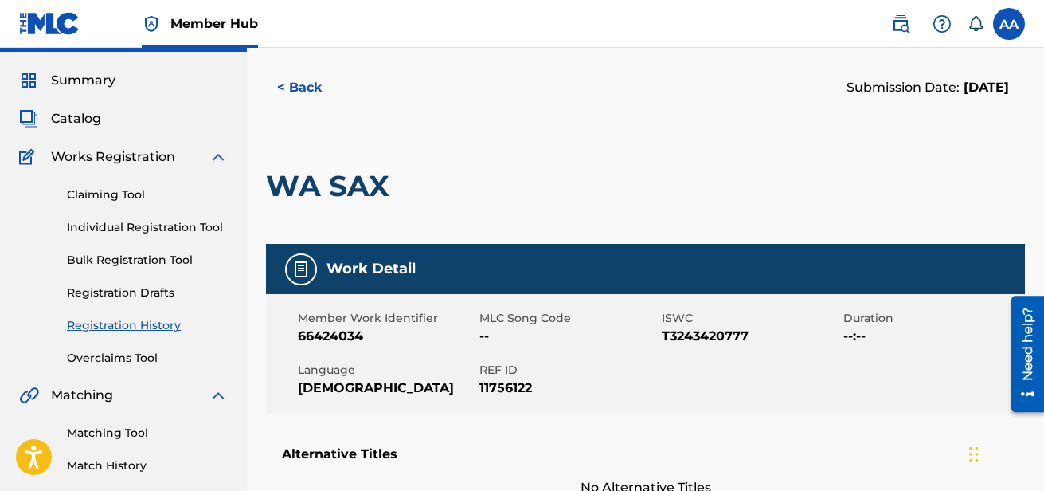
drag, startPoint x: 803, startPoint y: 244, endPoint x: 695, endPoint y: 242, distance: 108.4
click at [695, 242] on div "WA SAX" at bounding box center [645, 185] width 759 height 116
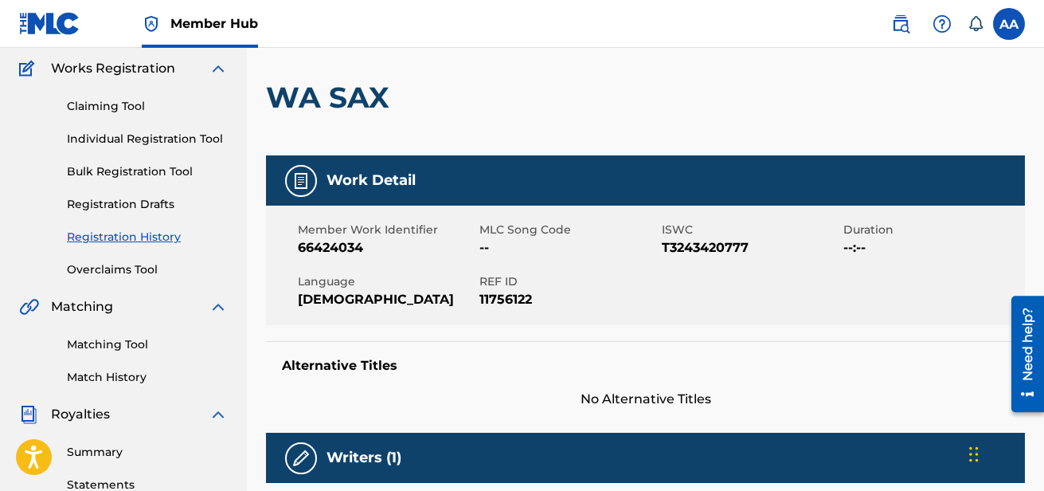
scroll to position [0, 0]
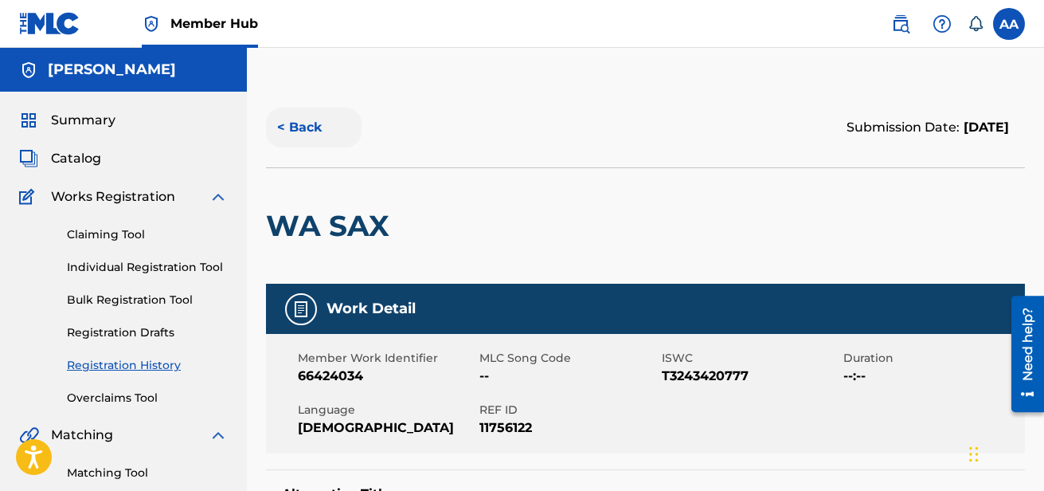
click at [300, 119] on button "< Back" at bounding box center [314, 128] width 96 height 40
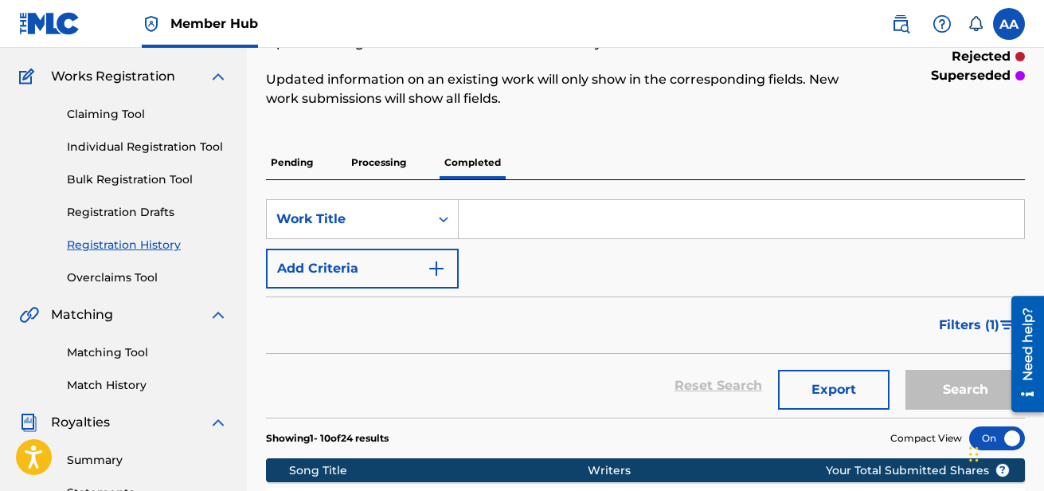
scroll to position [116, 0]
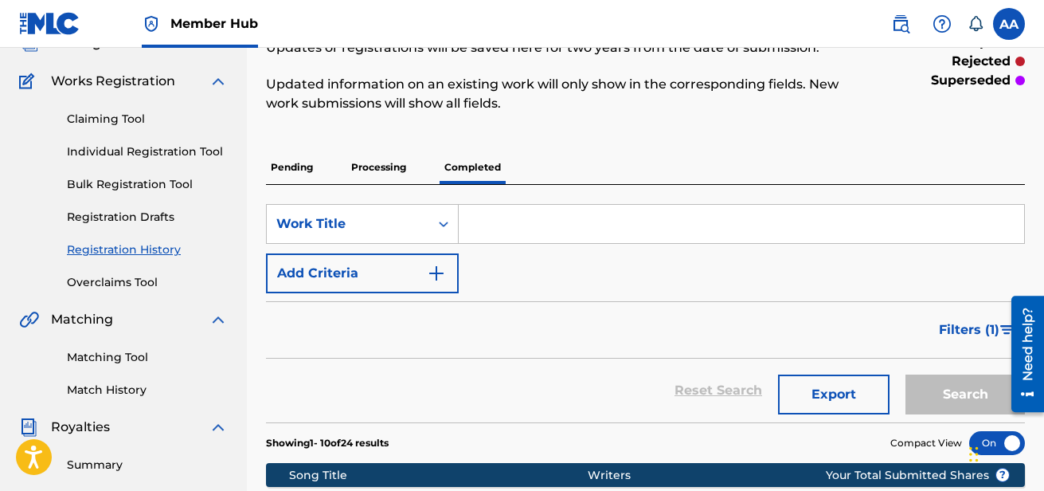
click at [393, 167] on p "Processing" at bounding box center [379, 167] width 65 height 33
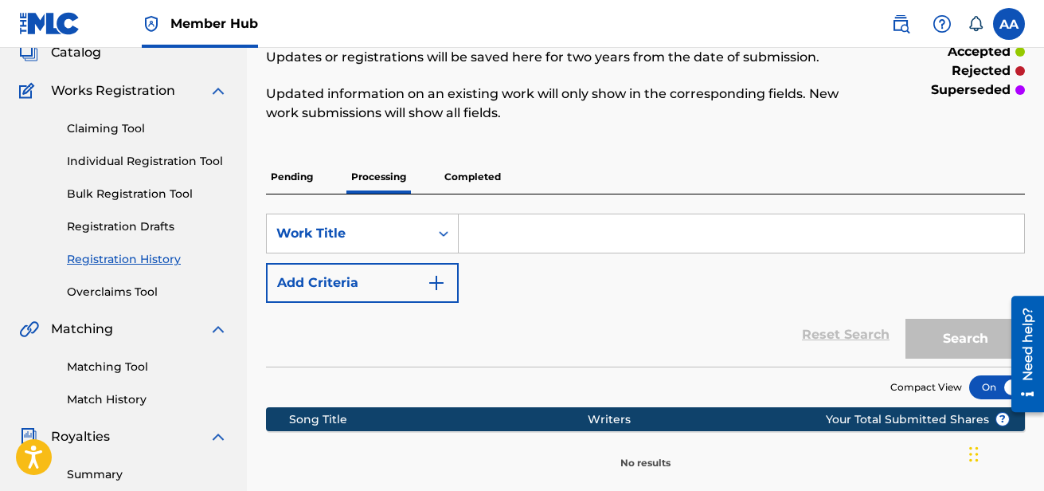
scroll to position [82, 0]
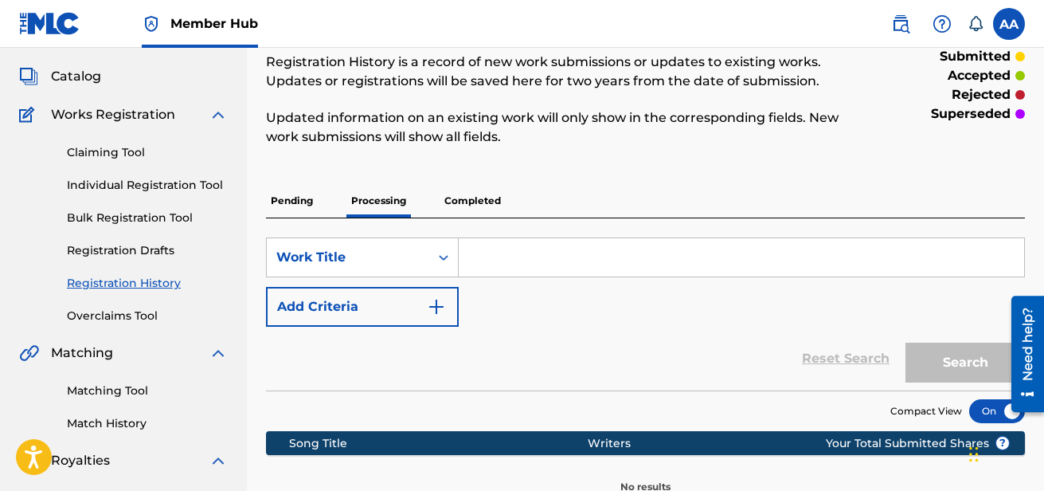
click at [331, 209] on div "Pending Processing Completed" at bounding box center [645, 200] width 759 height 33
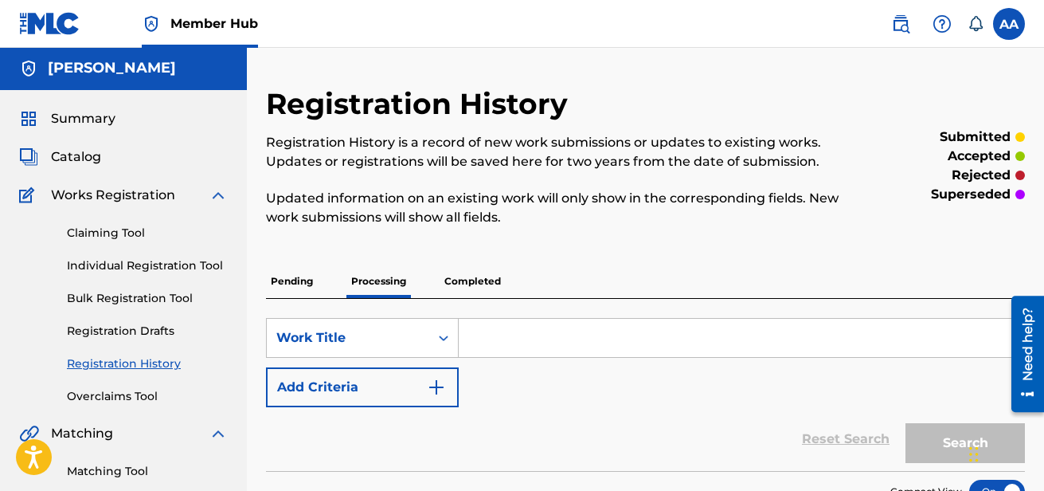
scroll to position [0, 0]
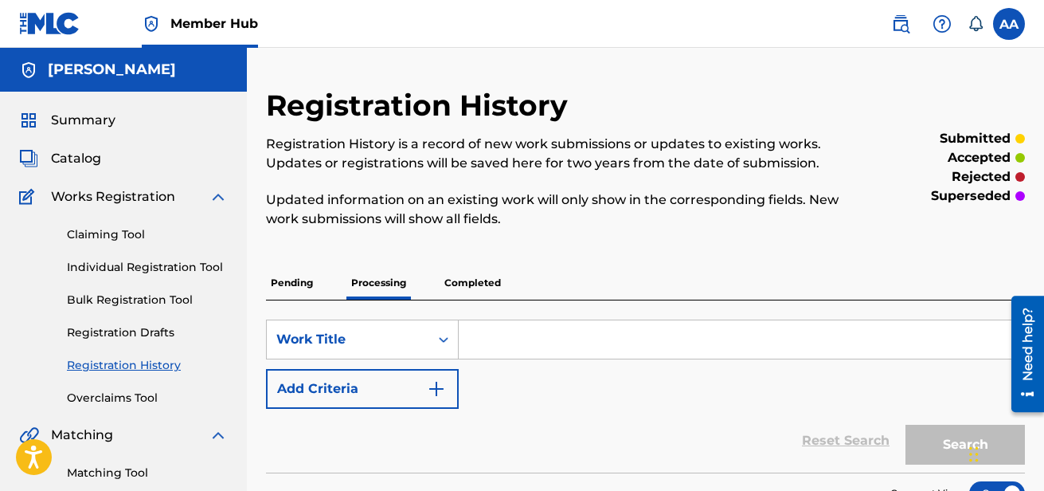
click at [303, 289] on p "Pending" at bounding box center [292, 282] width 52 height 33
